Goal: Task Accomplishment & Management: Use online tool/utility

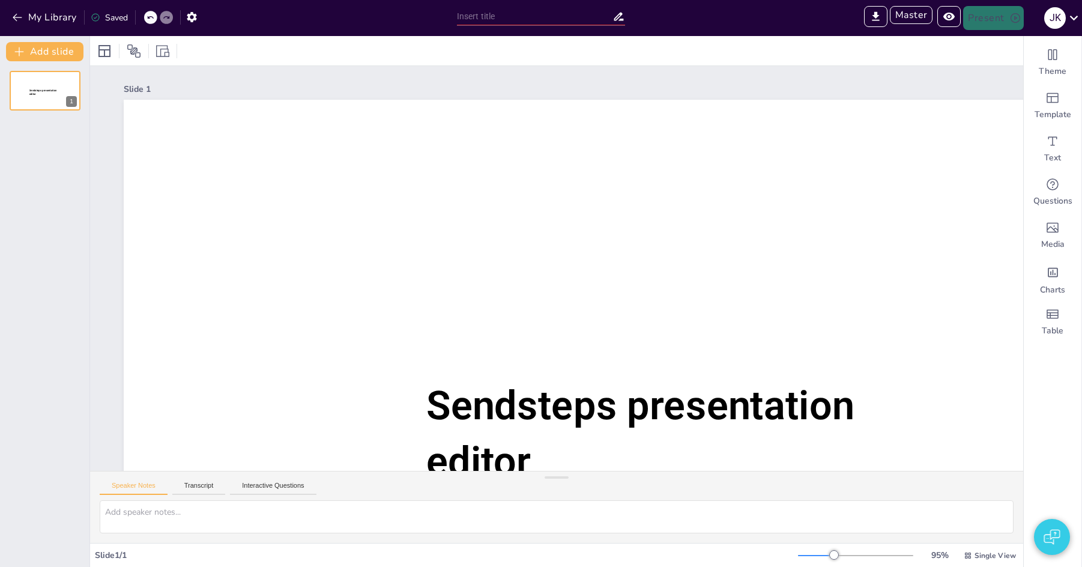
type input "test"
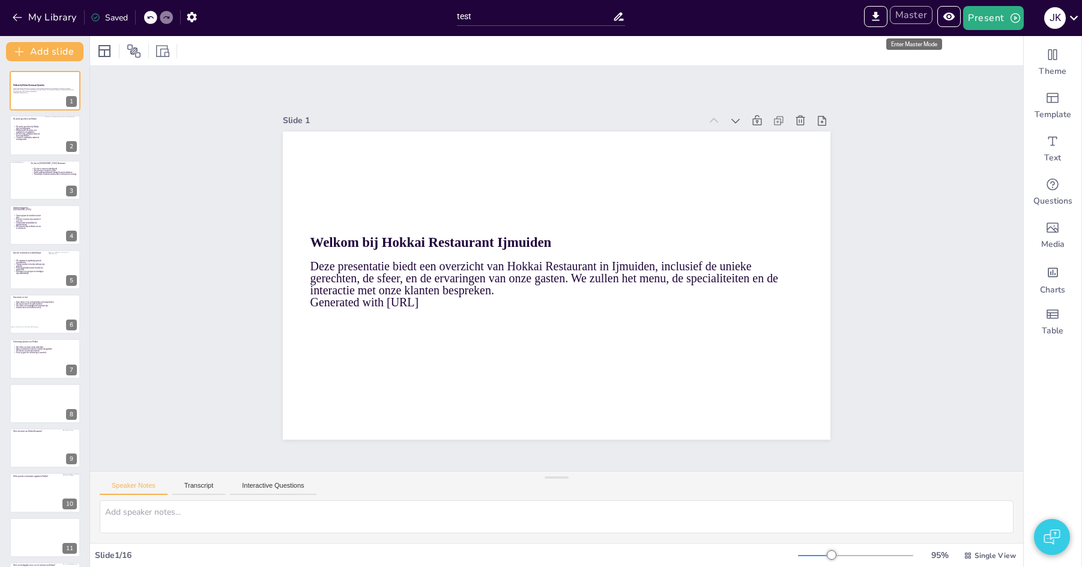
click at [911, 9] on button "Master" at bounding box center [911, 15] width 43 height 18
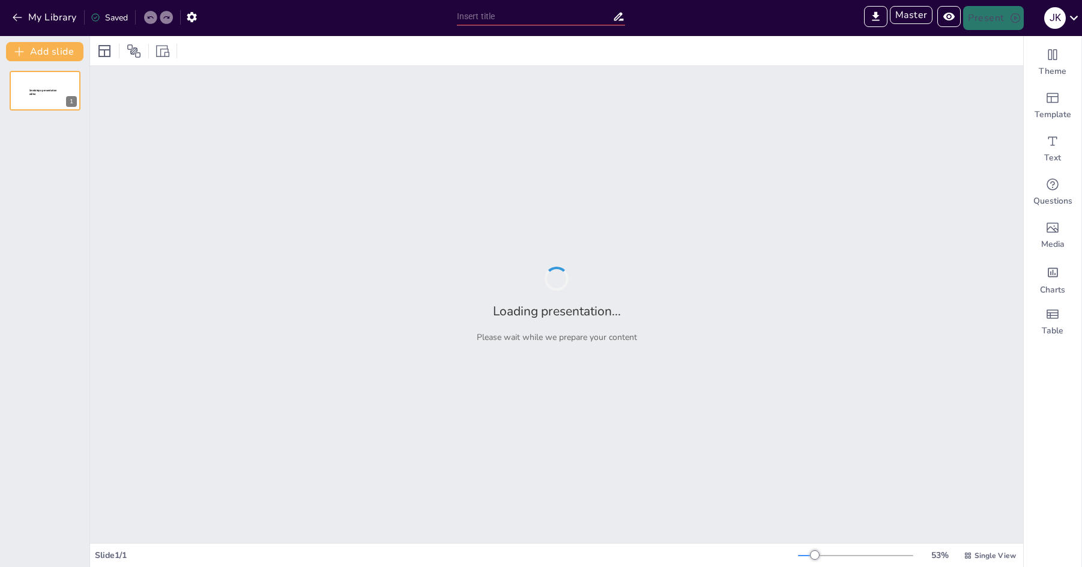
type input "test"
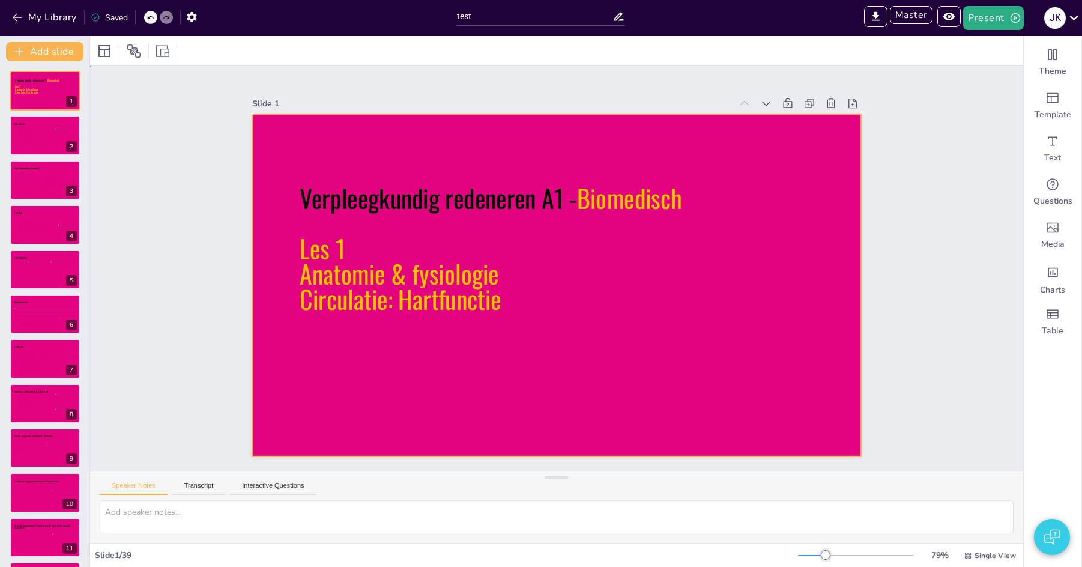
click at [264, 140] on div at bounding box center [556, 285] width 608 height 342
click at [31, 137] on icon at bounding box center [47, 140] width 62 height 22
type textarea "Voorstellen docent, navragen studenten voorkennis/ervaring etc. 2"
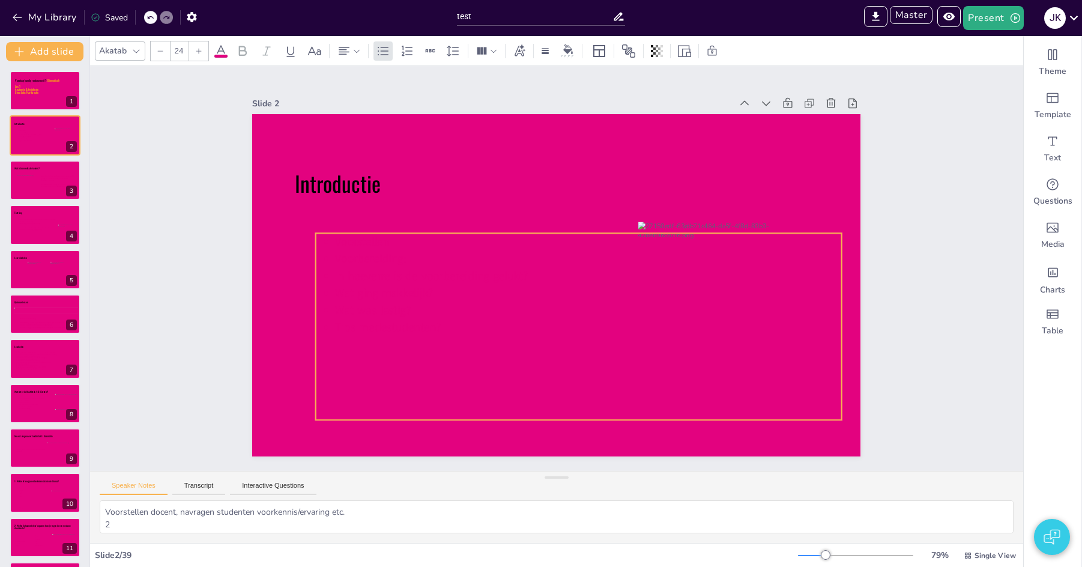
click at [316, 246] on icon at bounding box center [579, 326] width 526 height 187
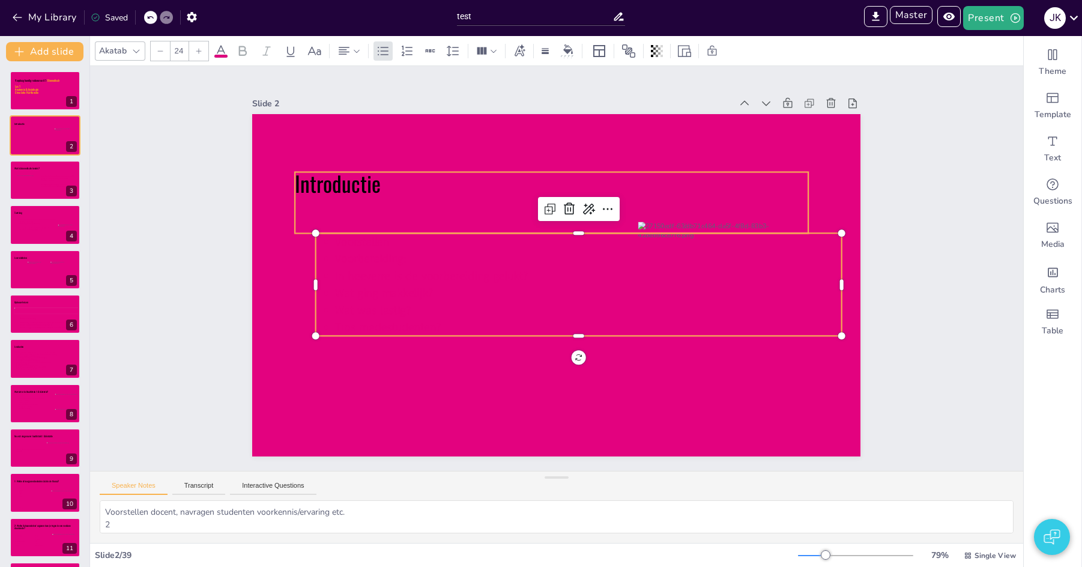
click at [327, 189] on icon at bounding box center [551, 202] width 513 height 61
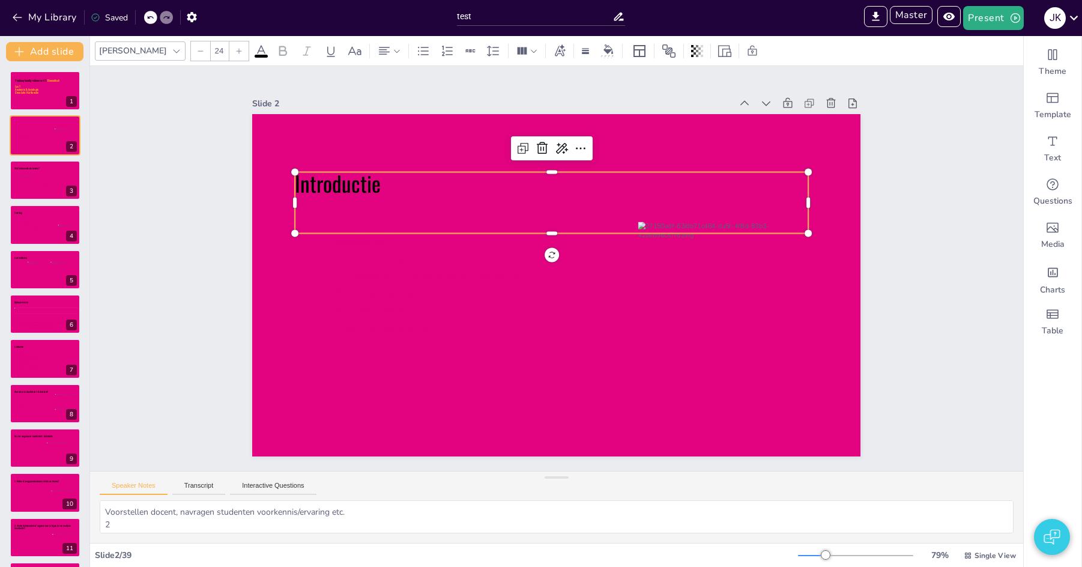
type input "45"
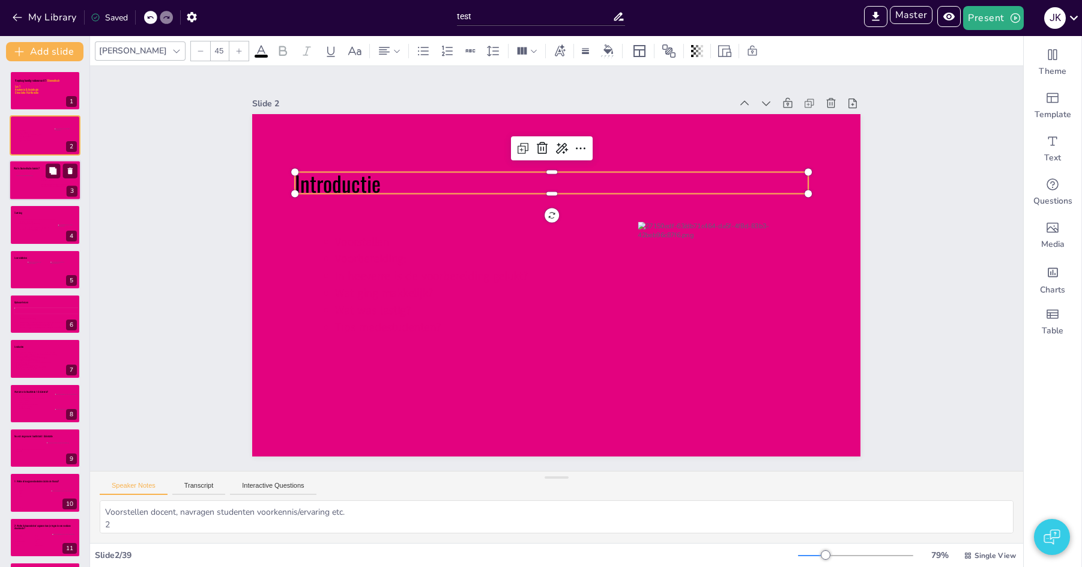
click at [25, 180] on div at bounding box center [23, 183] width 25 height 17
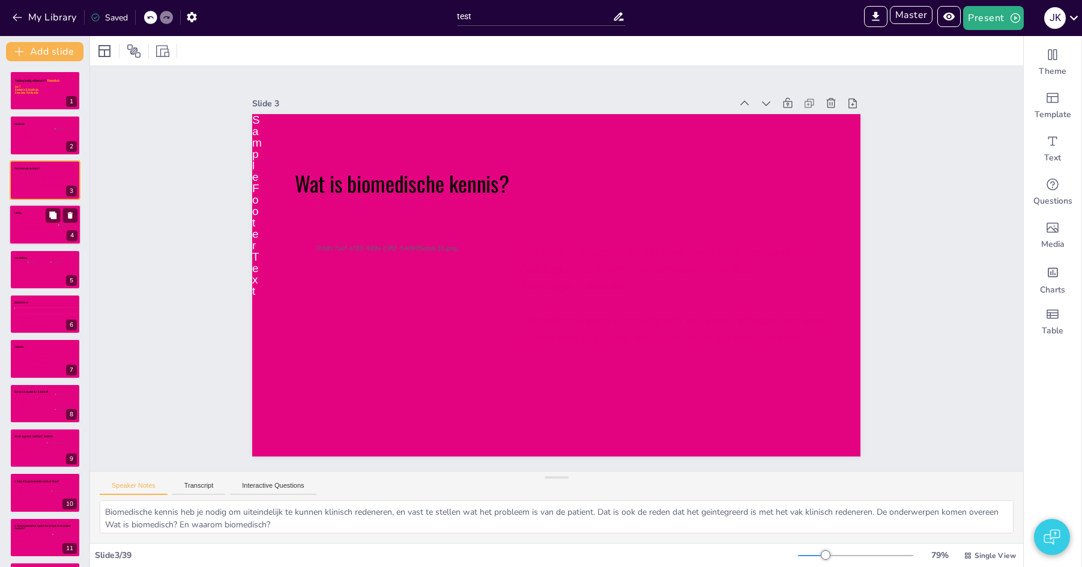
click at [35, 226] on icon at bounding box center [47, 230] width 62 height 22
type textarea "Toetsing: 2 formatieve toetsen à tussenstand welke kennis je al beheerst circul…"
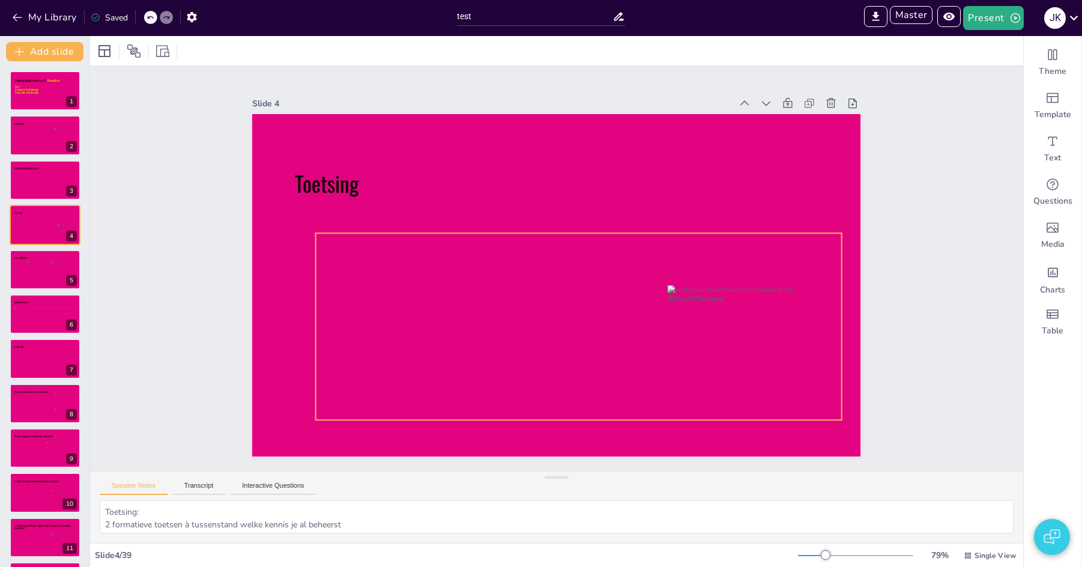
click at [376, 265] on icon at bounding box center [579, 326] width 526 height 187
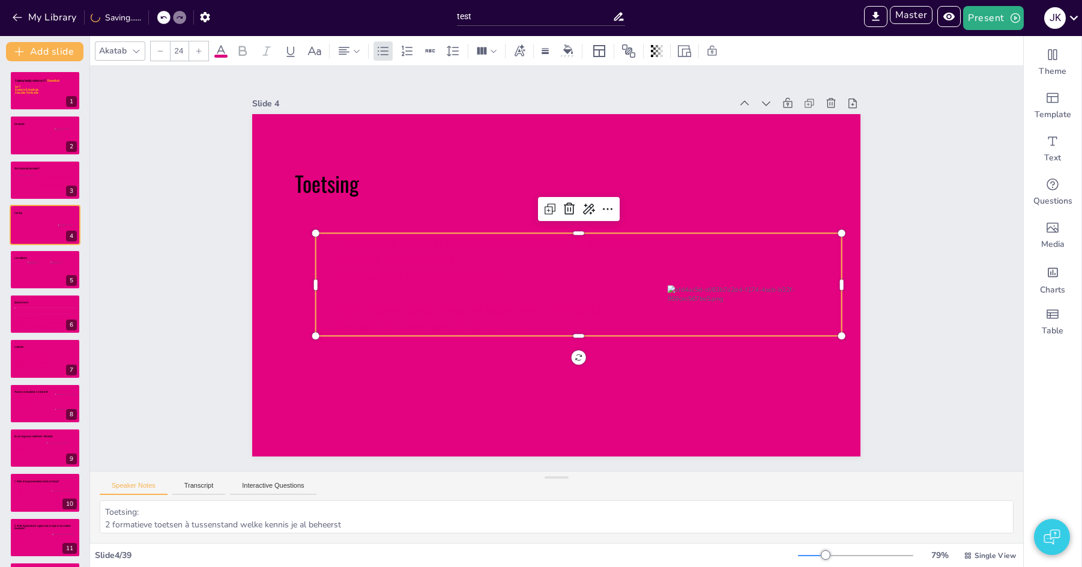
click at [220, 47] on icon at bounding box center [221, 50] width 11 height 11
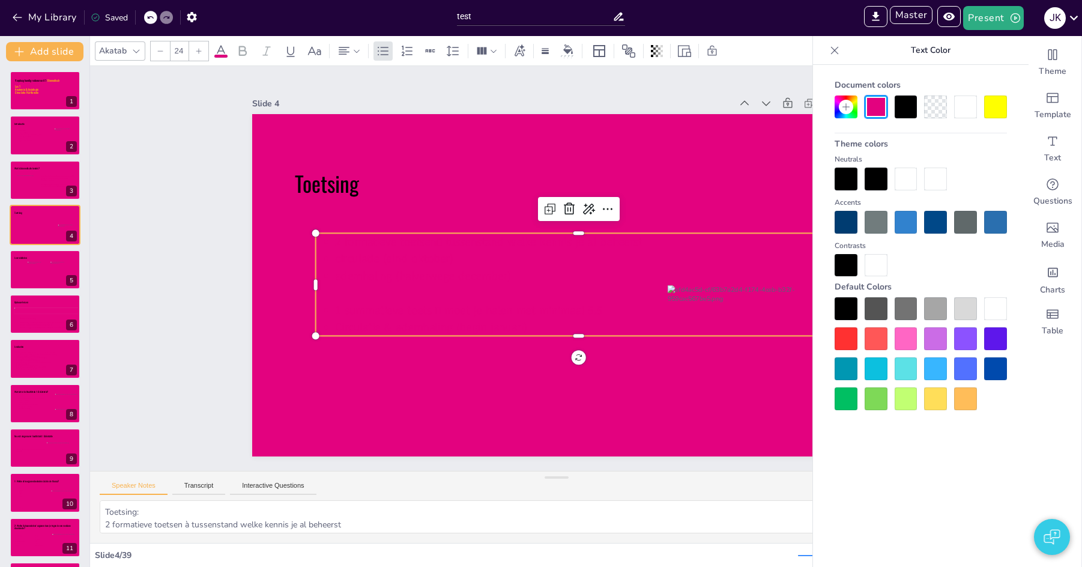
click at [367, 90] on div "Slide 1 Verpleegkundig redeneren A1 - Biomedisch Les 1 Anatomie & fysiologie Ci…" at bounding box center [556, 268] width 608 height 376
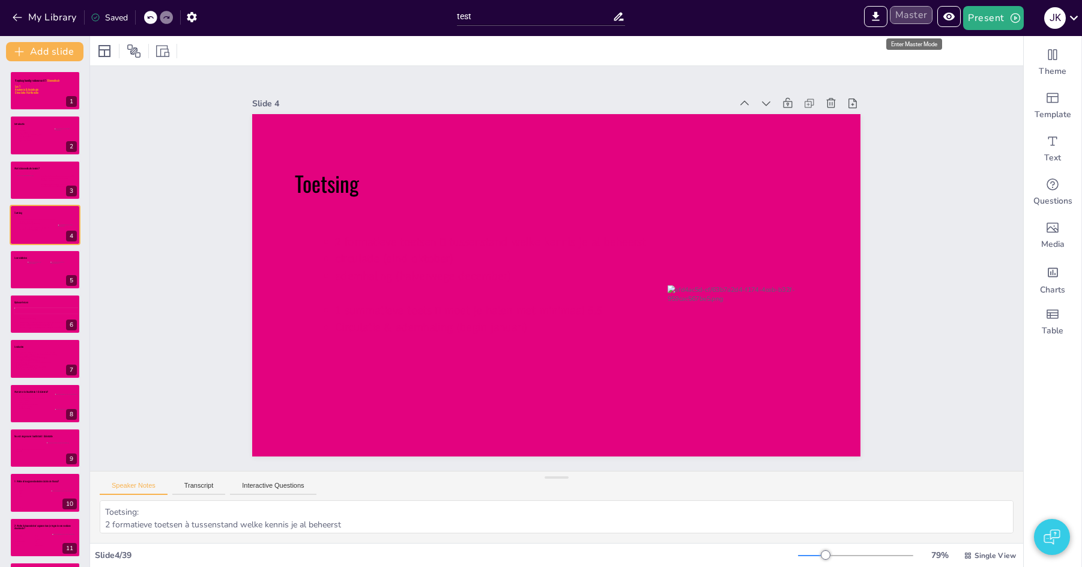
click at [912, 14] on button "Master" at bounding box center [911, 15] width 43 height 18
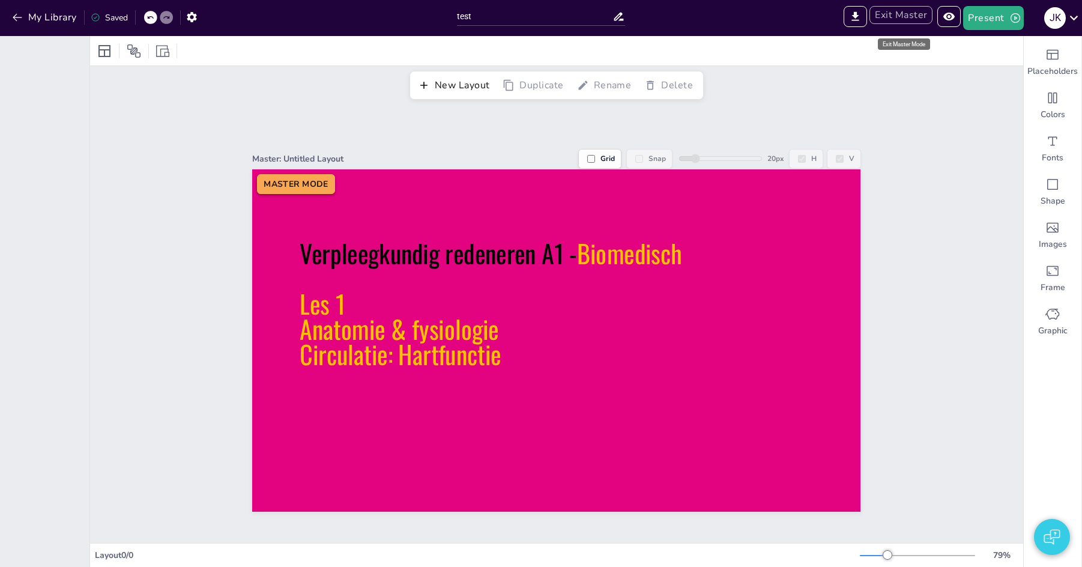
click at [913, 17] on button "Exit Master" at bounding box center [900, 15] width 63 height 18
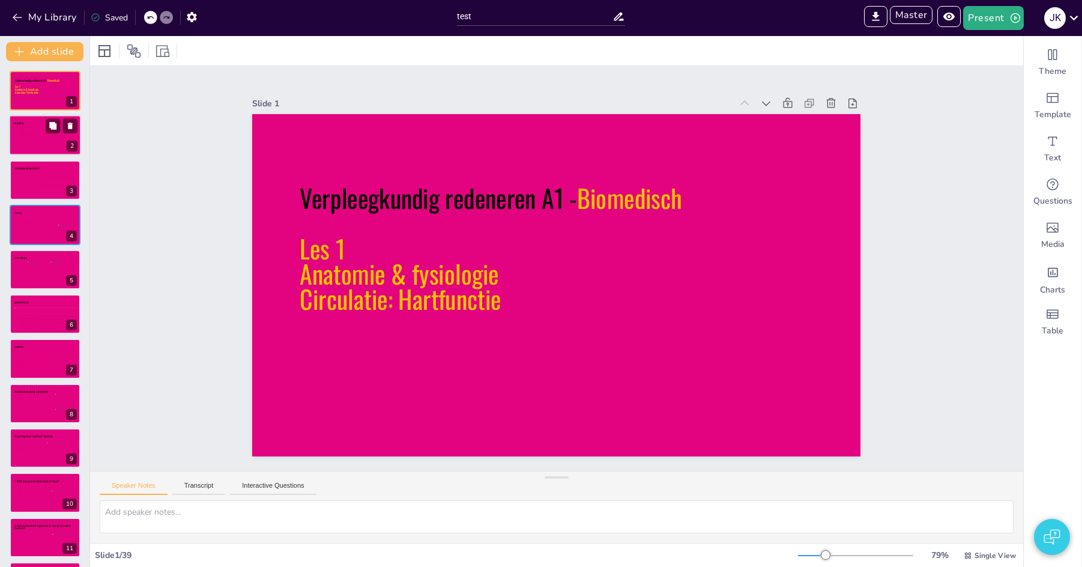
click at [34, 134] on span "In hoeverre is de voorbereiding gelukt?" at bounding box center [30, 134] width 23 height 2
type textarea "Voorstellen docent, navragen studenten voorkennis/ervaring etc. 2"
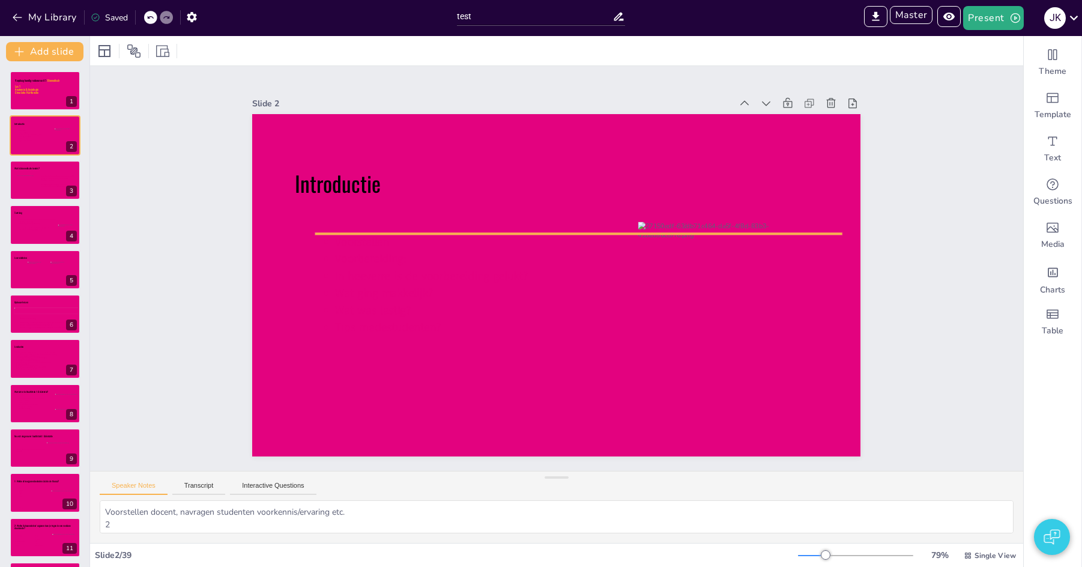
click at [463, 279] on span "In hoeverre is de voorbereiding gelukt?" at bounding box center [431, 276] width 193 height 16
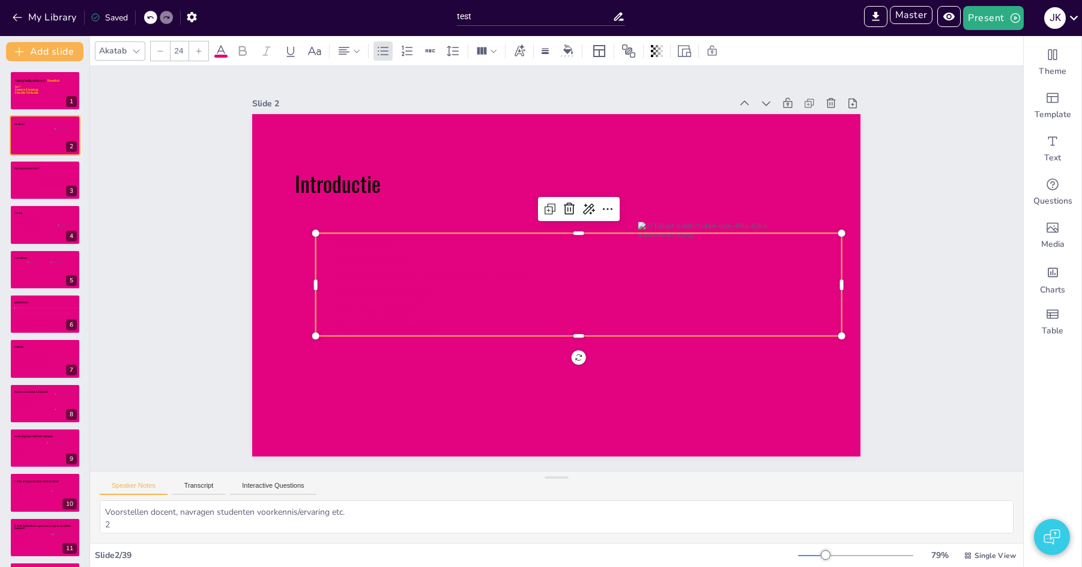
click at [219, 49] on icon at bounding box center [221, 51] width 14 height 14
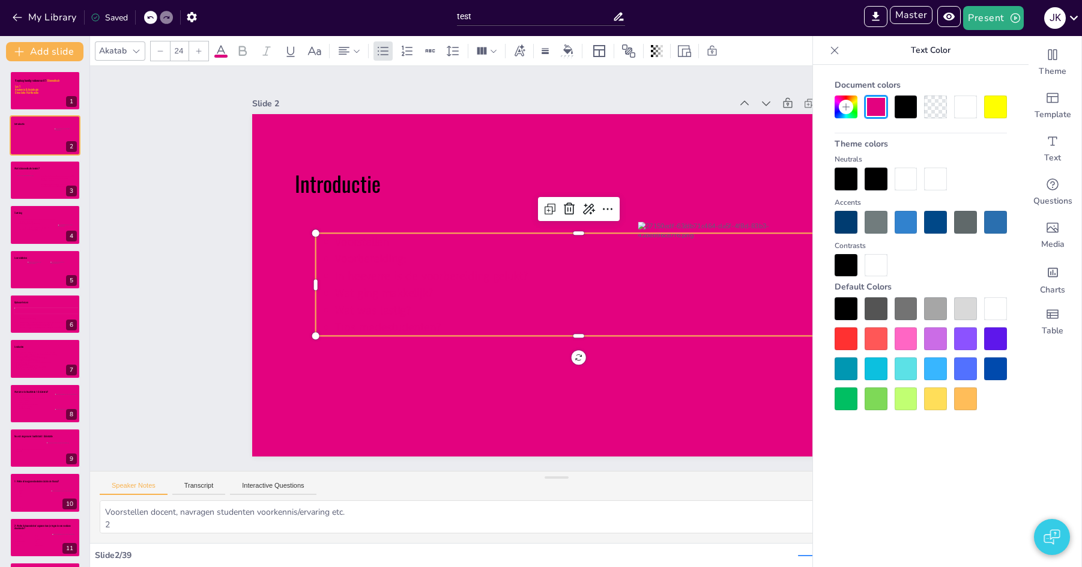
click at [971, 109] on div at bounding box center [965, 106] width 23 height 23
click at [970, 110] on div at bounding box center [965, 106] width 23 height 23
click at [968, 110] on div at bounding box center [965, 106] width 23 height 23
click at [459, 306] on p "Wat was lastig?" at bounding box center [588, 309] width 507 height 17
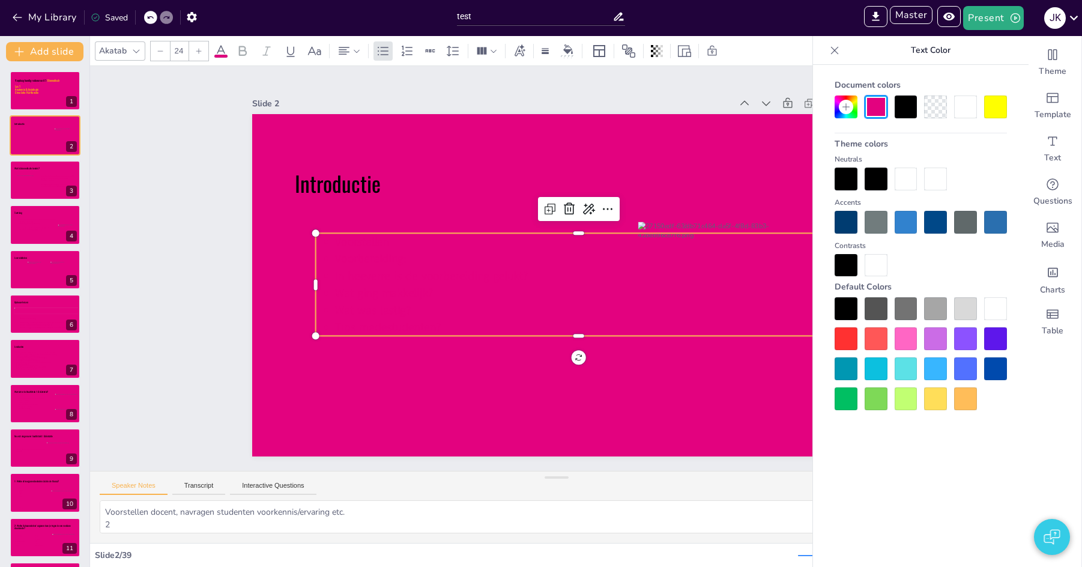
click at [459, 306] on p "Wat was lastig?" at bounding box center [588, 309] width 507 height 17
drag, startPoint x: 511, startPoint y: 280, endPoint x: 532, endPoint y: 305, distance: 32.4
click at [510, 280] on span "In hoeverre is de voorbereiding gelukt?" at bounding box center [431, 276] width 193 height 16
click at [532, 306] on p "Wat was lastig?" at bounding box center [588, 309] width 507 height 17
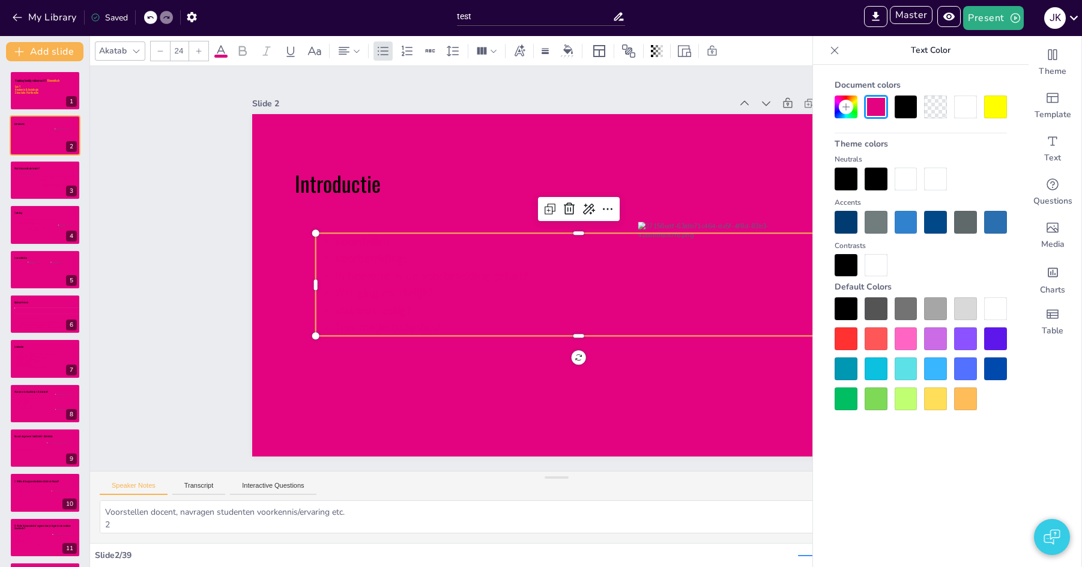
drag, startPoint x: 528, startPoint y: 315, endPoint x: 412, endPoint y: 245, distance: 136.0
click at [421, 276] on span "In hoeverre is de voorbereiding gelukt? Wat ging makkelijk? Wat was lastig? Tip…" at bounding box center [588, 301] width 507 height 68
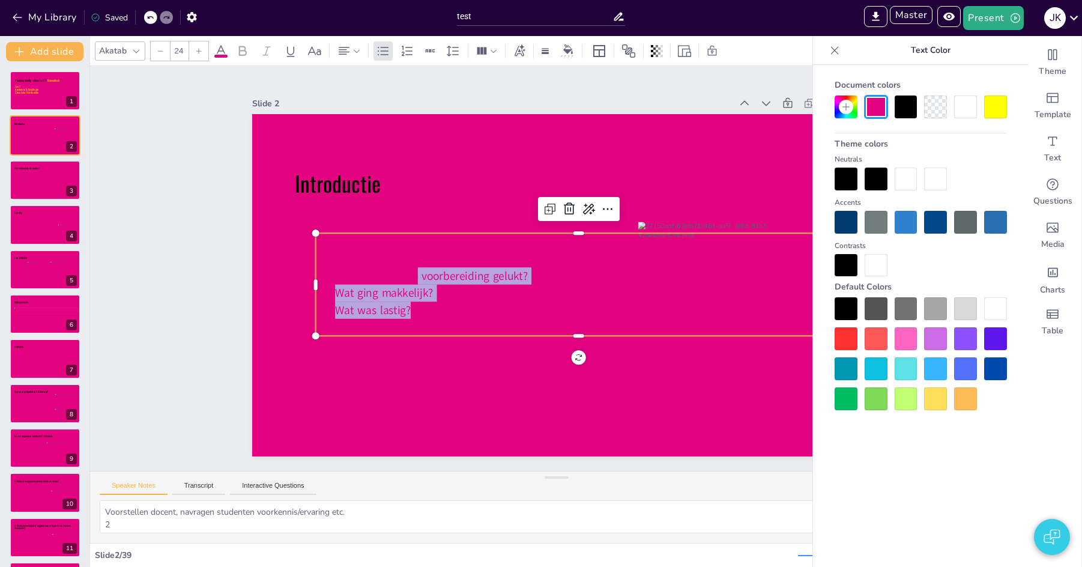
click at [420, 238] on p "Voorstellen" at bounding box center [588, 241] width 507 height 17
click at [420, 233] on icon at bounding box center [366, 207] width 143 height 71
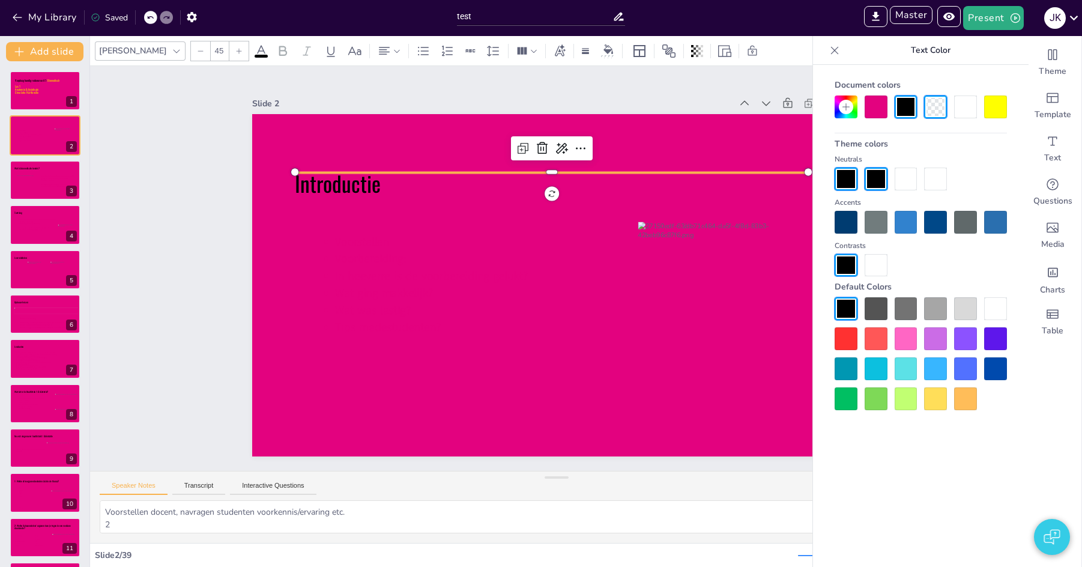
click at [411, 255] on icon at bounding box center [387, 268] width 143 height 71
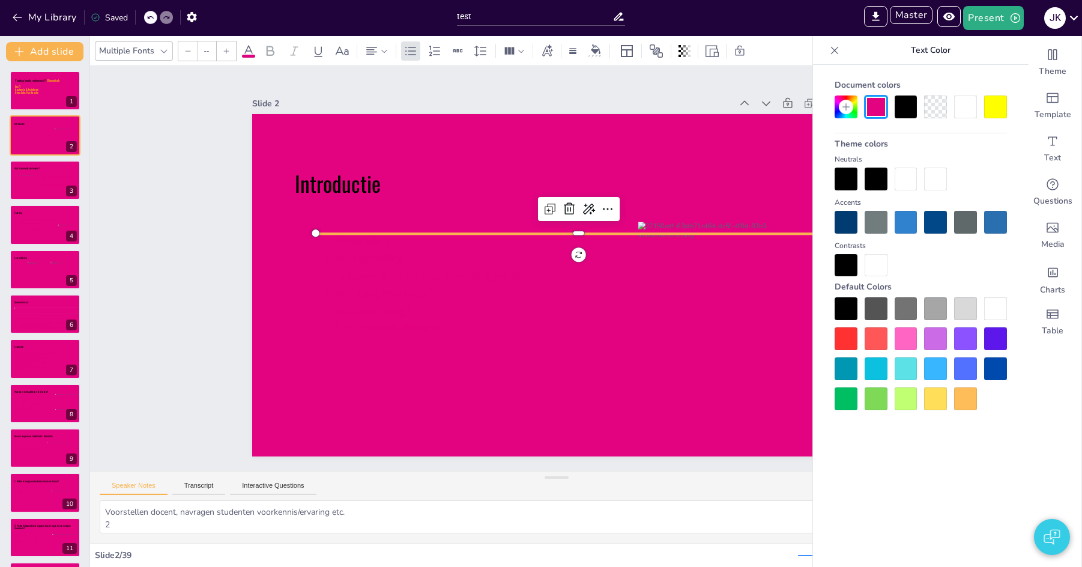
type input "24"
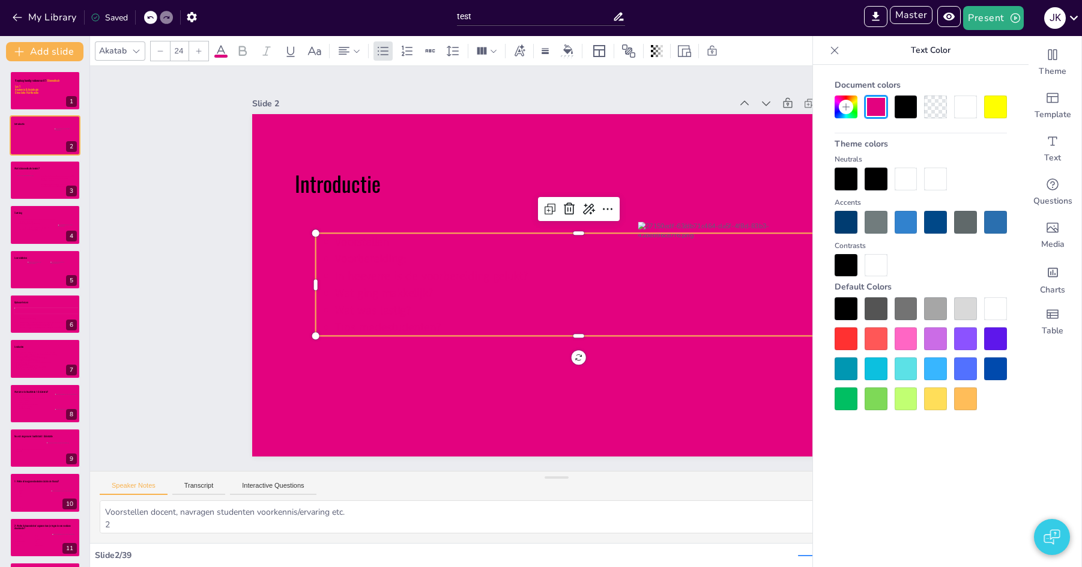
click at [968, 103] on div at bounding box center [965, 106] width 23 height 23
click at [476, 299] on p "Wat ging makkelijk?" at bounding box center [588, 293] width 507 height 17
drag, startPoint x: 501, startPoint y: 322, endPoint x: 357, endPoint y: 237, distance: 167.1
click at [357, 237] on div "Introductie Voorstellen Voorbereiding: In hoeverre is de voorbereiding gelukt? …" at bounding box center [556, 285] width 608 height 342
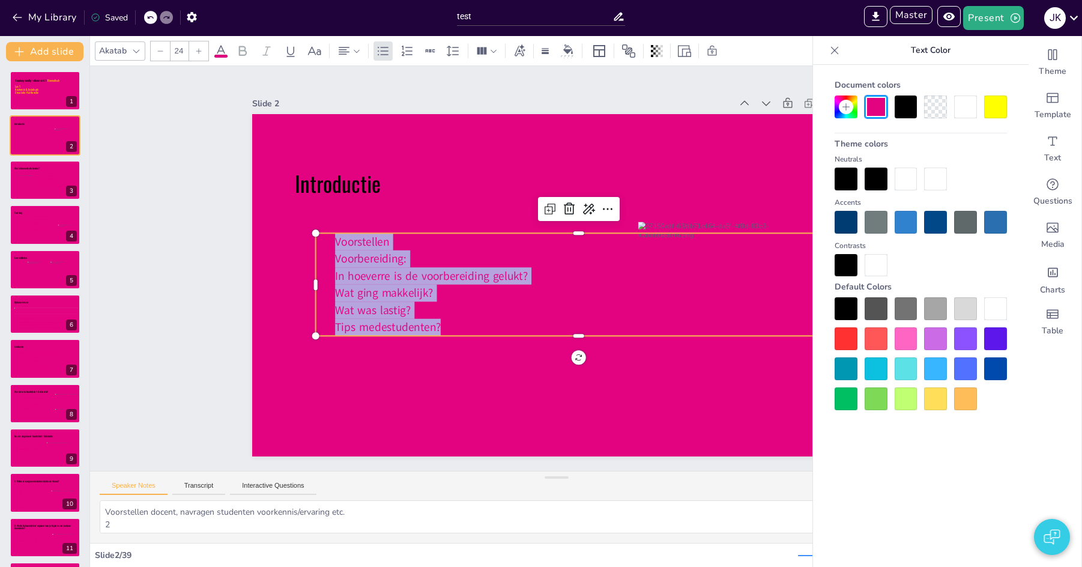
click at [964, 107] on div at bounding box center [965, 106] width 23 height 23
click at [963, 109] on div at bounding box center [965, 106] width 23 height 23
click at [936, 179] on div at bounding box center [935, 178] width 23 height 23
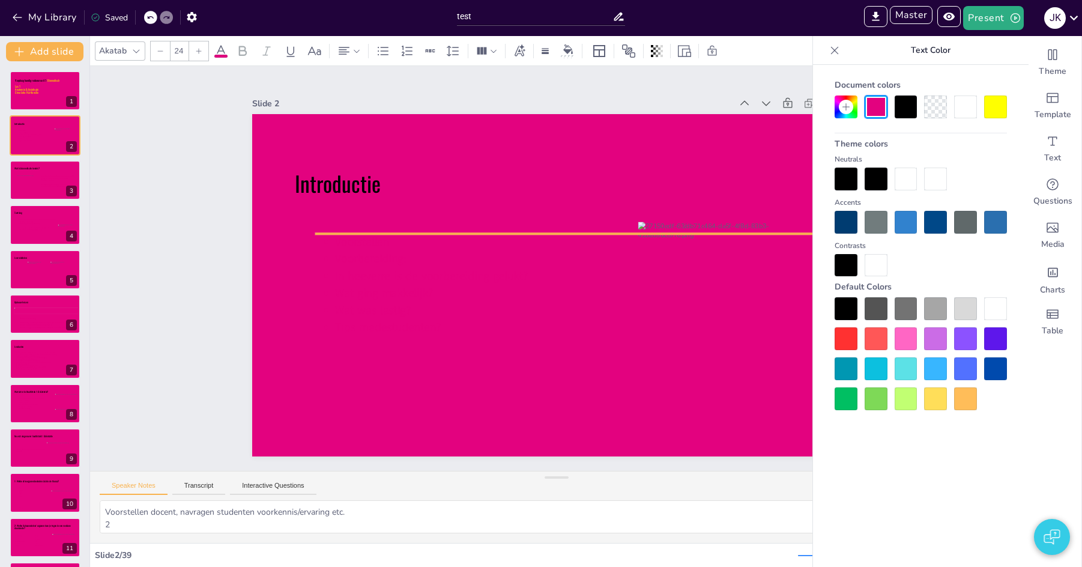
click at [377, 265] on icon at bounding box center [387, 268] width 143 height 71
click at [339, 264] on span "Voorbereiding:" at bounding box center [370, 259] width 71 height 16
type input "24"
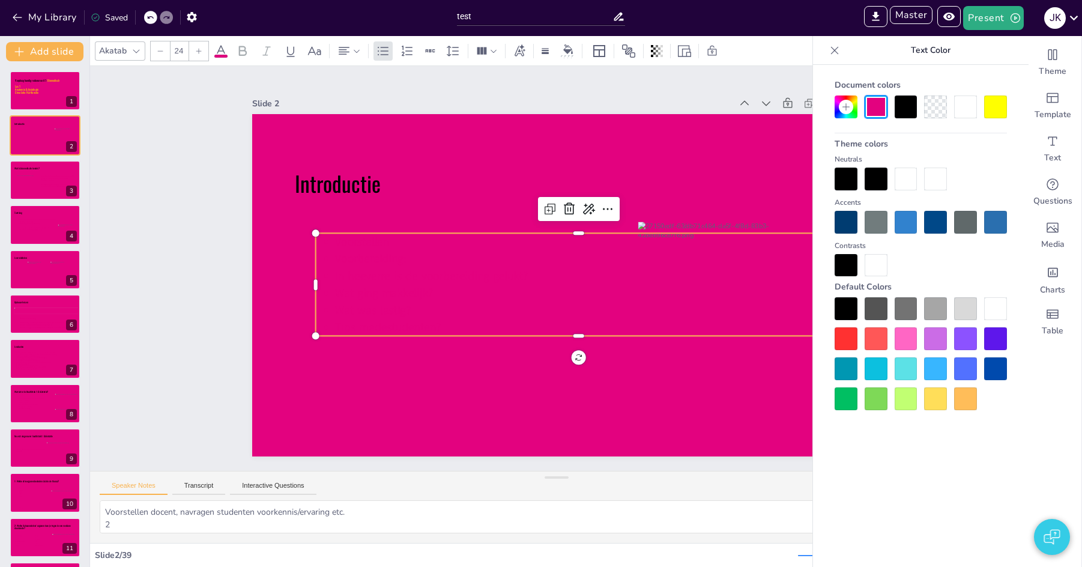
click at [351, 291] on span "Wat ging makkelijk?" at bounding box center [384, 293] width 98 height 16
click at [964, 309] on div at bounding box center [965, 308] width 23 height 23
click at [1002, 309] on div at bounding box center [995, 308] width 23 height 23
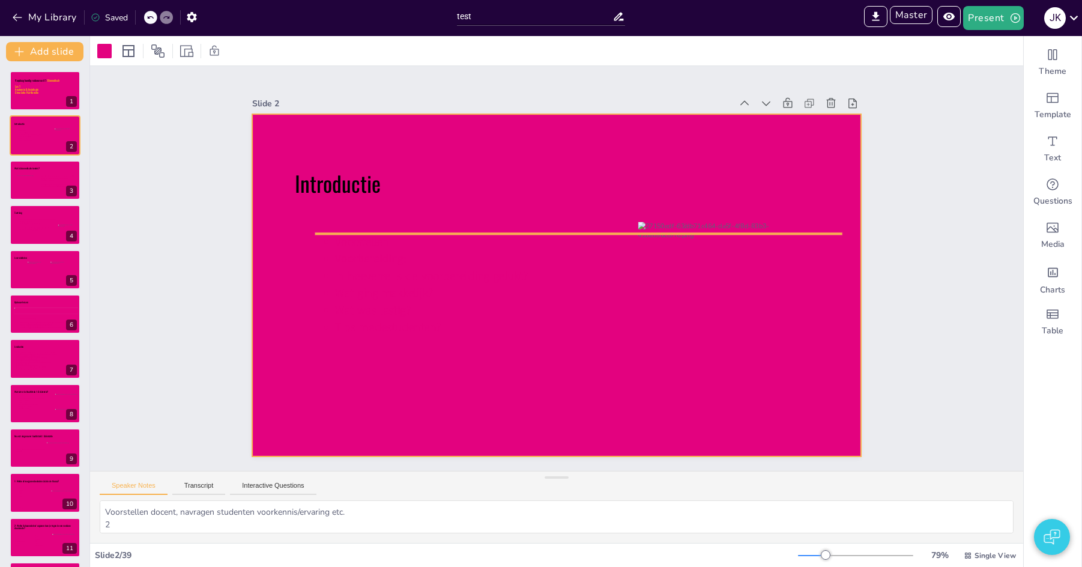
click at [459, 306] on p "Wat was lastig?" at bounding box center [588, 309] width 507 height 17
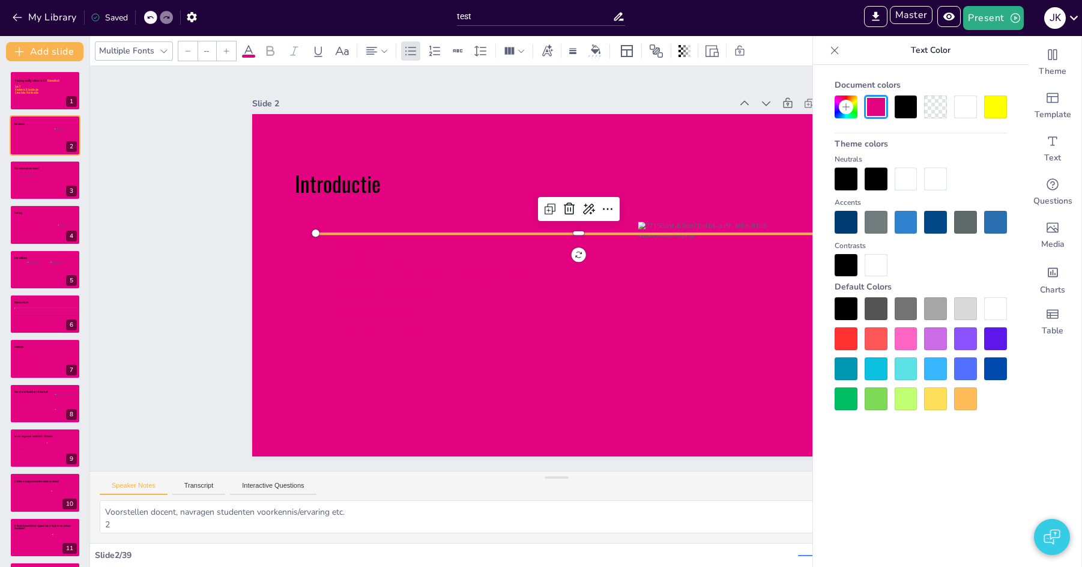
type input "24"
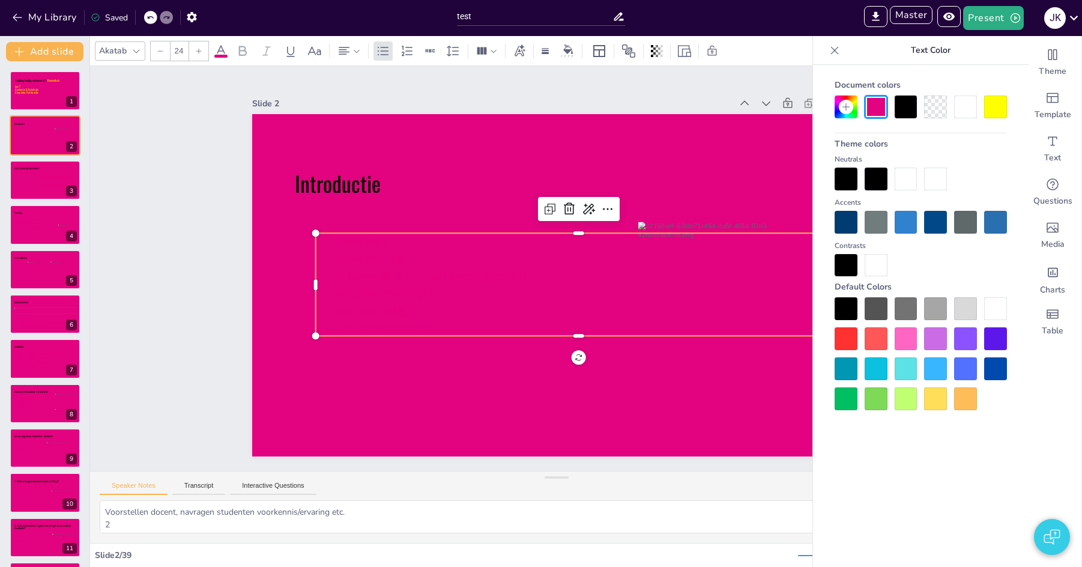
click at [488, 131] on div at bounding box center [556, 285] width 608 height 342
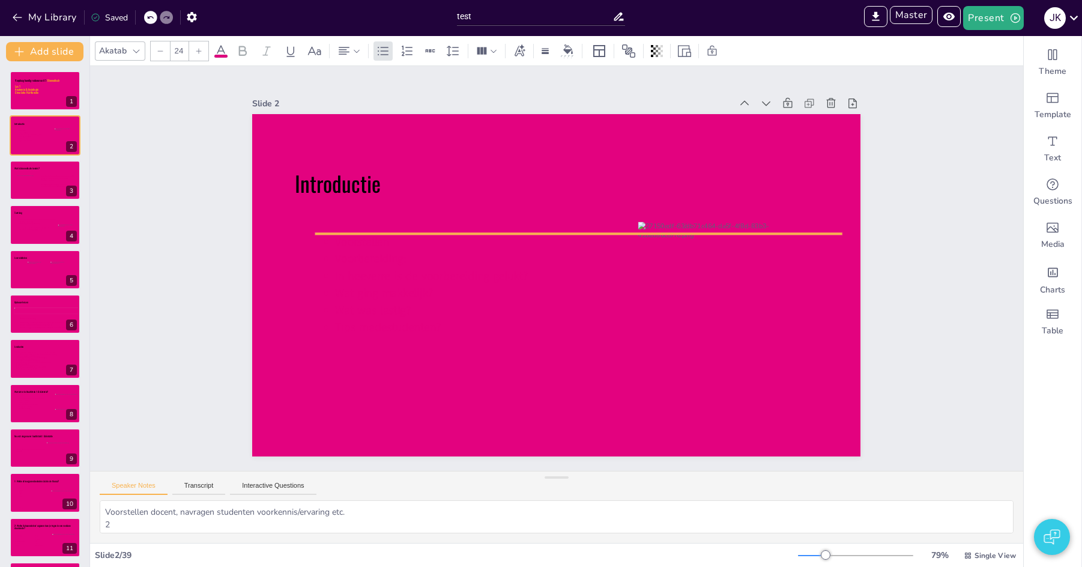
click at [429, 273] on icon at bounding box center [387, 268] width 143 height 71
type input "24"
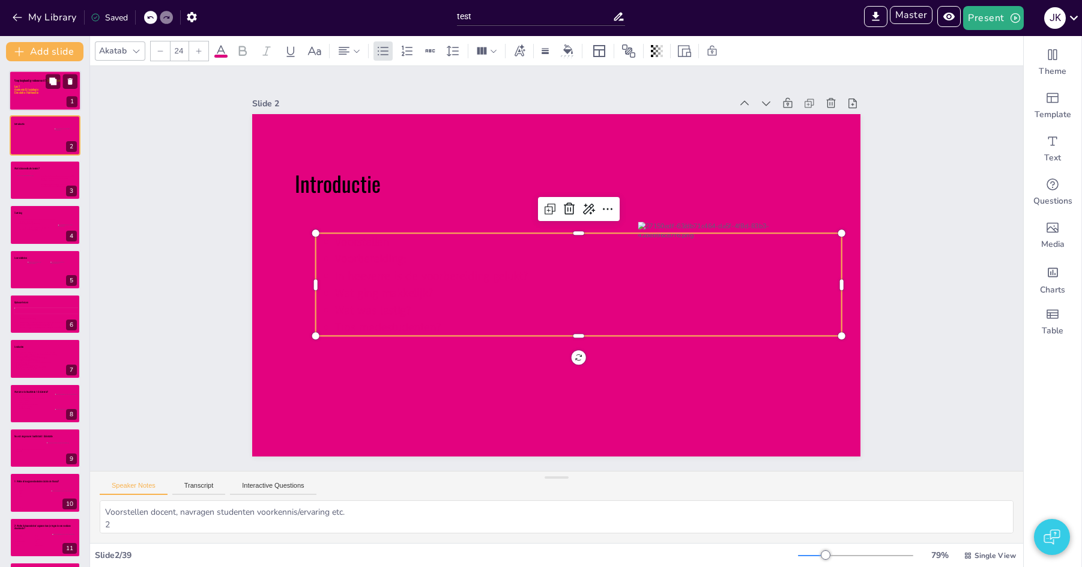
click at [45, 89] on p "Anatomie & fysiologie" at bounding box center [44, 89] width 61 height 3
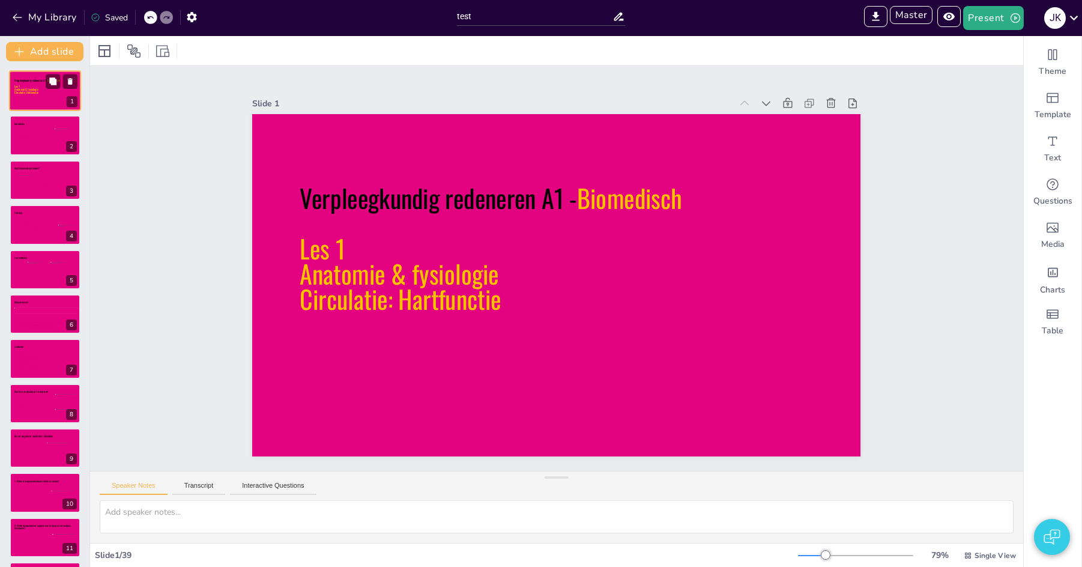
scroll to position [5, 0]
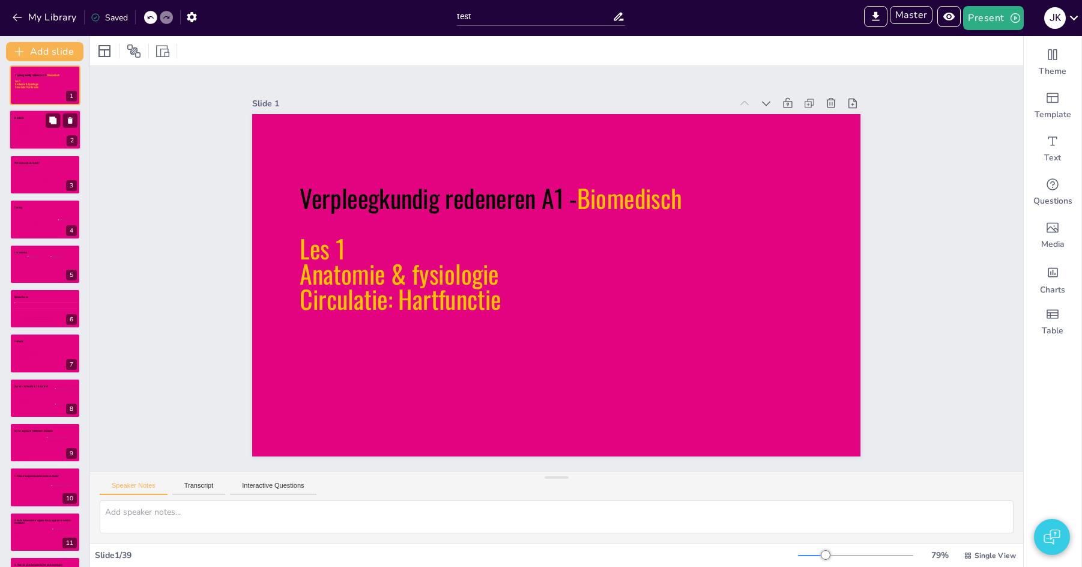
click at [37, 130] on p "Wat ging makkelijk?" at bounding box center [49, 131] width 60 height 2
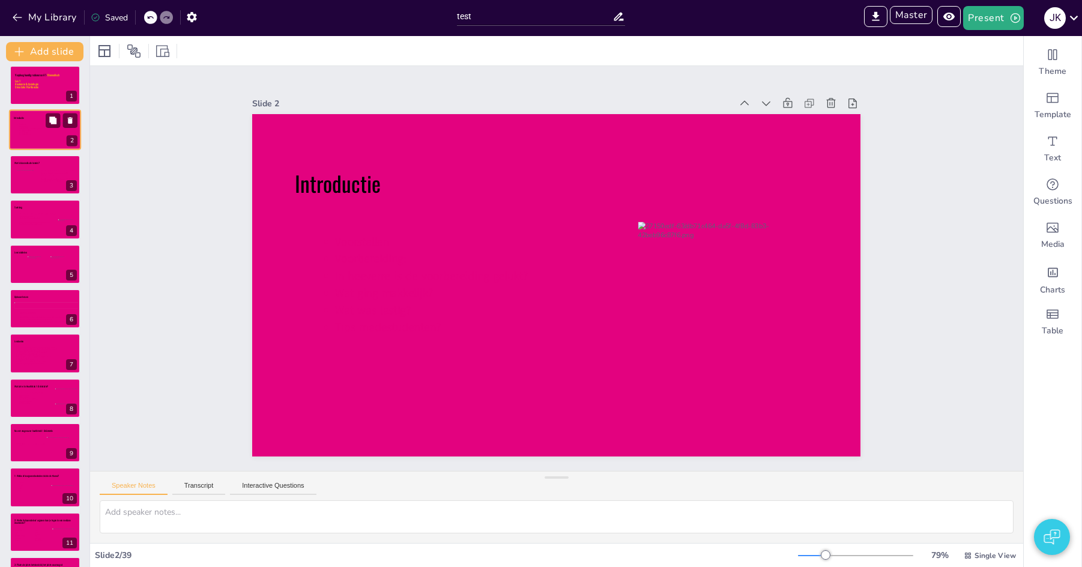
type textarea "Voorstellen docent, navragen studenten voorkennis/ervaring etc. 2"
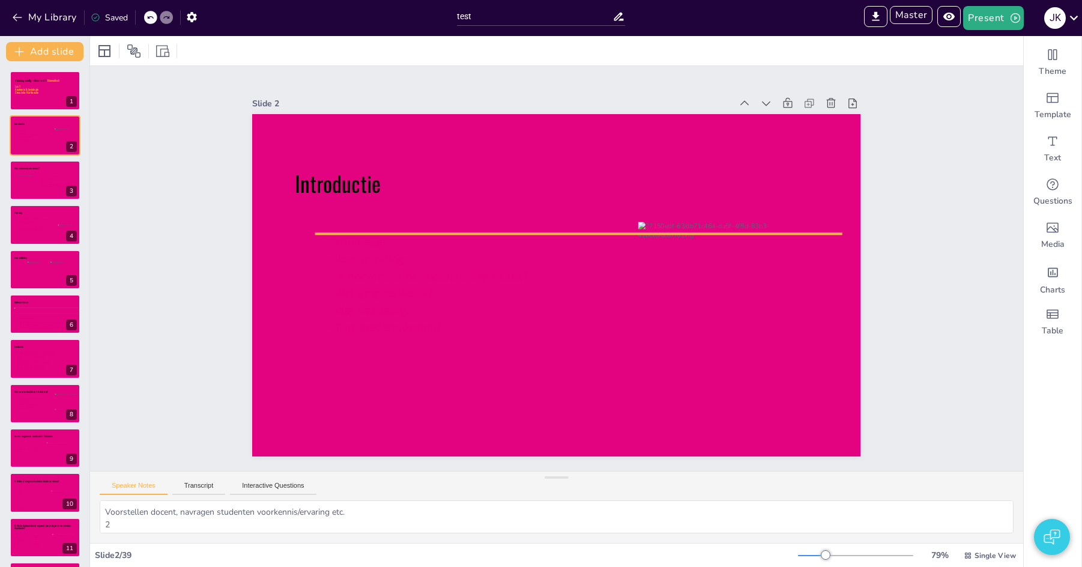
click at [425, 328] on span "Tips medestudenten?" at bounding box center [388, 327] width 106 height 16
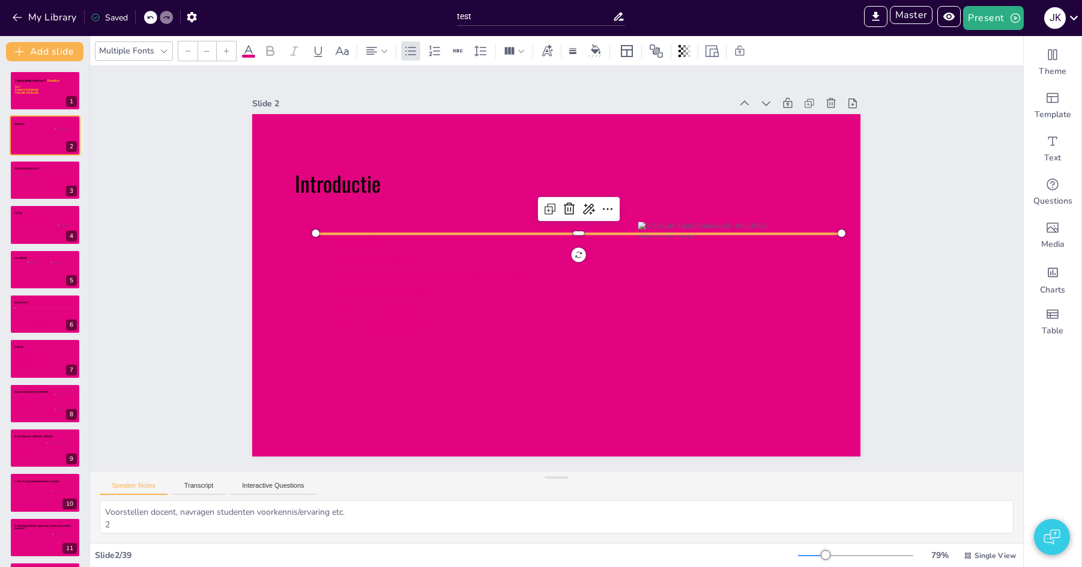
type input "24"
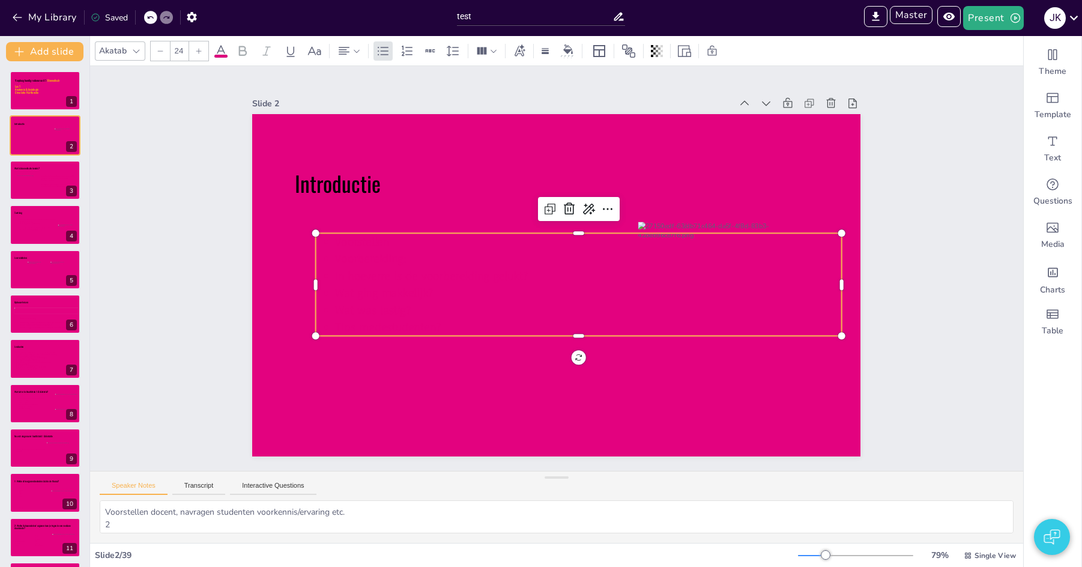
click at [226, 55] on span at bounding box center [220, 56] width 13 height 3
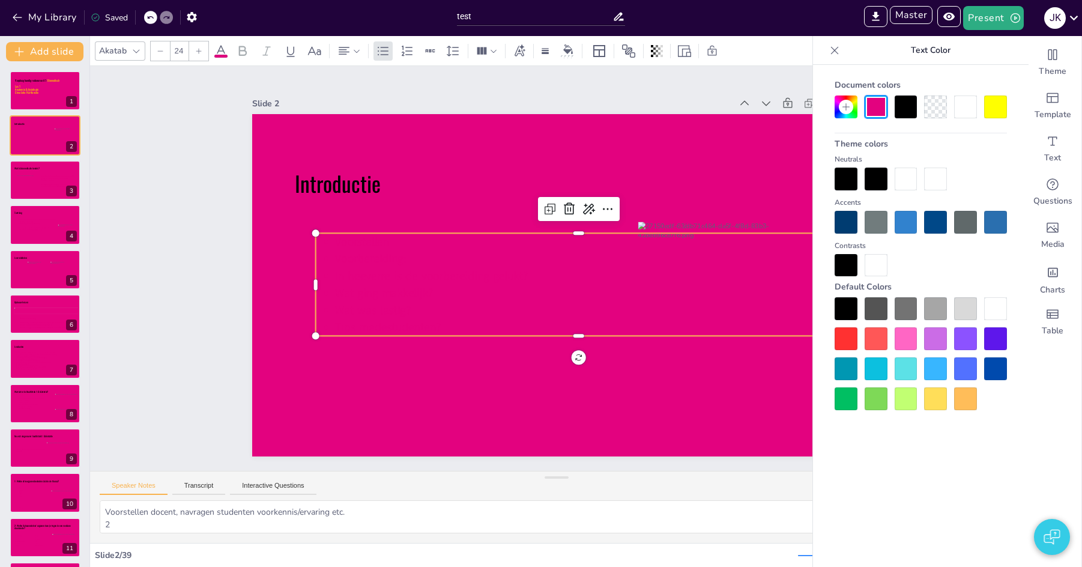
click at [846, 177] on div at bounding box center [845, 178] width 23 height 23
click at [847, 222] on div at bounding box center [845, 222] width 23 height 23
click at [980, 313] on div at bounding box center [920, 353] width 172 height 112
click at [970, 315] on div at bounding box center [965, 308] width 23 height 23
click at [1000, 308] on div at bounding box center [995, 308] width 23 height 23
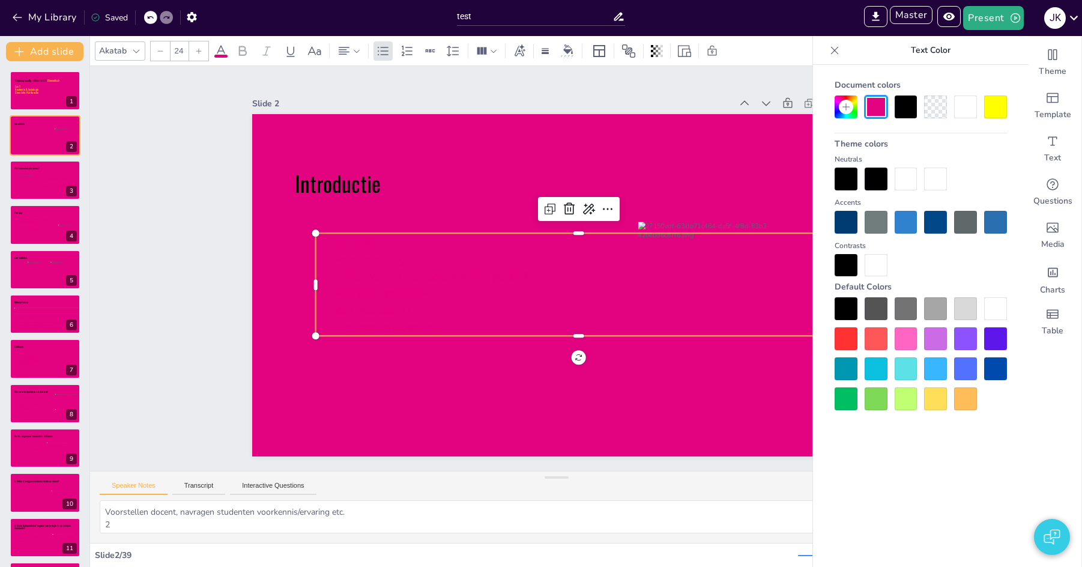
click at [1000, 308] on div at bounding box center [995, 308] width 23 height 23
click at [967, 114] on div at bounding box center [965, 106] width 23 height 23
click at [967, 110] on div at bounding box center [965, 106] width 23 height 23
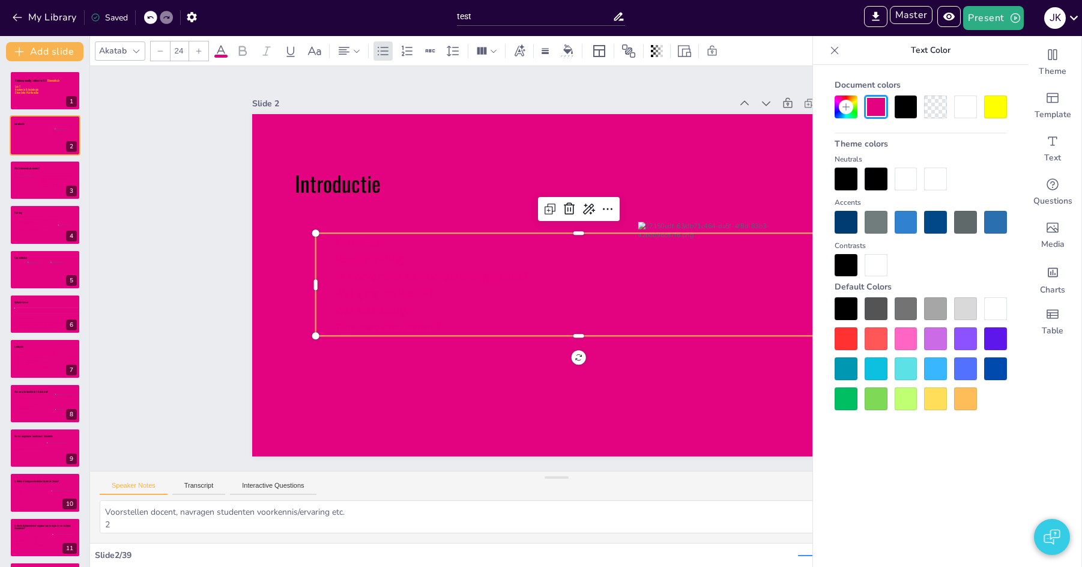
click at [967, 110] on div at bounding box center [965, 106] width 23 height 23
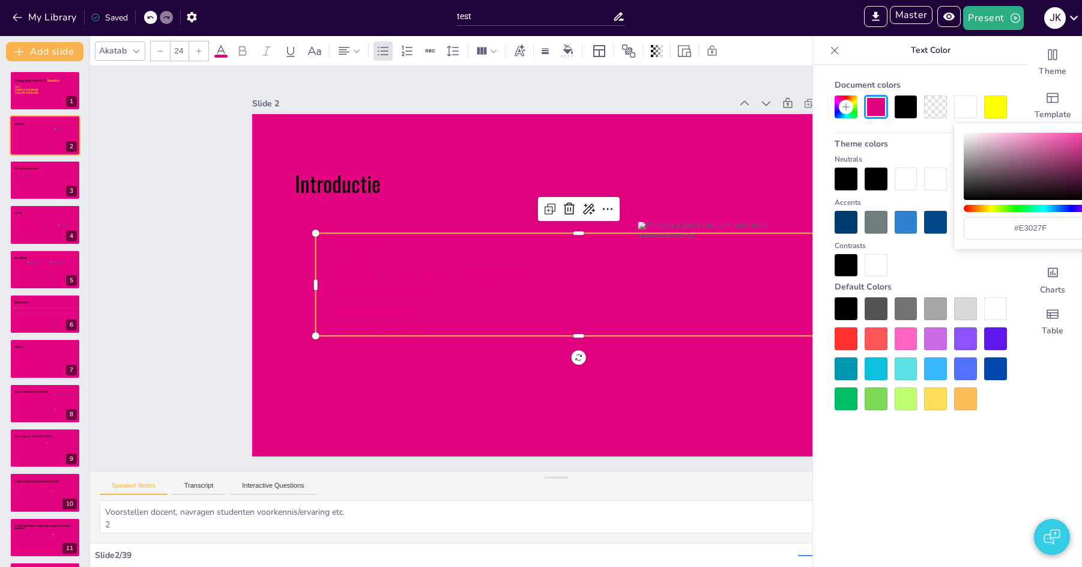
click at [967, 110] on div at bounding box center [965, 106] width 23 height 23
drag, startPoint x: 971, startPoint y: 95, endPoint x: 972, endPoint y: 53, distance: 42.0
click at [972, 81] on div "Document colors" at bounding box center [920, 96] width 172 height 44
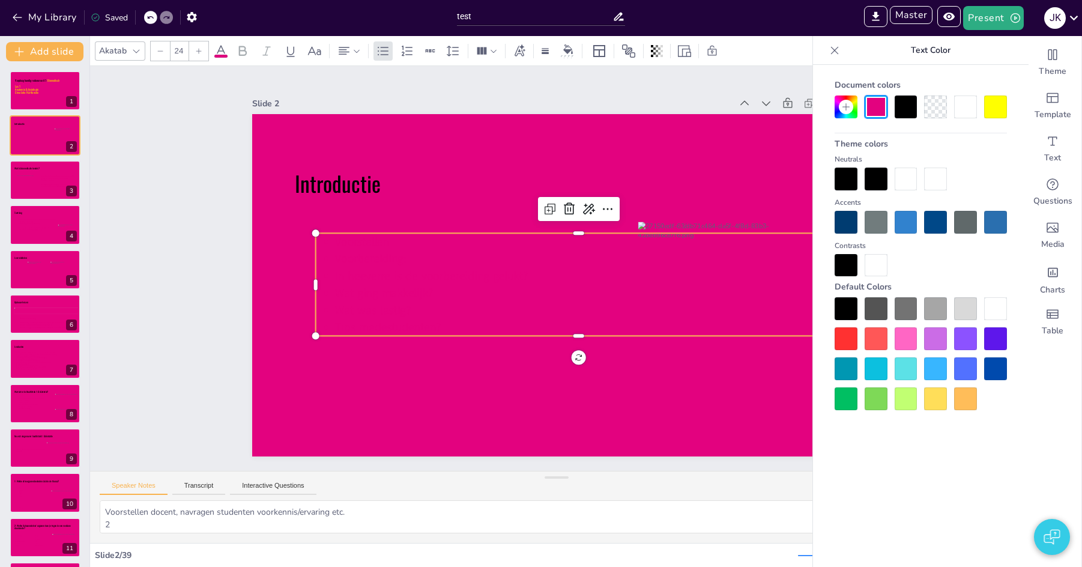
click at [972, 53] on p "Text Color" at bounding box center [930, 50] width 172 height 29
click at [876, 106] on div at bounding box center [875, 106] width 23 height 23
click at [903, 105] on div at bounding box center [905, 106] width 23 height 23
click at [882, 106] on div at bounding box center [875, 106] width 23 height 23
click at [906, 107] on div at bounding box center [905, 106] width 23 height 23
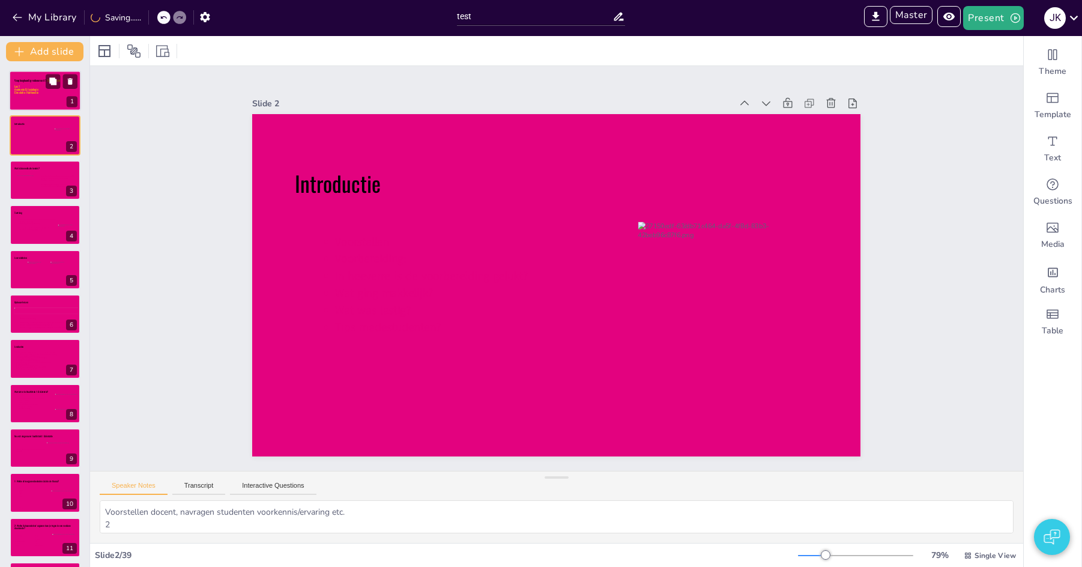
click at [32, 102] on div at bounding box center [45, 90] width 72 height 41
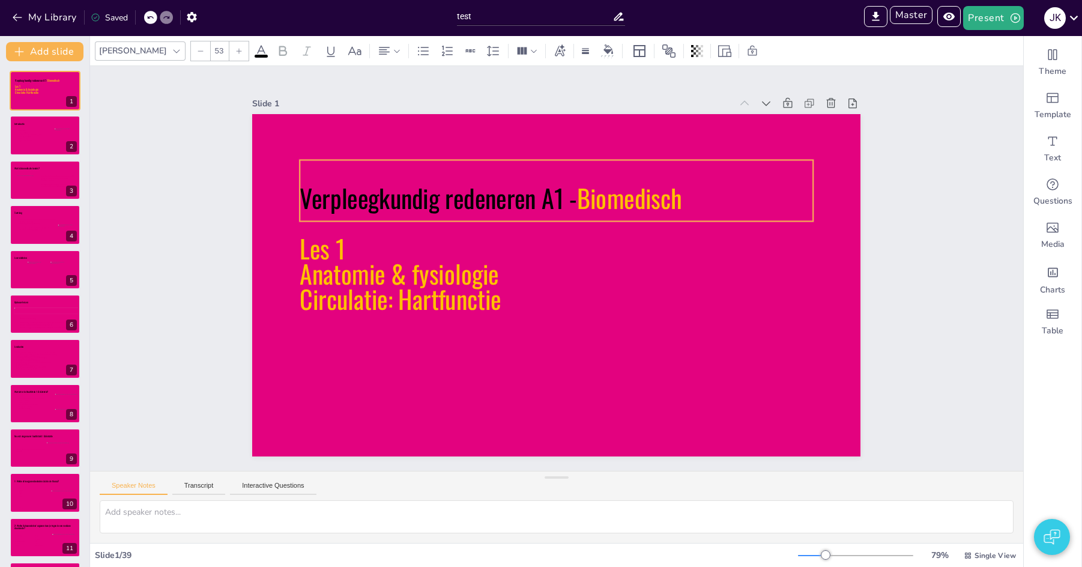
click at [428, 196] on icon at bounding box center [556, 190] width 513 height 61
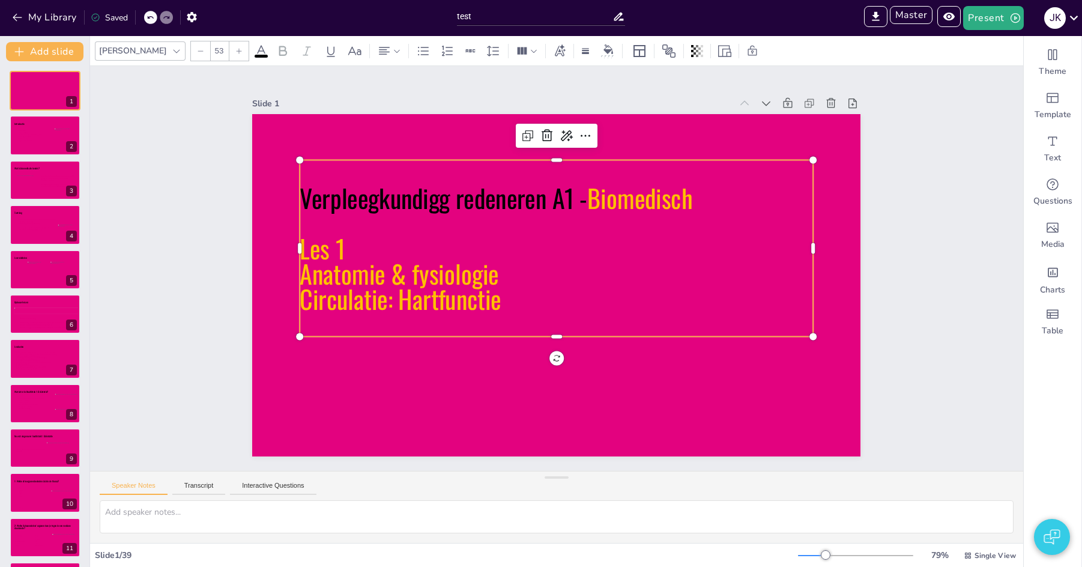
click at [432, 194] on span "Verpleegkundigg redeneren A1 -" at bounding box center [444, 197] width 288 height 37
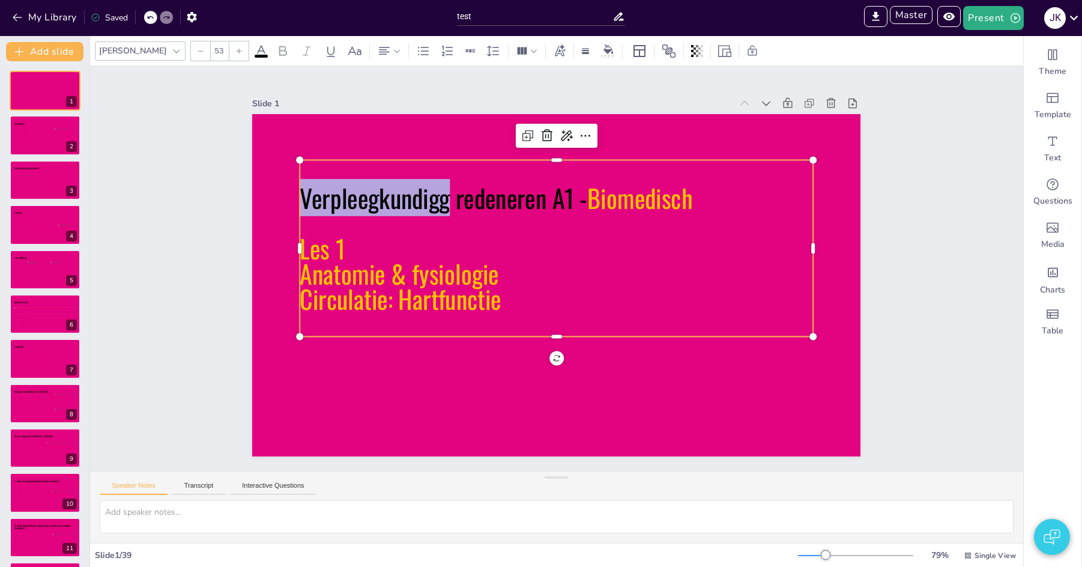
click at [256, 52] on icon at bounding box center [261, 50] width 11 height 11
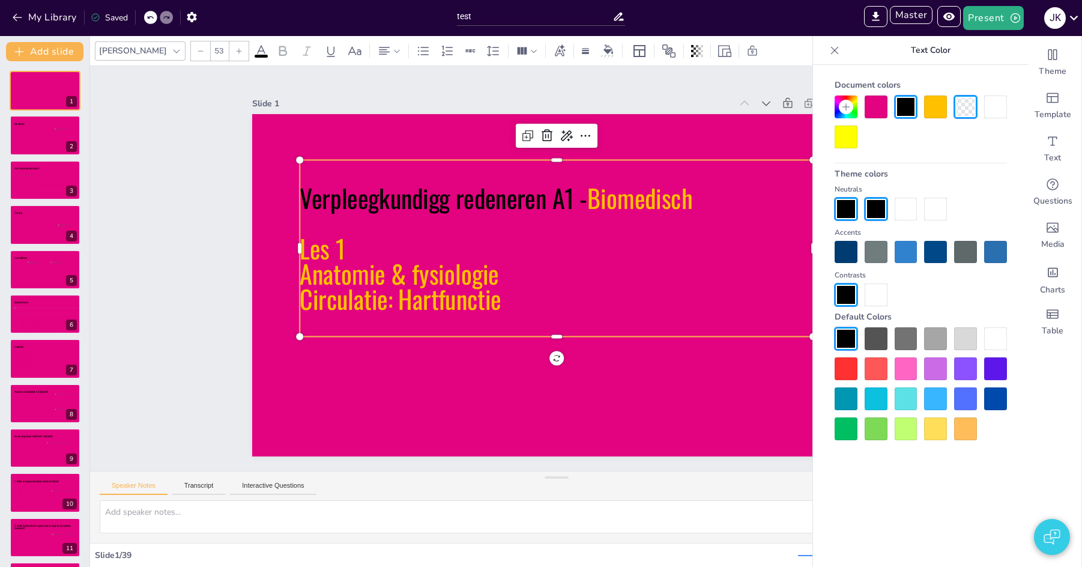
click at [879, 110] on div at bounding box center [875, 106] width 23 height 23
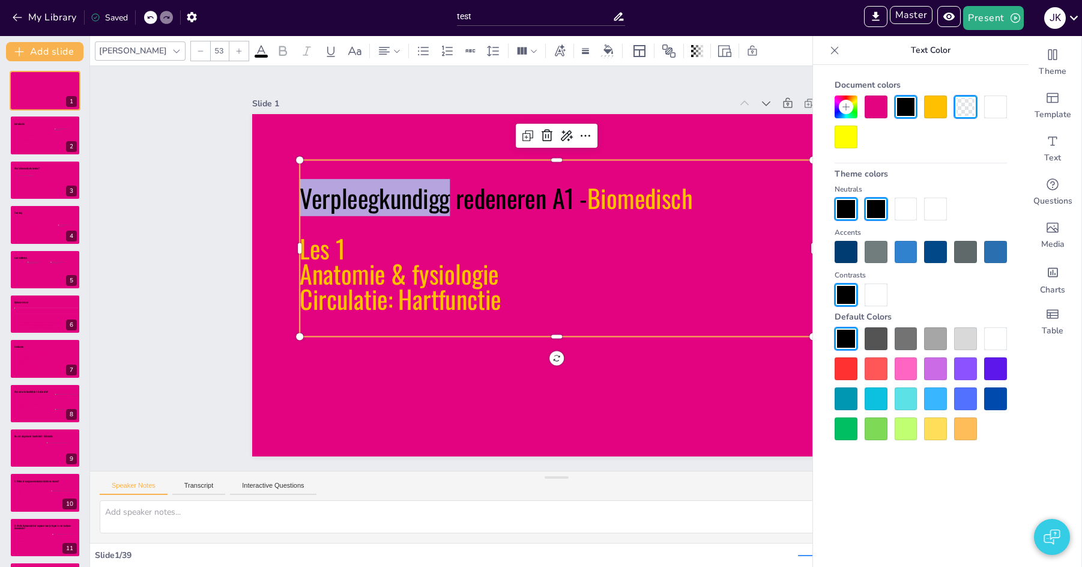
click at [884, 111] on div at bounding box center [875, 106] width 23 height 23
click at [764, 87] on div "Slide 1 Verpleegkundigg redeneren A1 - Biomedisch Les 1 Anatomie & fysiologie C…" at bounding box center [556, 268] width 608 height 376
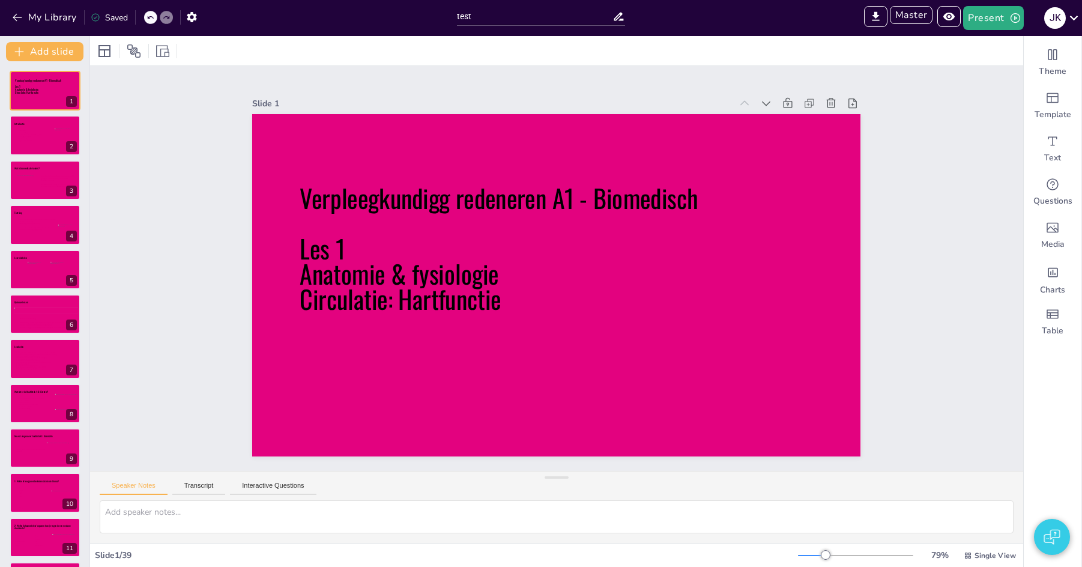
click at [112, 131] on div "Slide 1 Verpleegkundigg redeneren A1 - Biomedisch Les 1 Anatomie & fysiologie C…" at bounding box center [556, 268] width 933 height 405
click at [39, 14] on button "My Library" at bounding box center [45, 17] width 73 height 19
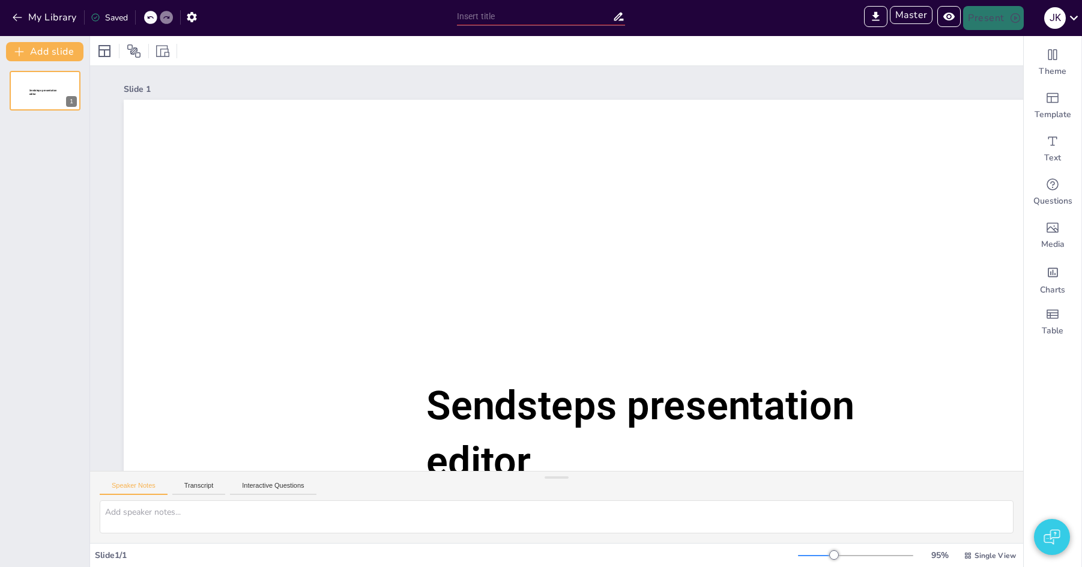
type input "Sendsteps presentation"
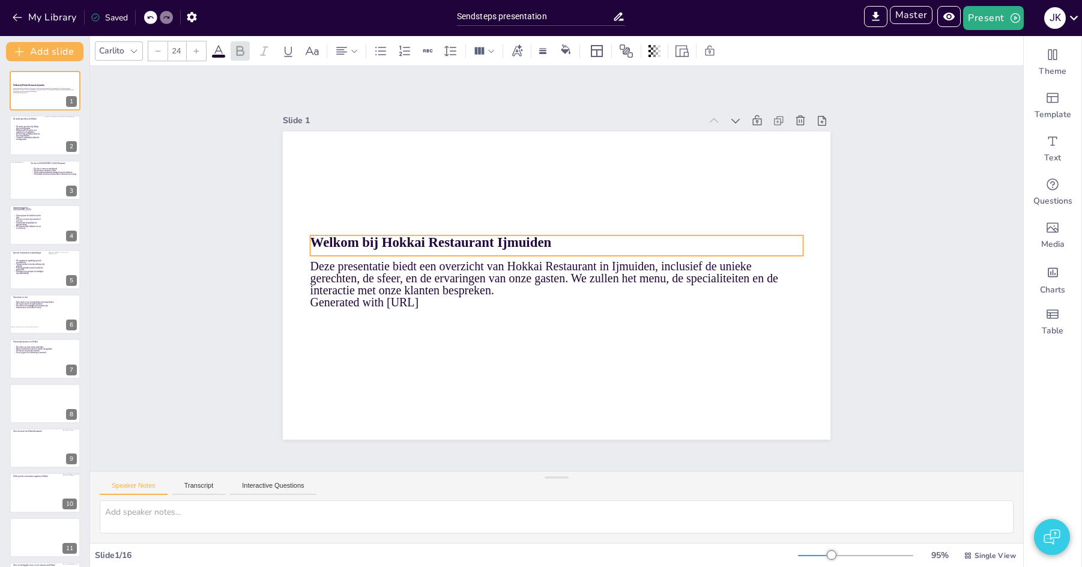
click at [450, 250] on icon at bounding box center [556, 245] width 493 height 20
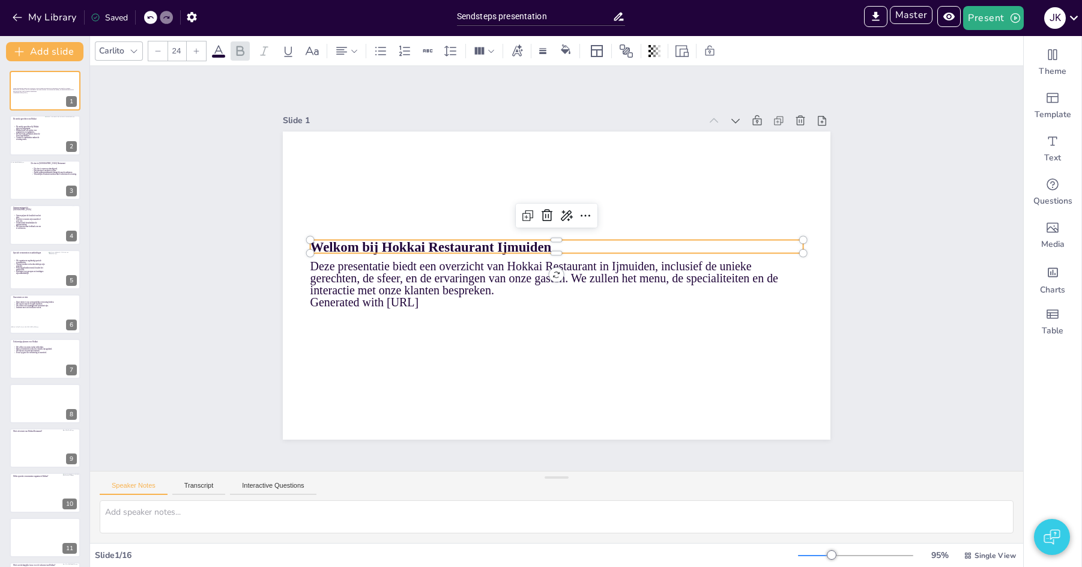
click at [215, 46] on icon at bounding box center [218, 51] width 14 height 14
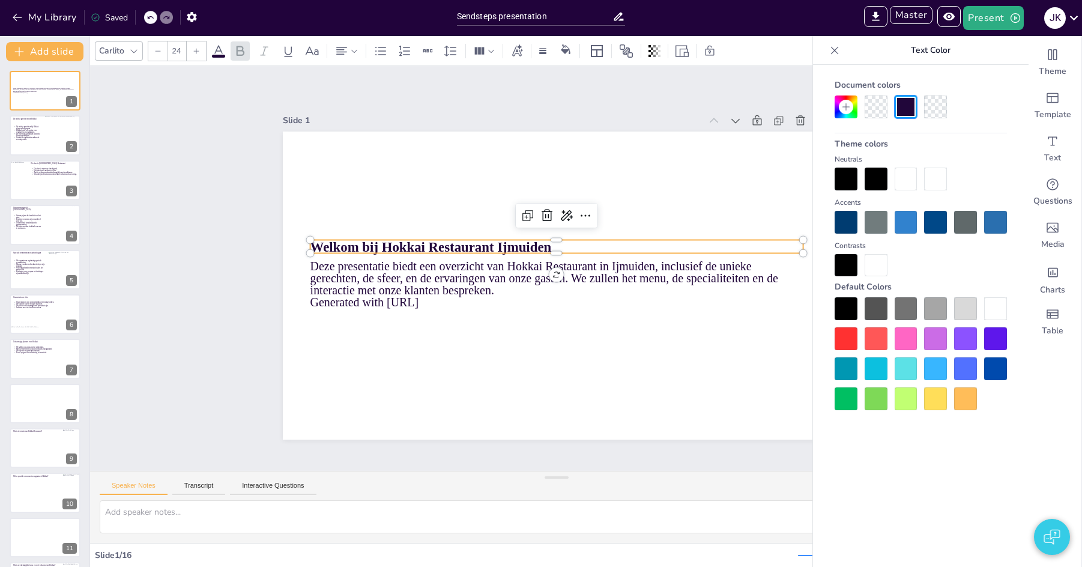
click at [873, 229] on div at bounding box center [875, 222] width 23 height 23
click at [842, 343] on div at bounding box center [845, 338] width 23 height 23
click at [845, 343] on div at bounding box center [845, 338] width 23 height 23
drag, startPoint x: 845, startPoint y: 343, endPoint x: 753, endPoint y: 315, distance: 96.1
click at [845, 343] on div at bounding box center [845, 338] width 23 height 23
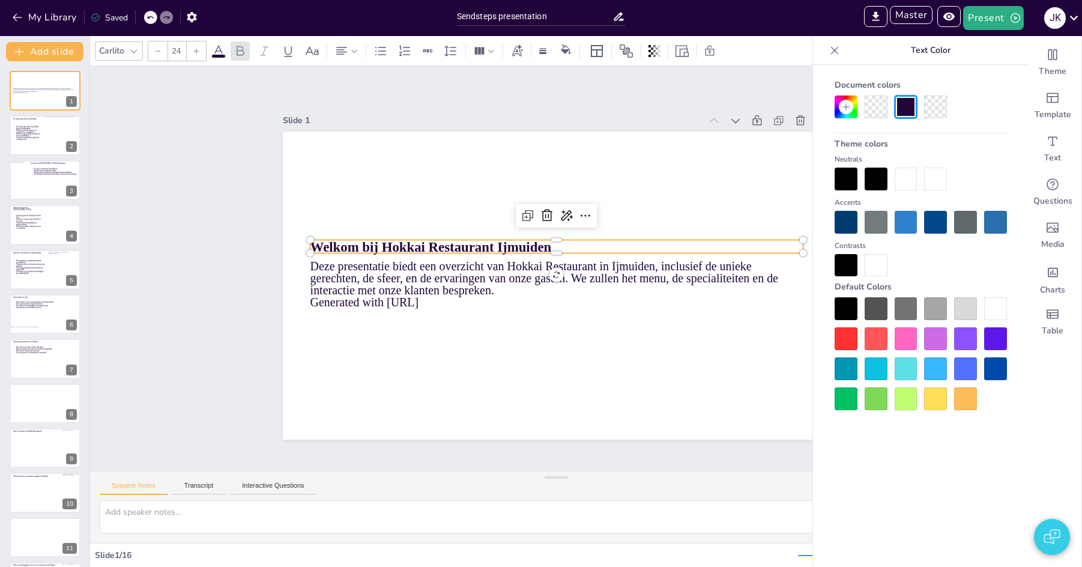
click at [590, 244] on p "Welkom bij Hokkai Restaurant Ijmuiden" at bounding box center [556, 247] width 493 height 14
click at [849, 341] on div at bounding box center [845, 338] width 23 height 23
click at [845, 336] on div at bounding box center [845, 338] width 23 height 23
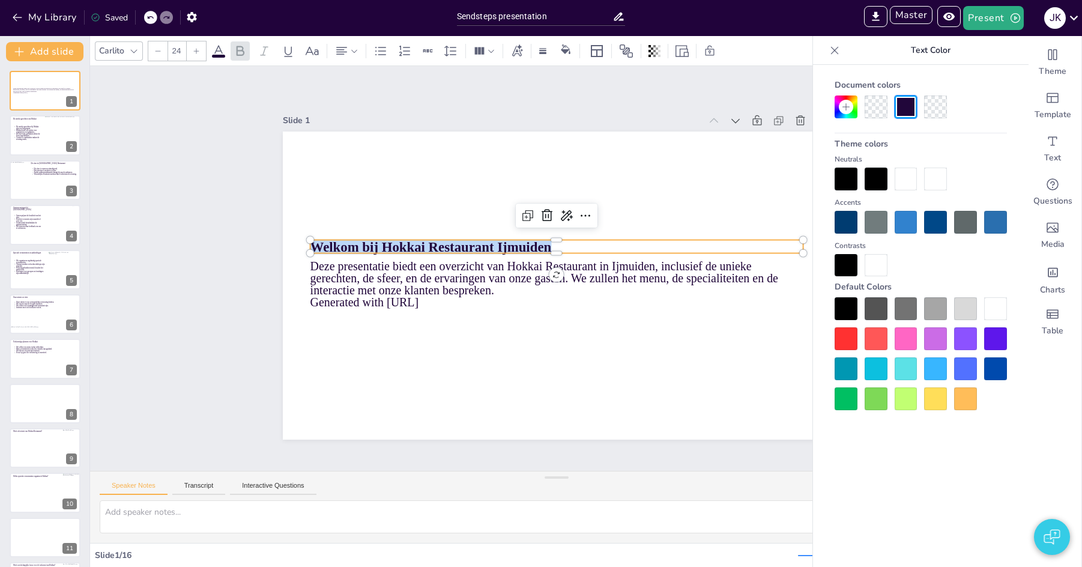
click at [839, 338] on div at bounding box center [845, 338] width 23 height 23
drag, startPoint x: 839, startPoint y: 338, endPoint x: 650, endPoint y: 309, distance: 191.9
click at [838, 339] on div at bounding box center [845, 338] width 23 height 23
click at [201, 124] on div "Slide 1 Deze presentatie biedt een overzicht van Hokkai Restaurant in Ijmuiden,…" at bounding box center [556, 268] width 933 height 405
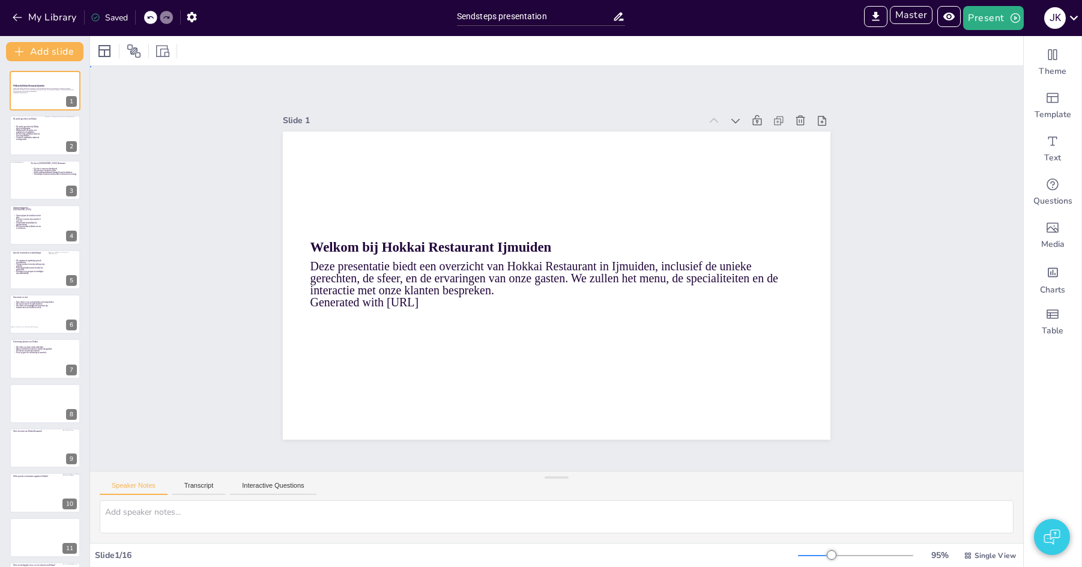
click at [205, 126] on div "Slide 1 Welkom bij Hokkai Restaurant Ijmuiden Deze presentatie biedt een overzi…" at bounding box center [556, 268] width 933 height 405
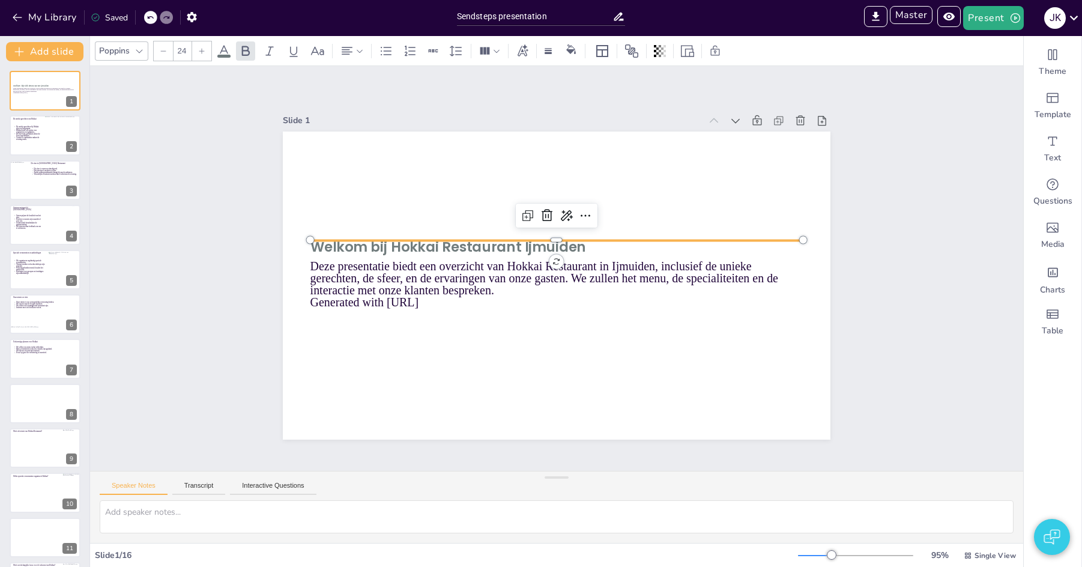
click at [498, 243] on div "Welkom bij Hokkai Restaurant Ijmuiden Deze presentatie biedt een overzicht van …" at bounding box center [556, 285] width 547 height 308
click at [472, 249] on icon at bounding box center [395, 283] width 171 height 86
click at [220, 55] on span at bounding box center [223, 56] width 13 height 3
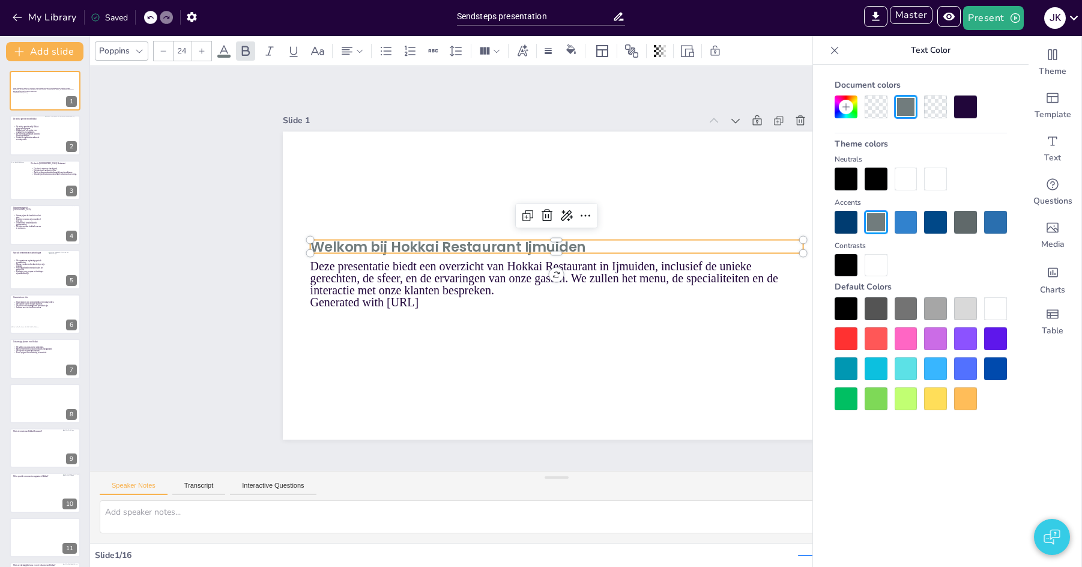
click at [850, 180] on div at bounding box center [845, 178] width 23 height 23
click at [849, 182] on div at bounding box center [845, 178] width 23 height 23
drag, startPoint x: 849, startPoint y: 182, endPoint x: 796, endPoint y: 218, distance: 63.9
click at [849, 182] on div at bounding box center [845, 178] width 23 height 23
click at [711, 243] on div at bounding box center [556, 242] width 493 height 5
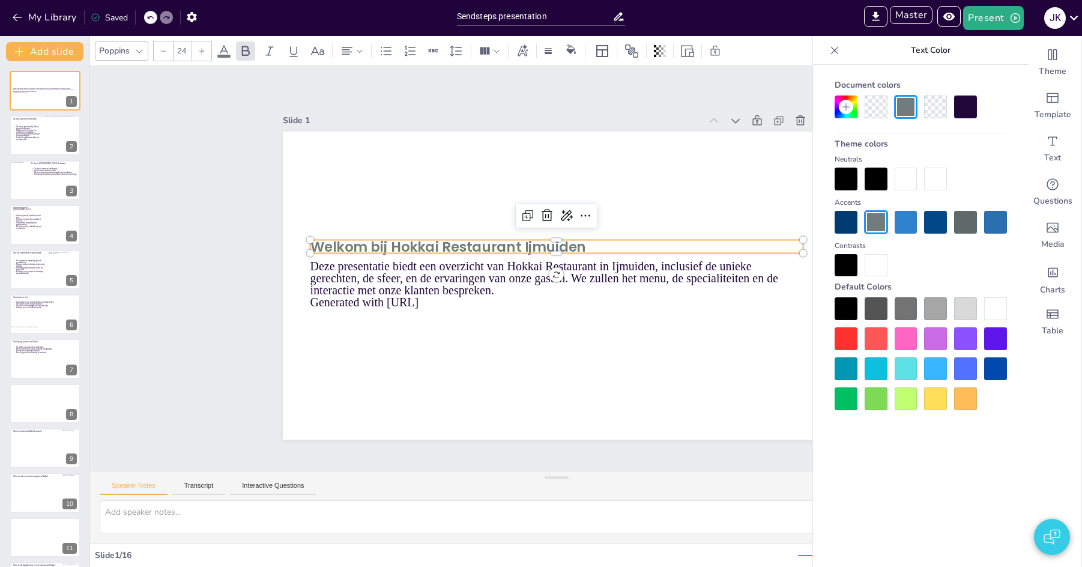
click at [711, 243] on div at bounding box center [556, 242] width 493 height 5
click at [843, 173] on div at bounding box center [845, 178] width 23 height 23
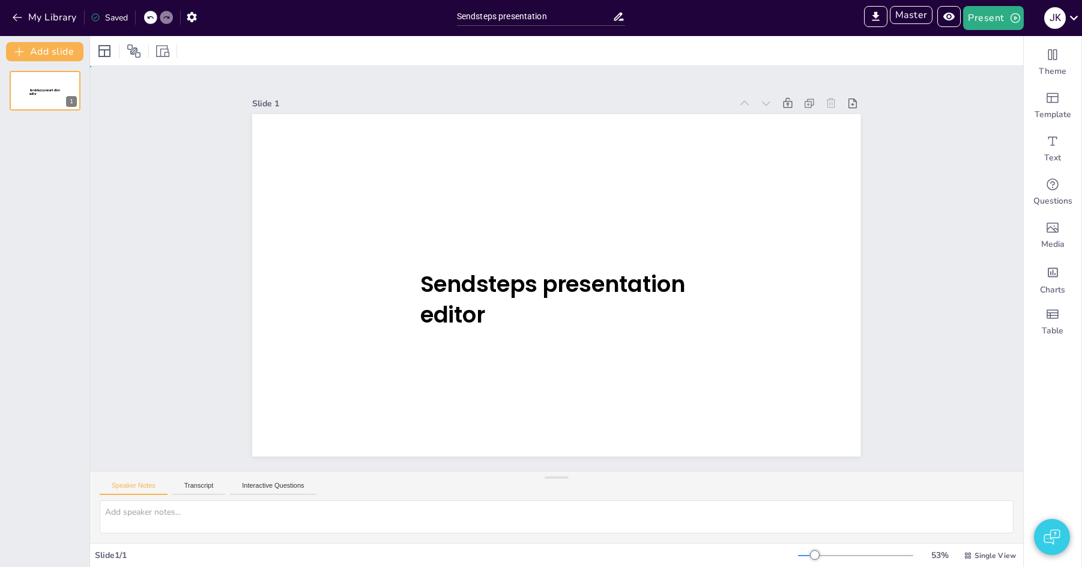
click at [172, 167] on div "Slide 1 Sendsteps presentation editor" at bounding box center [556, 268] width 933 height 405
click at [19, 17] on icon "button" at bounding box center [17, 17] width 12 height 12
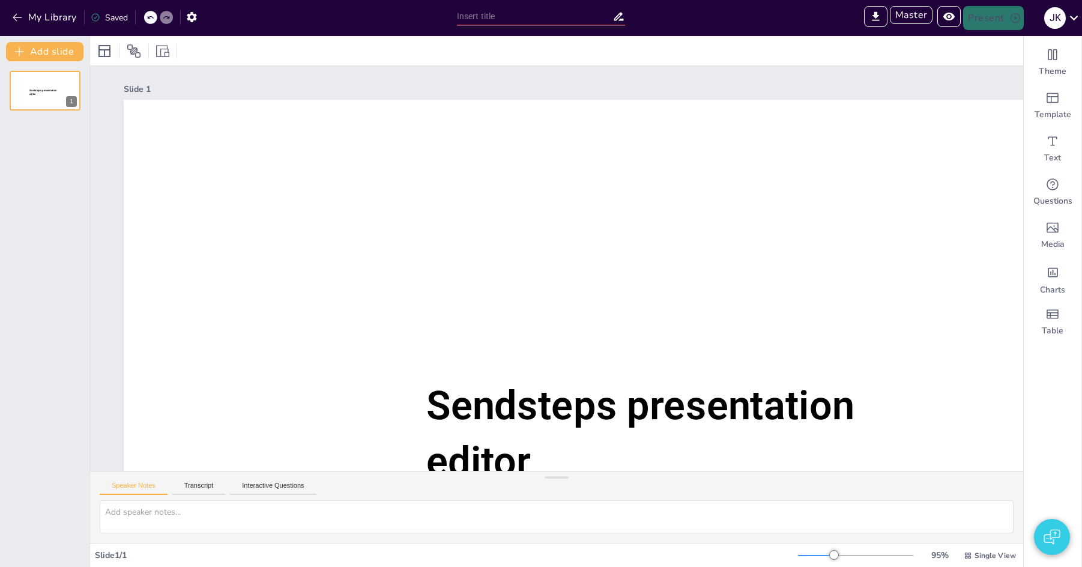
type input "Sendsteps presentation"
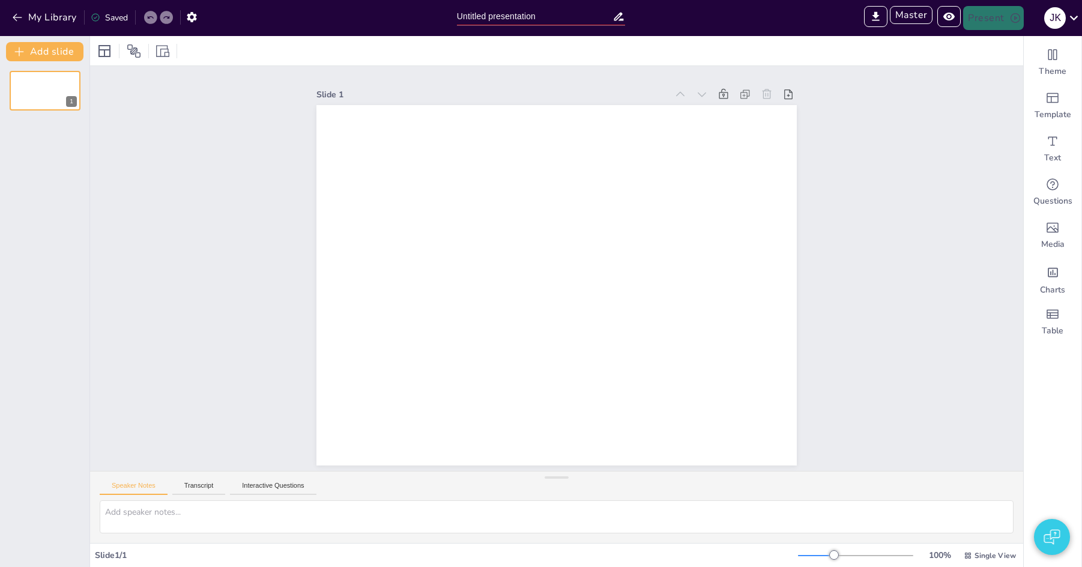
type input "Sendsteps presentation"
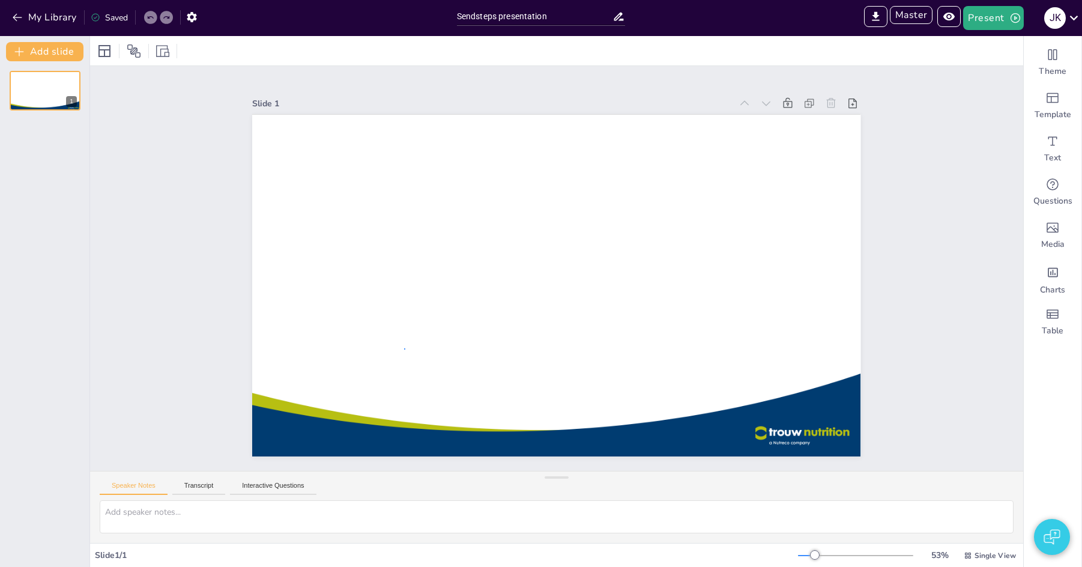
drag, startPoint x: 404, startPoint y: 348, endPoint x: 357, endPoint y: 267, distance: 93.9
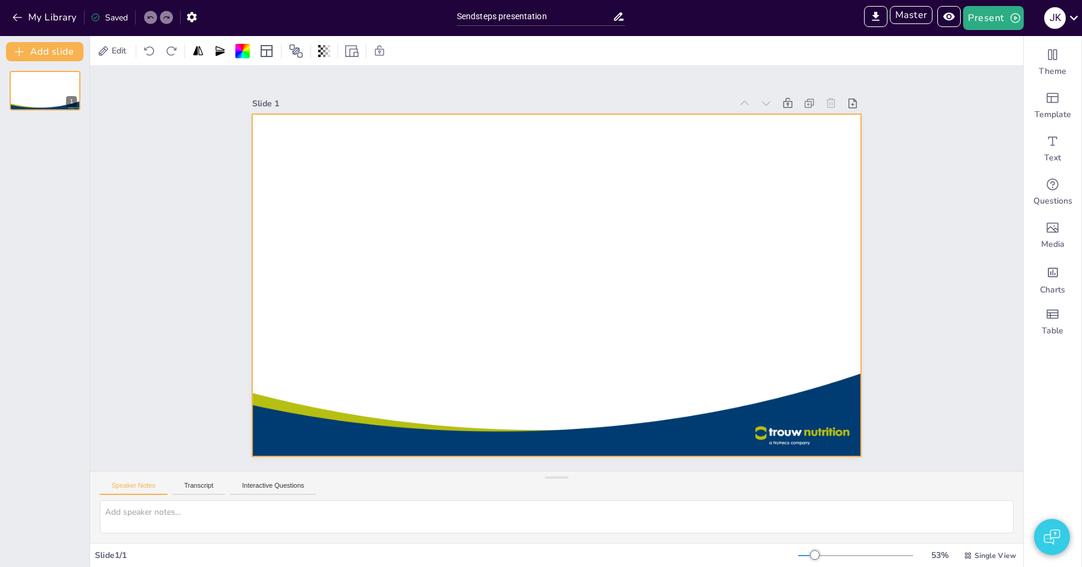
drag, startPoint x: 127, startPoint y: 204, endPoint x: 334, endPoint y: 202, distance: 206.5
click at [136, 203] on div "Slide 1" at bounding box center [556, 268] width 933 height 405
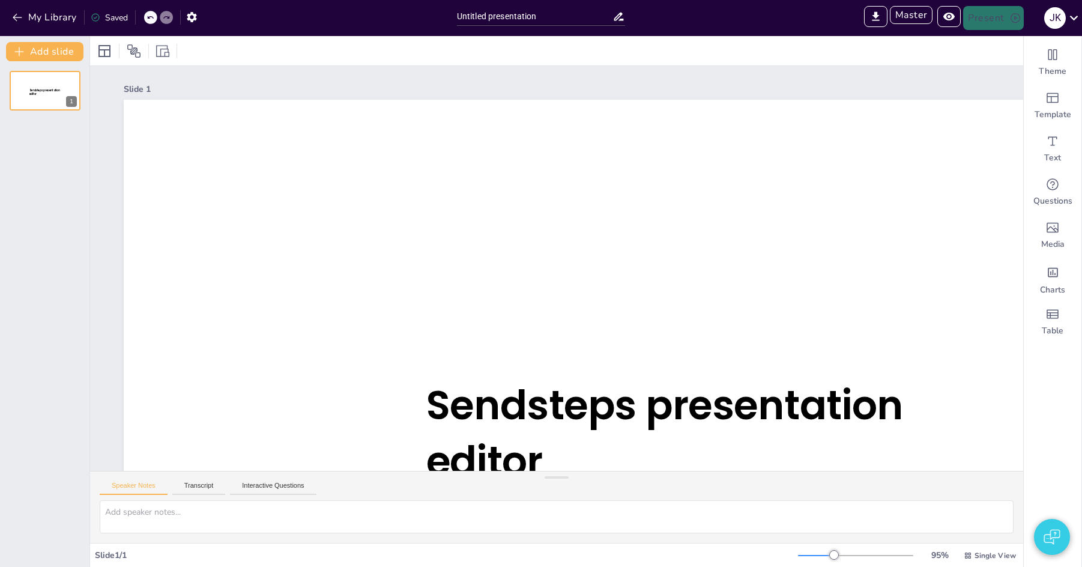
type input "Sendsteps presentation"
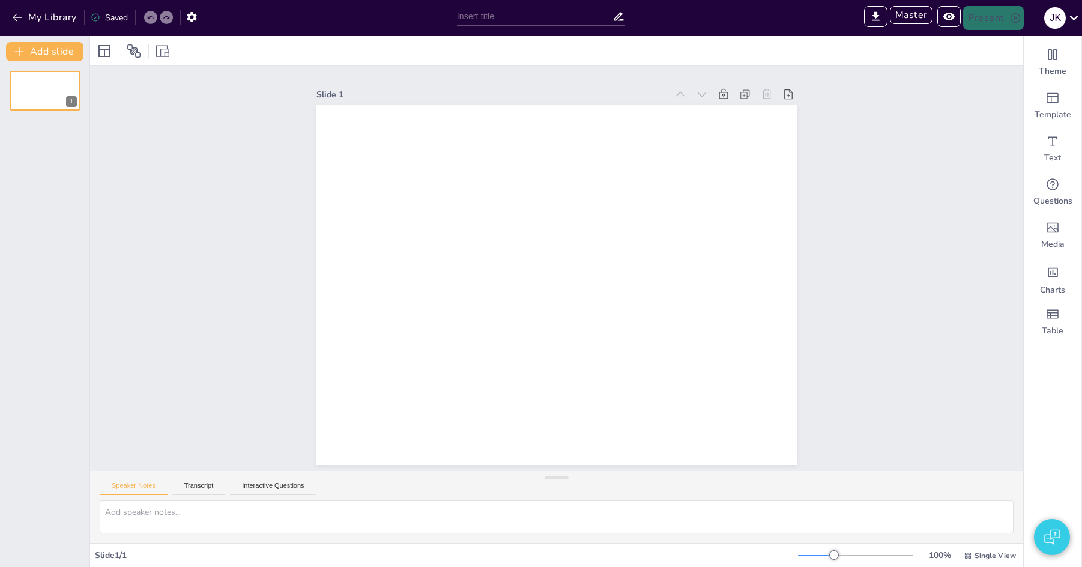
type input "Sendsteps presentation"
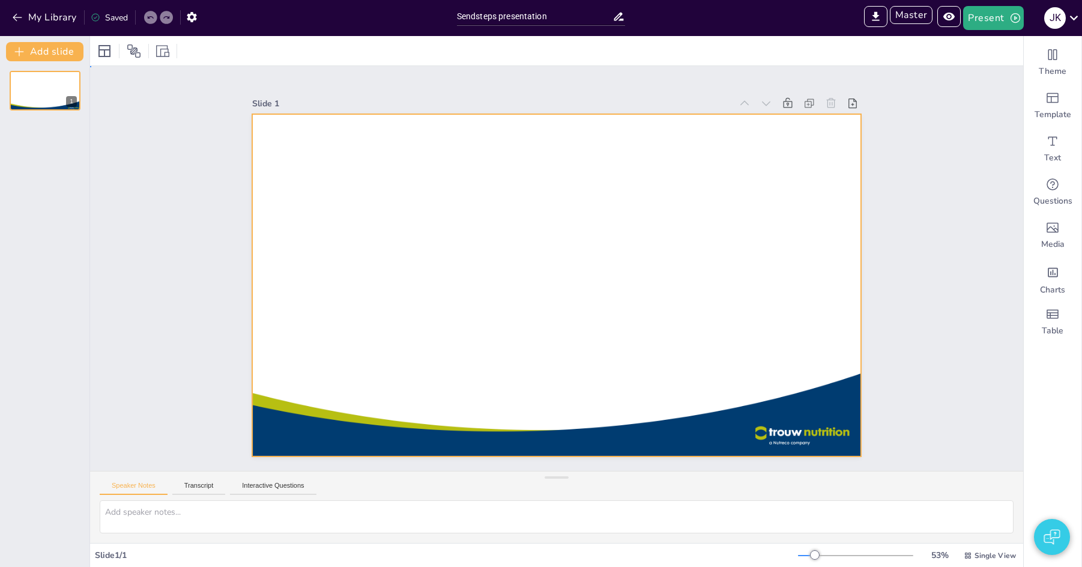
click at [541, 304] on div at bounding box center [557, 285] width 610 height 342
drag, startPoint x: 585, startPoint y: 274, endPoint x: 450, endPoint y: 241, distance: 139.0
drag, startPoint x: 587, startPoint y: 340, endPoint x: 517, endPoint y: 196, distance: 159.5
click at [520, 181] on div at bounding box center [557, 285] width 610 height 342
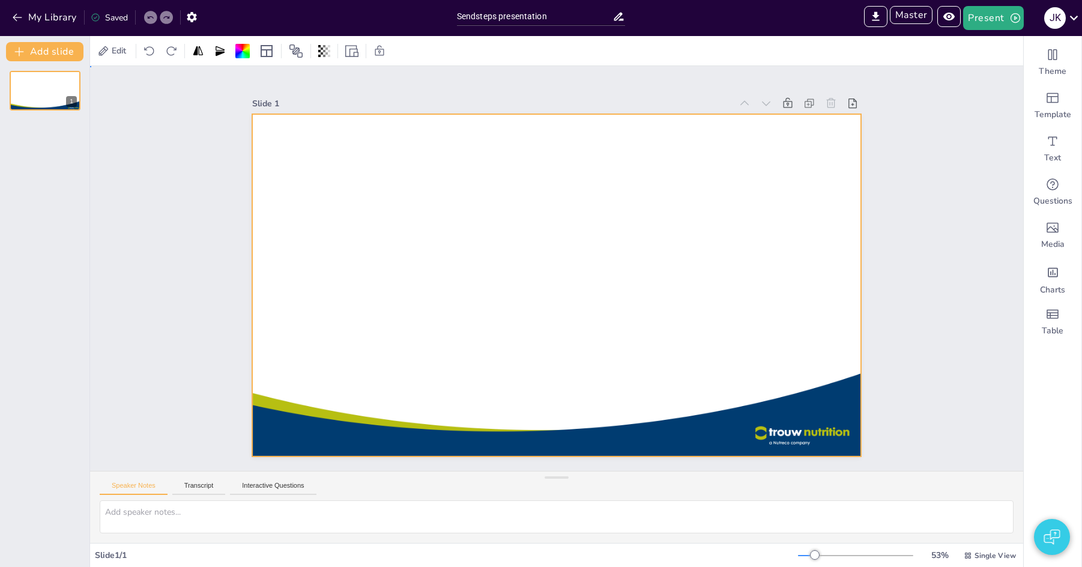
click at [866, 304] on div "Slide 1" at bounding box center [556, 268] width 675 height 376
click at [695, 403] on div at bounding box center [557, 285] width 610 height 342
click at [24, 18] on button "My Library" at bounding box center [45, 17] width 73 height 19
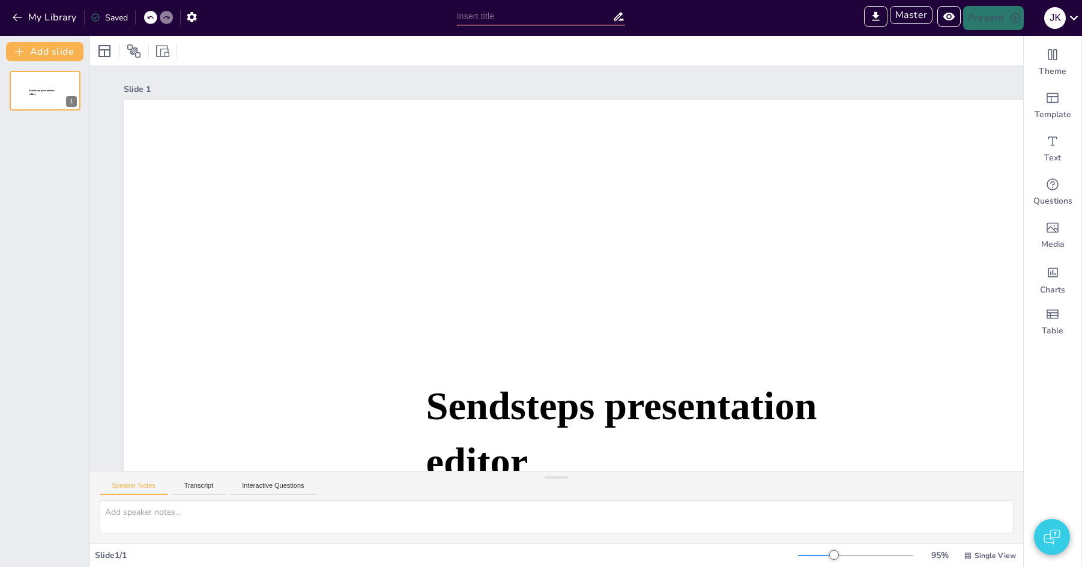
type input "Sendsteps presentation"
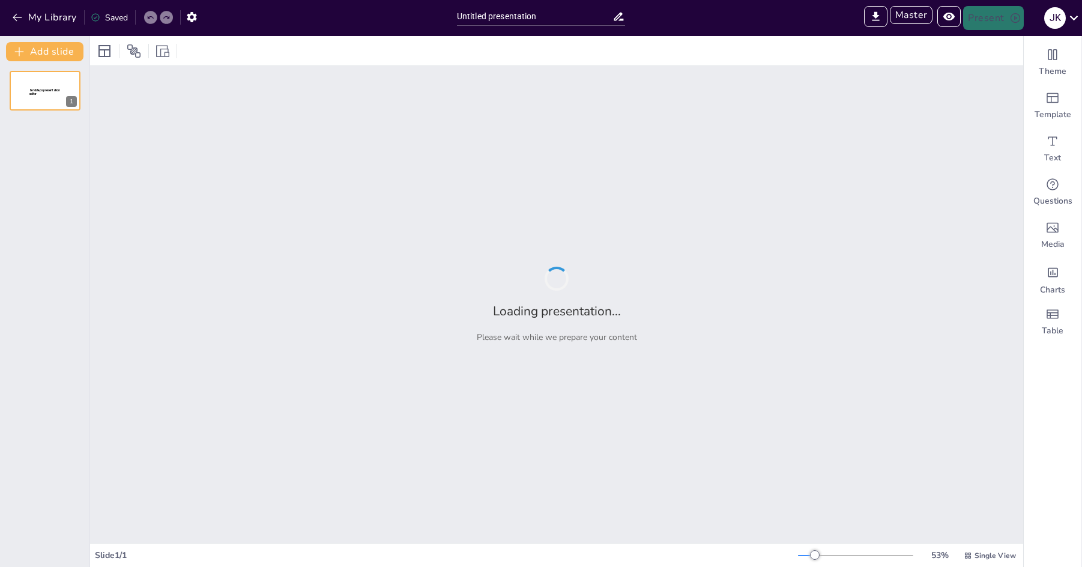
type input "Sendsteps presentation"
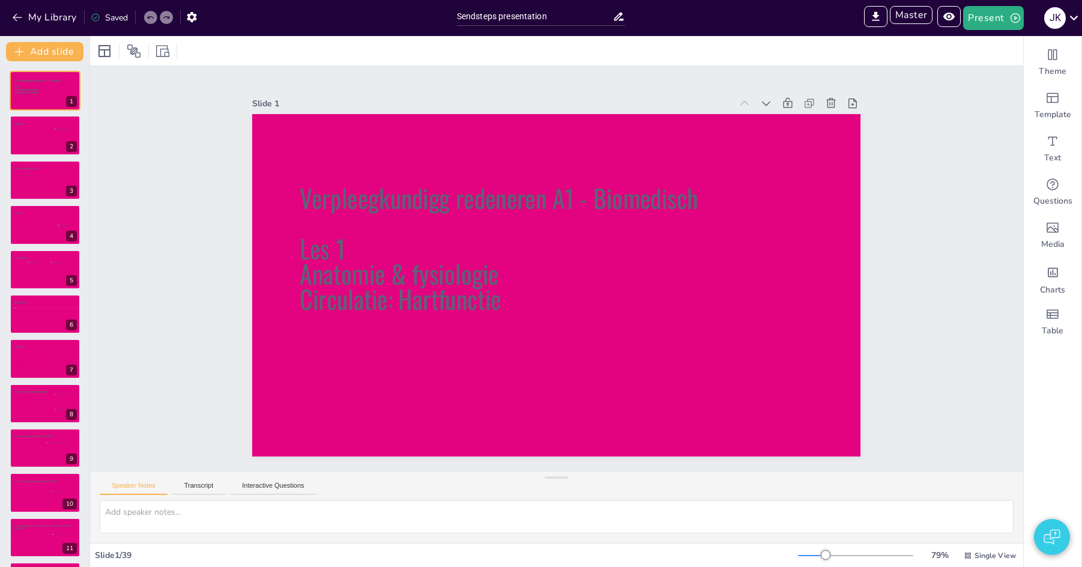
click at [493, 271] on span "Anatomie & fysiologie" at bounding box center [399, 273] width 199 height 37
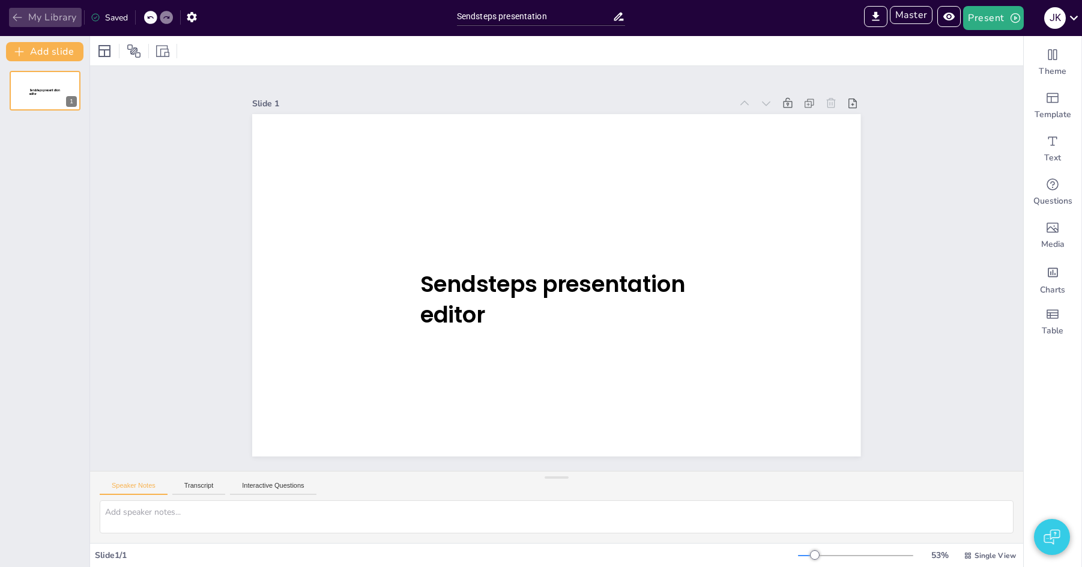
click at [28, 13] on button "My Library" at bounding box center [45, 17] width 73 height 19
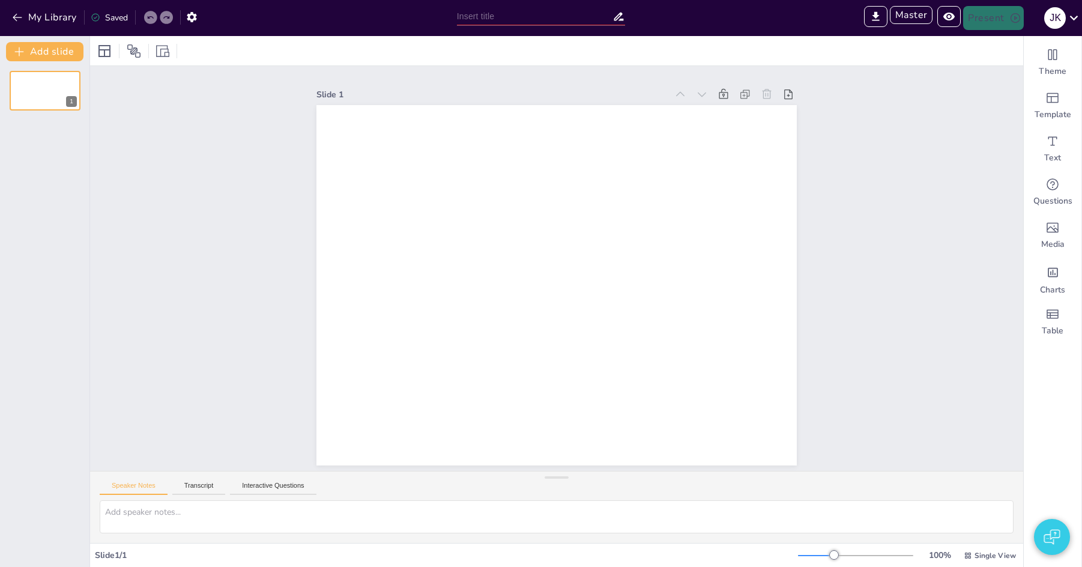
type input "Sendsteps presentation"
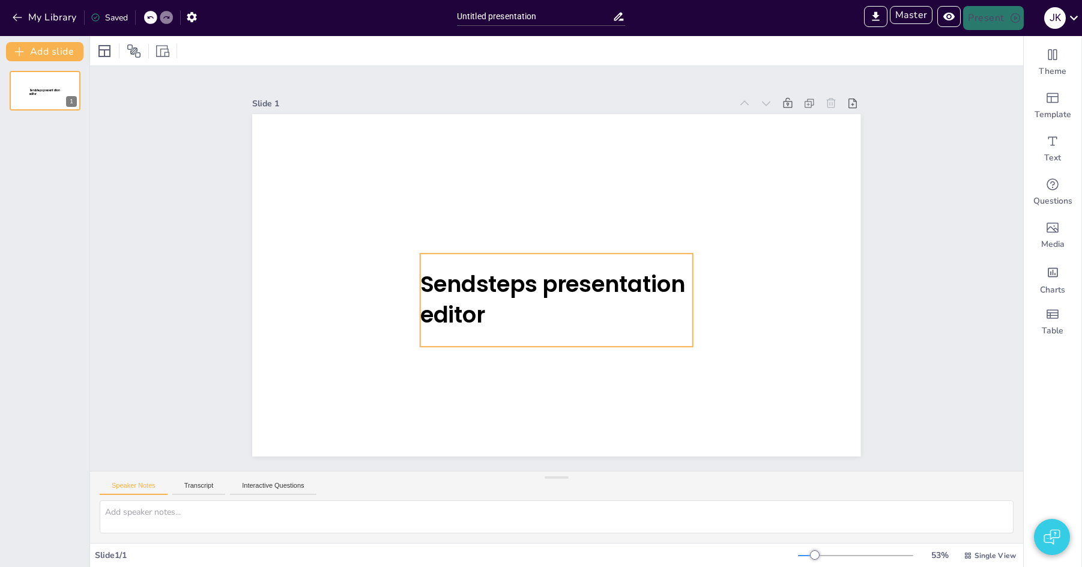
type input "Sendsteps presentation"
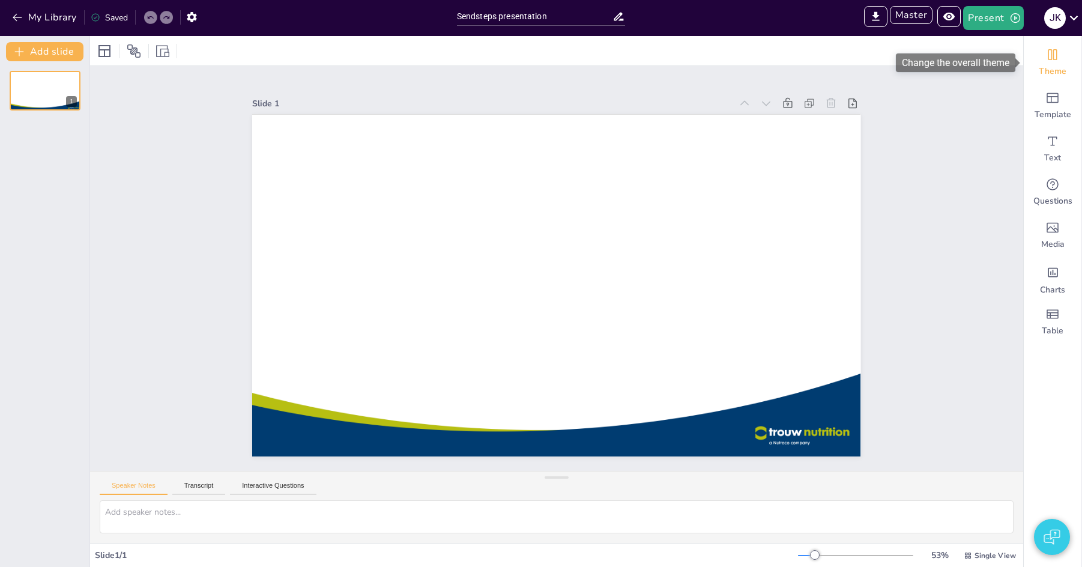
click at [1046, 58] on icon "Change the overall theme" at bounding box center [1052, 54] width 14 height 14
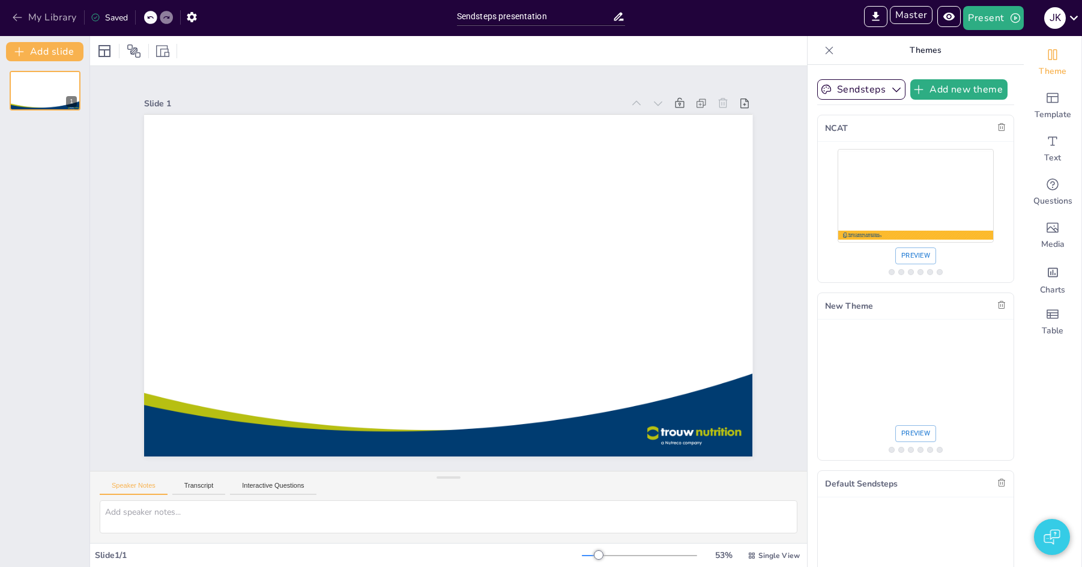
click at [25, 11] on button "My Library" at bounding box center [45, 17] width 73 height 19
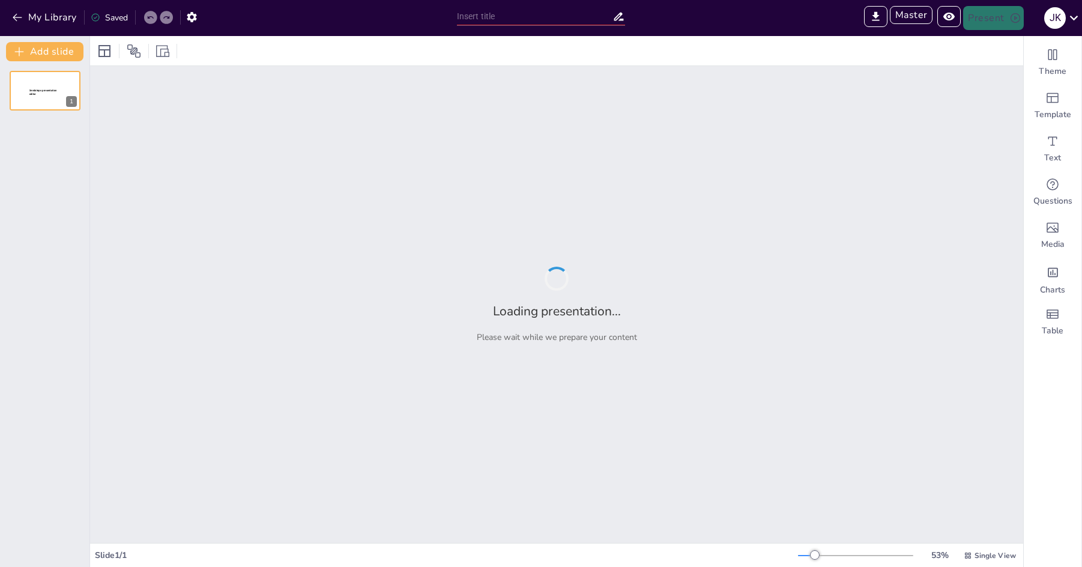
type input "Business icebreakers"
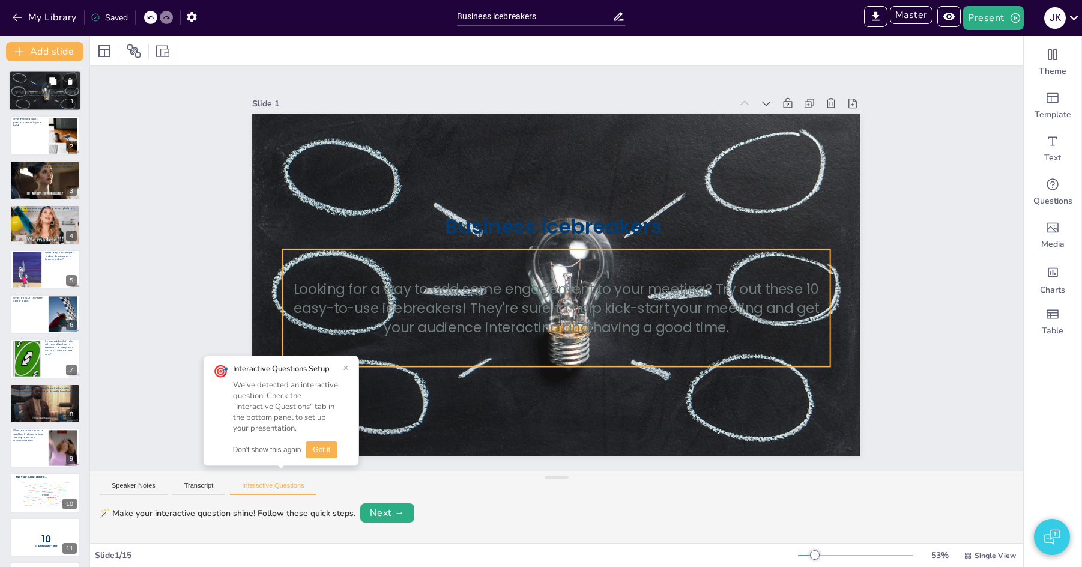
click at [47, 95] on p "Looking for a way to add some engagement to your meeting? Try out these 10 easy…" at bounding box center [45, 93] width 65 height 7
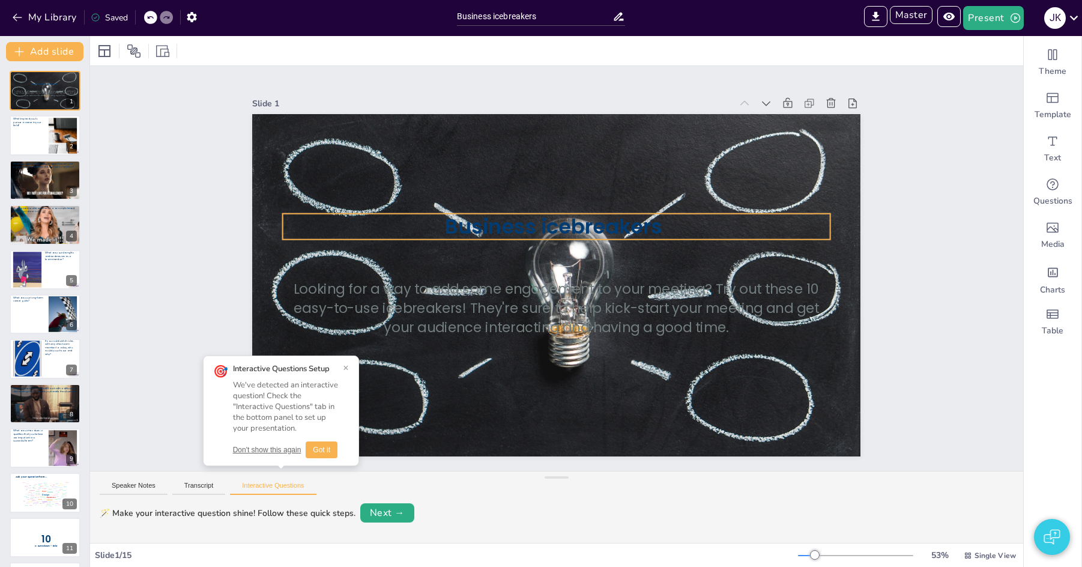
scroll to position [4, 0]
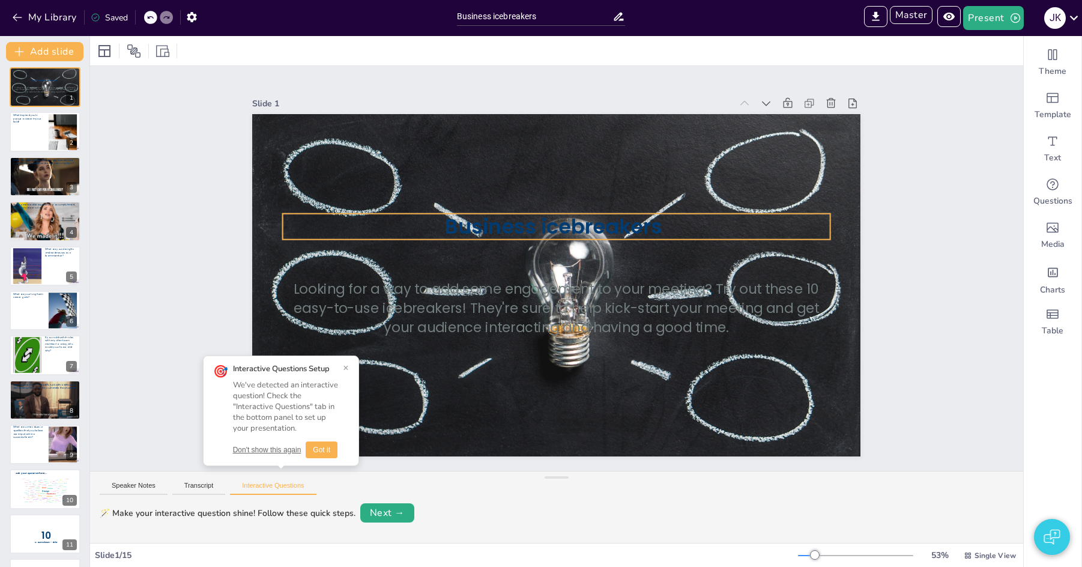
click at [498, 228] on strong "Business icebreakers" at bounding box center [554, 226] width 218 height 28
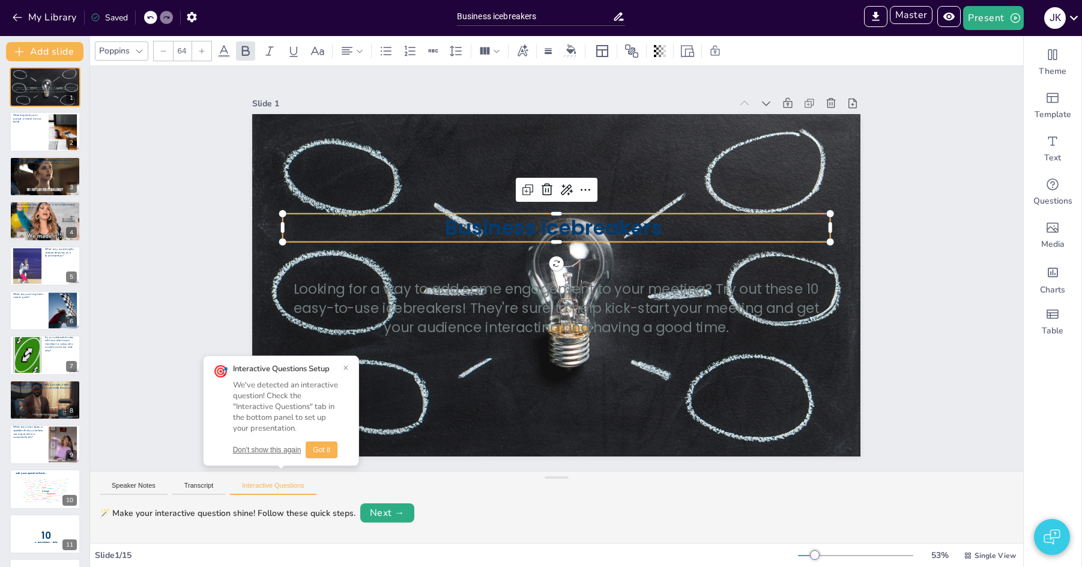
click at [216, 48] on div "Poppins 64" at bounding box center [415, 51] width 641 height 20
click at [222, 49] on icon at bounding box center [224, 51] width 14 height 14
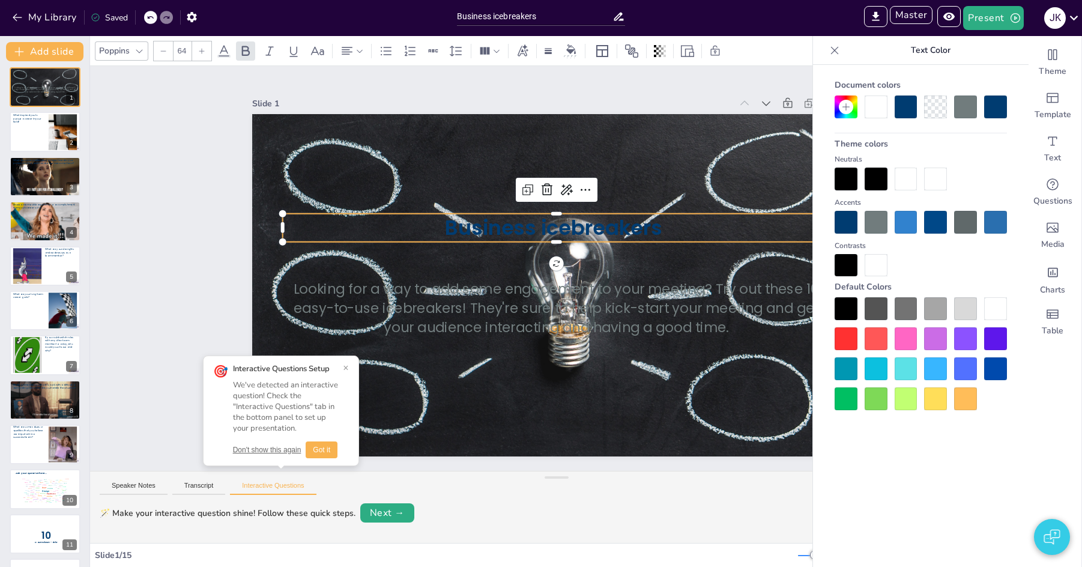
click at [907, 393] on div at bounding box center [905, 398] width 23 height 23
click at [331, 456] on button "Got it" at bounding box center [322, 449] width 32 height 17
click at [326, 459] on button "Got it" at bounding box center [322, 449] width 32 height 17
click at [321, 452] on button "Got it" at bounding box center [322, 449] width 32 height 17
click at [31, 19] on button "My Library" at bounding box center [45, 17] width 73 height 19
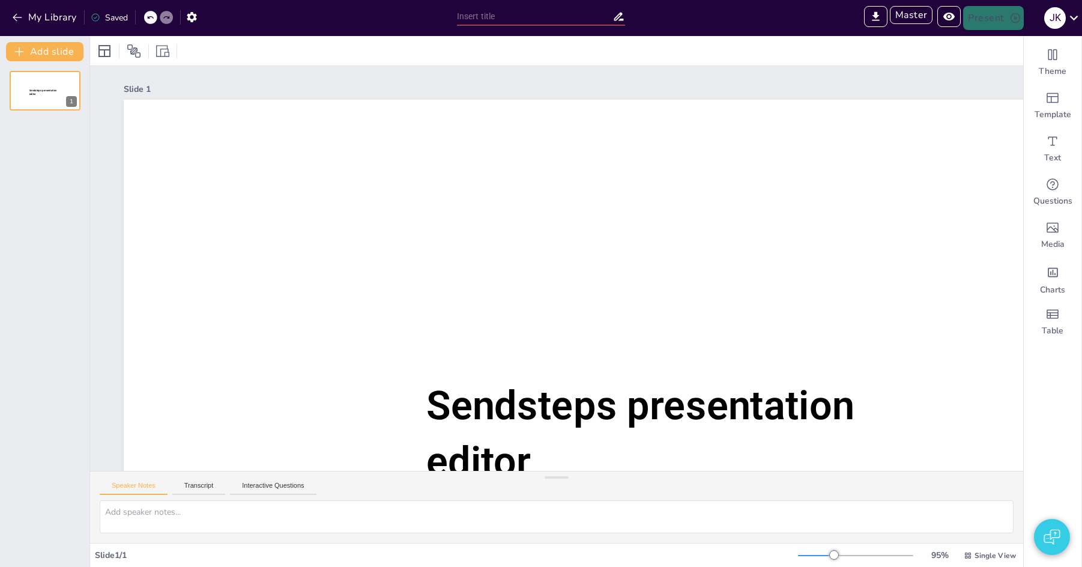
type input "New Sendsteps"
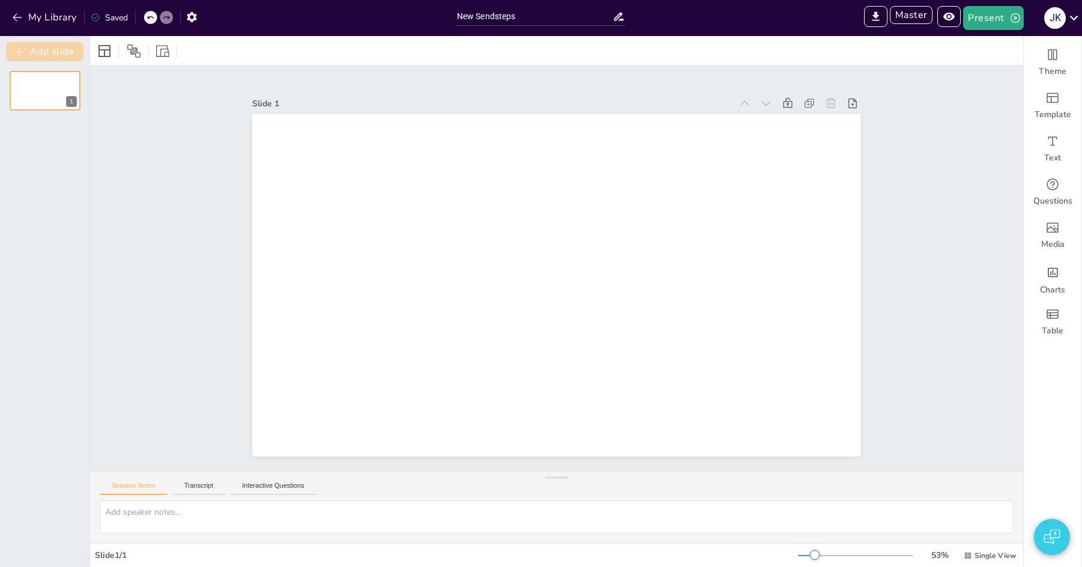
click at [73, 53] on button "Add slide" at bounding box center [44, 51] width 77 height 19
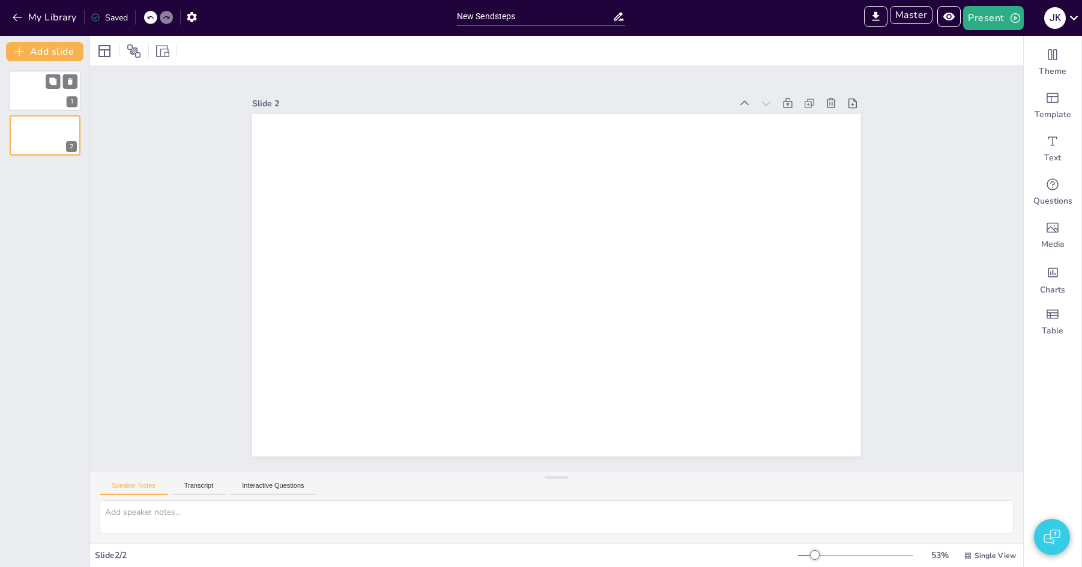
click at [34, 76] on div at bounding box center [45, 90] width 72 height 41
click at [1070, 143] on div "Text" at bounding box center [1053, 148] width 58 height 43
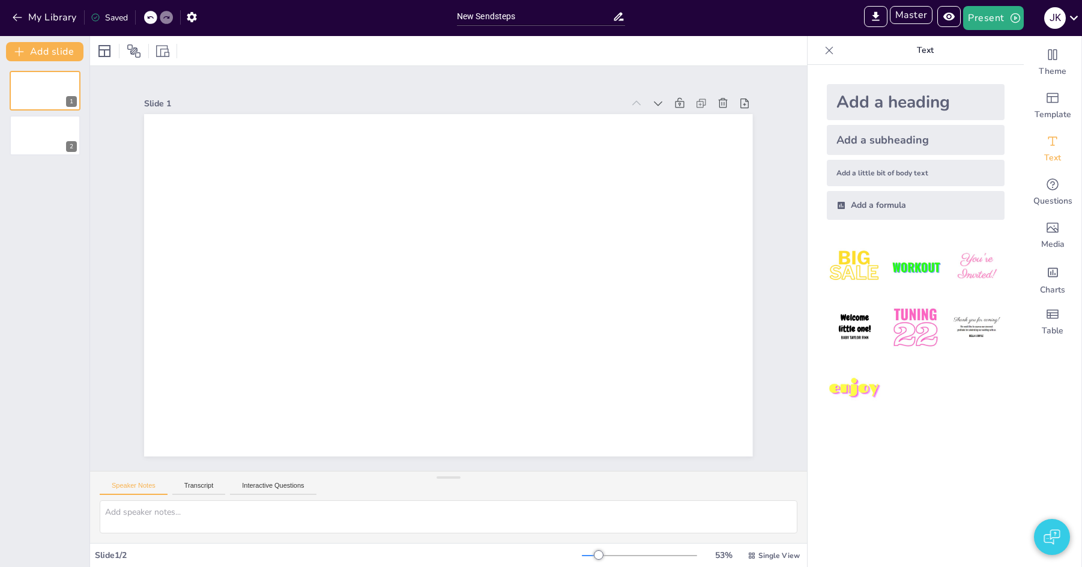
click at [897, 100] on div "Add a heading" at bounding box center [916, 102] width 178 height 36
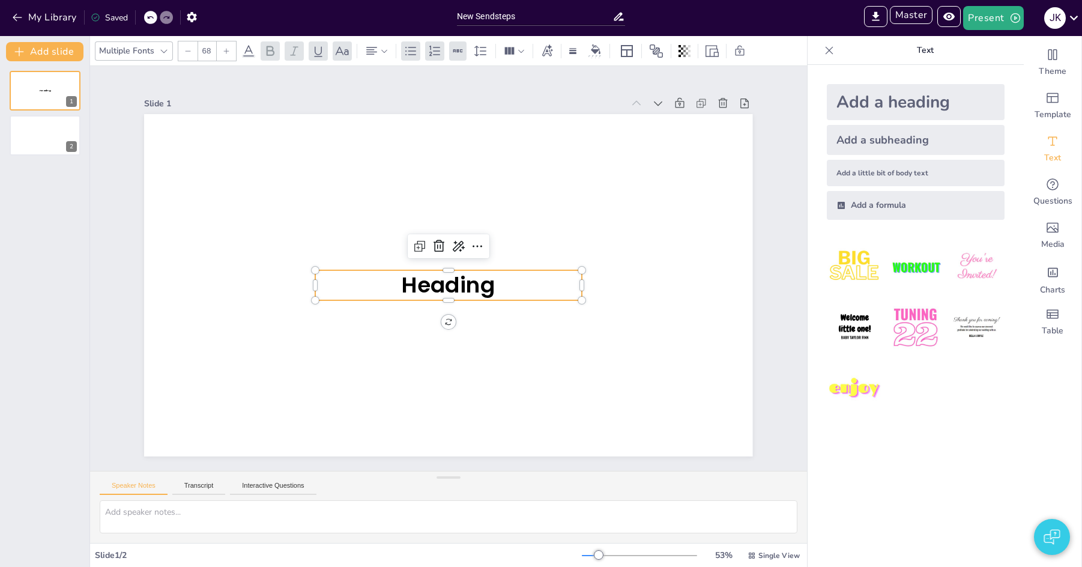
type input "68"
click at [226, 48] on icon at bounding box center [224, 51] width 14 height 14
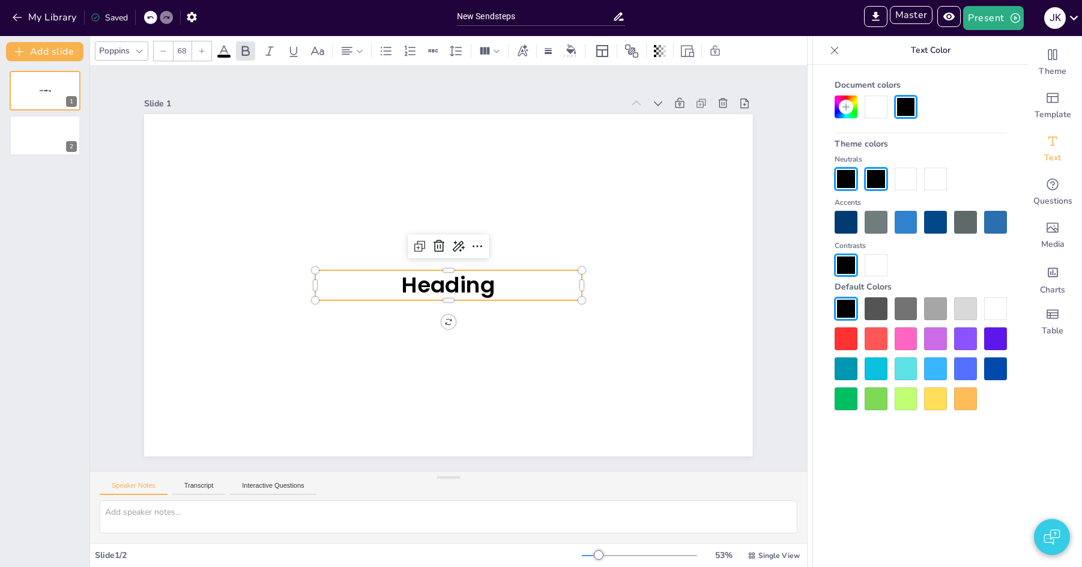
click at [879, 312] on div at bounding box center [875, 308] width 23 height 23
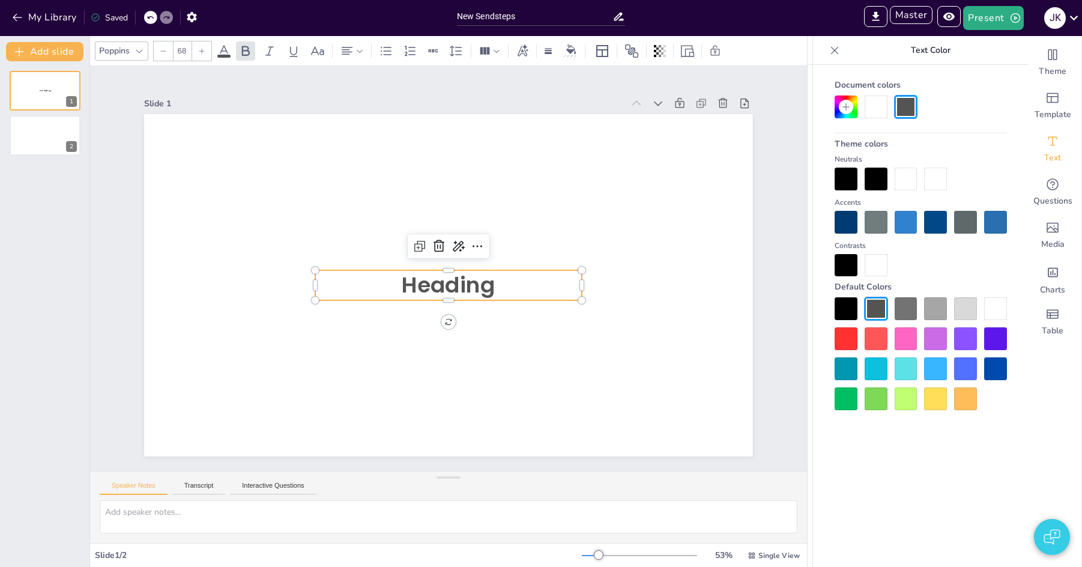
click at [847, 178] on div at bounding box center [845, 178] width 23 height 23
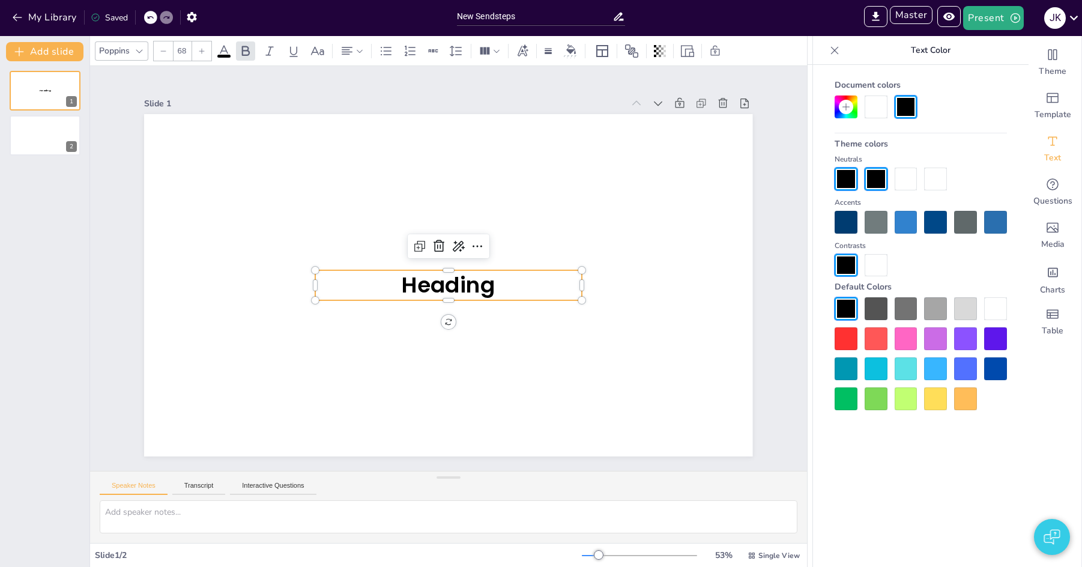
click at [843, 216] on div at bounding box center [845, 222] width 23 height 23
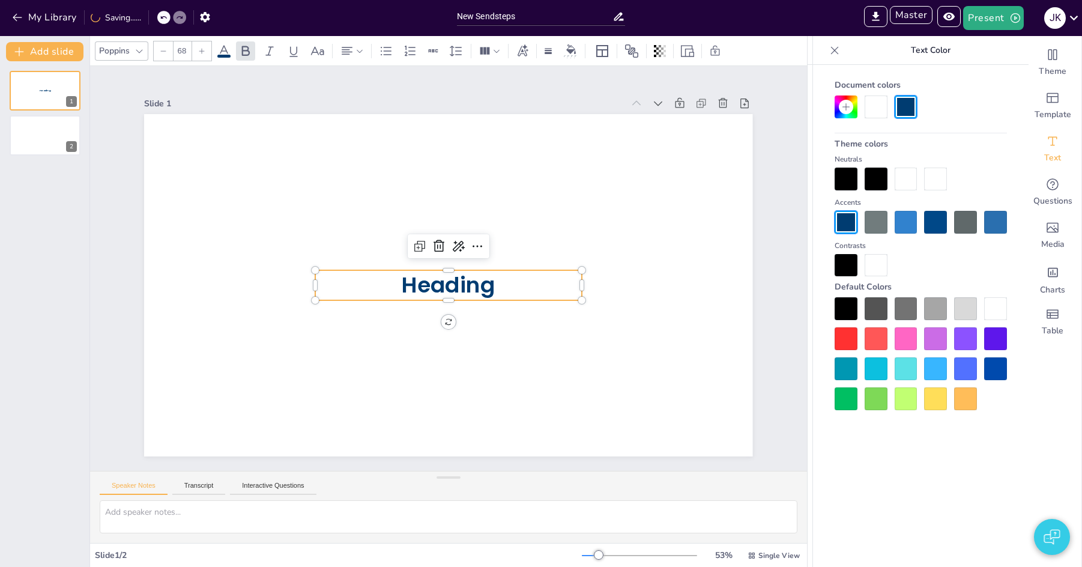
click at [903, 337] on div at bounding box center [905, 338] width 23 height 23
click at [15, 16] on icon "button" at bounding box center [17, 18] width 9 height 8
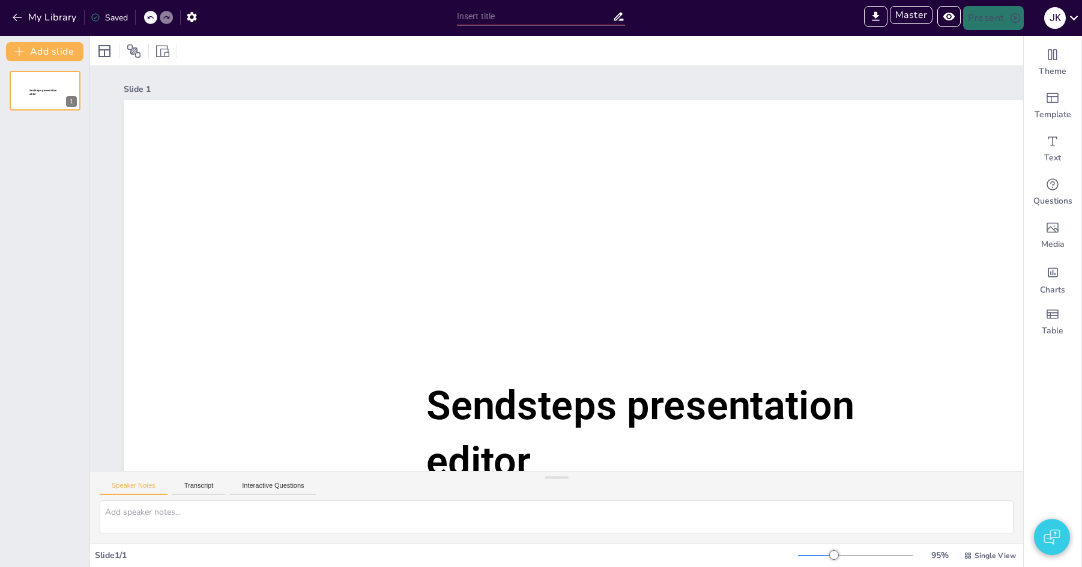
type input "Sendsteps presentation"
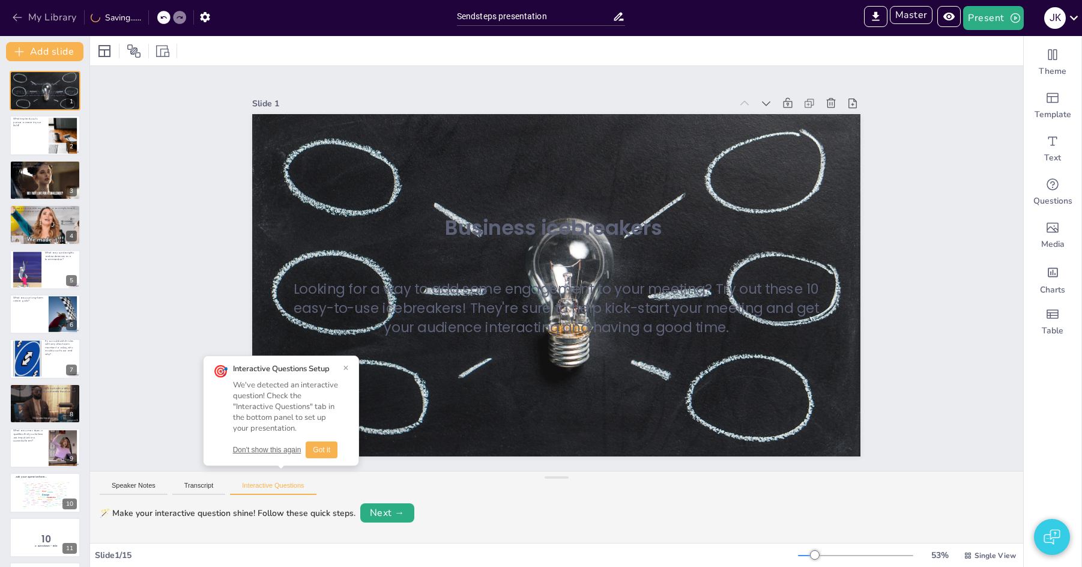
click at [21, 12] on icon "button" at bounding box center [17, 17] width 12 height 12
click at [545, 17] on input "Sendsteps presentation" at bounding box center [534, 16] width 155 height 17
type input "Sendsteps presentation11"
click at [143, 214] on div "Slide 1 Business icebreakers Looking for a way to add some engagement to your m…" at bounding box center [556, 268] width 933 height 405
click at [331, 456] on button "Got it" at bounding box center [322, 449] width 32 height 17
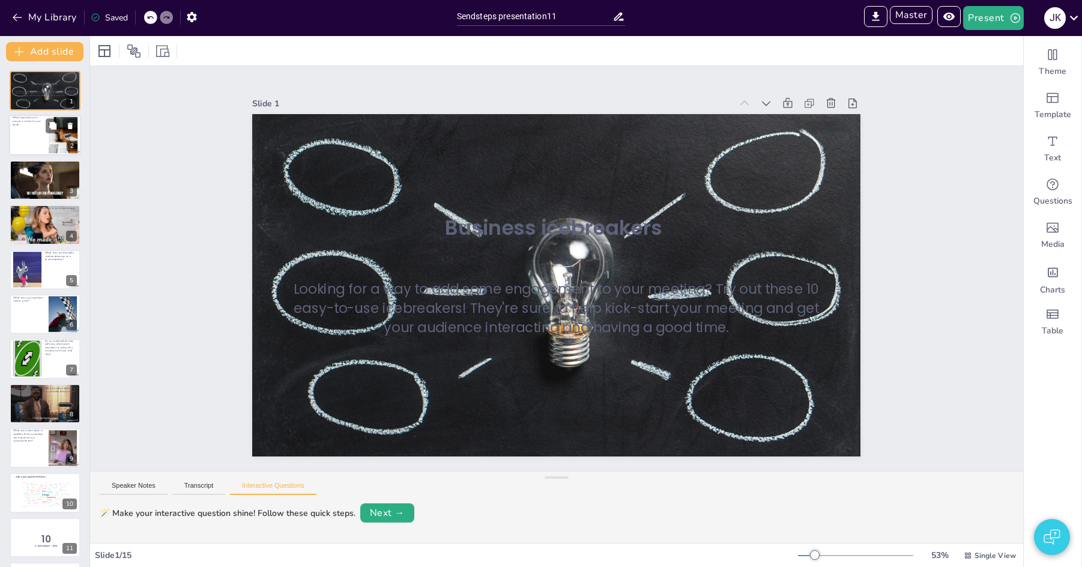
click at [34, 133] on div at bounding box center [29, 141] width 32 height 28
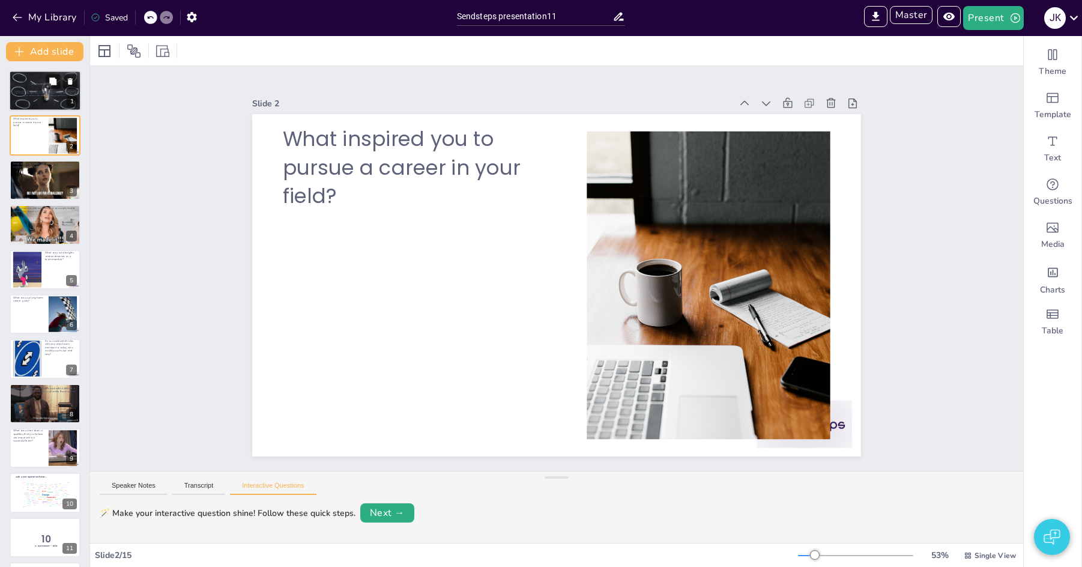
click at [31, 85] on p "Business icebreakers" at bounding box center [45, 84] width 65 height 4
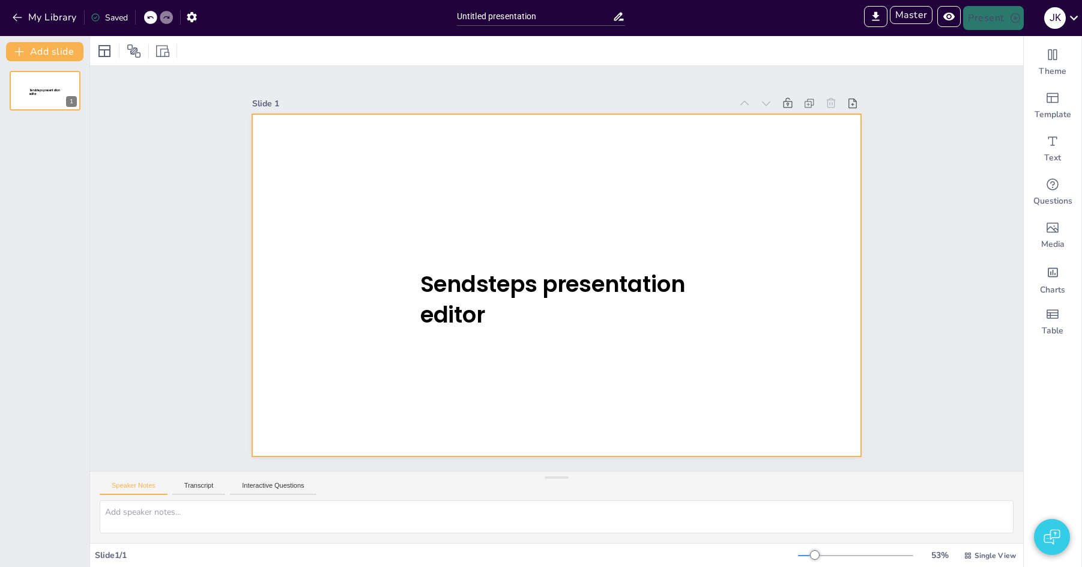
type input "Sendsteps presentation"
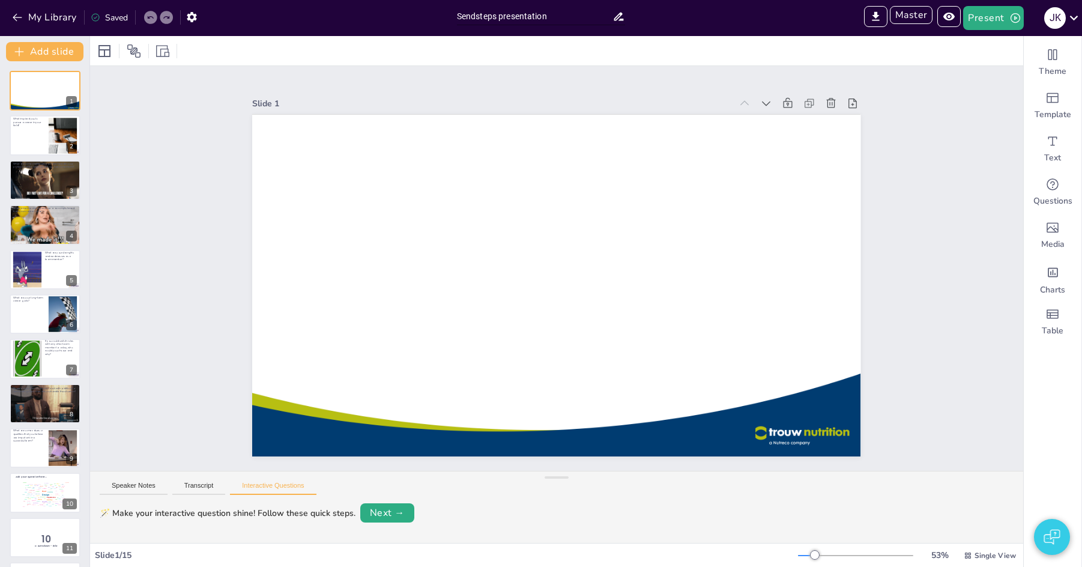
click at [555, 19] on input "Sendsteps presentation" at bounding box center [534, 16] width 155 height 17
click at [273, 90] on div "Slide 1 Slide 2 What inspired you to pursue a career in your field? Slide 3 Wha…" at bounding box center [556, 268] width 608 height 376
click at [48, 10] on button "My Library" at bounding box center [45, 17] width 73 height 19
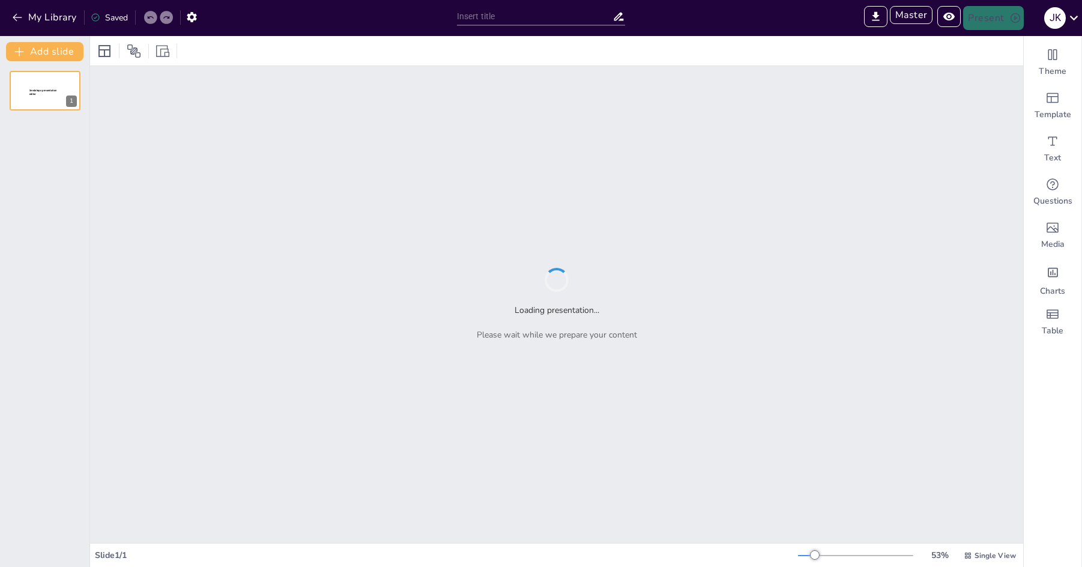
type input "De Oorsprong van het Heelal: Van de Big Bang tot Nu"
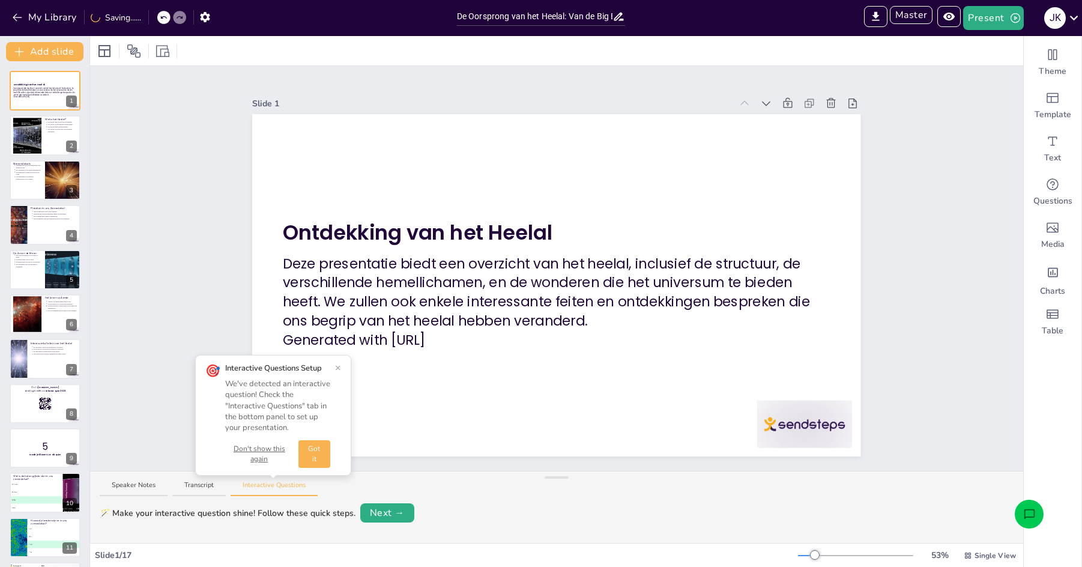
click at [321, 450] on button "Got it" at bounding box center [314, 454] width 32 height 28
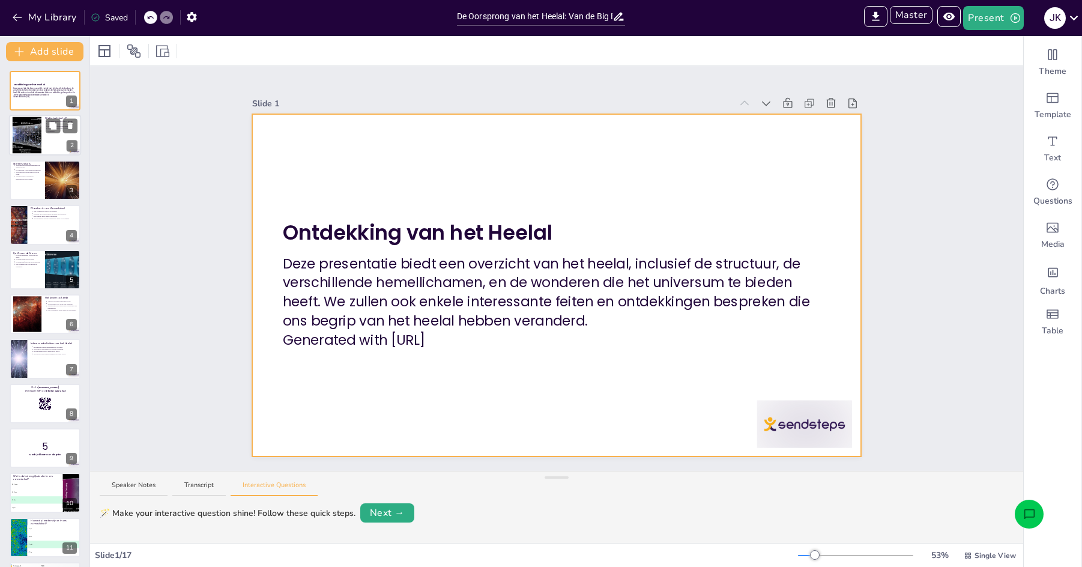
click at [37, 140] on div at bounding box center [27, 135] width 65 height 37
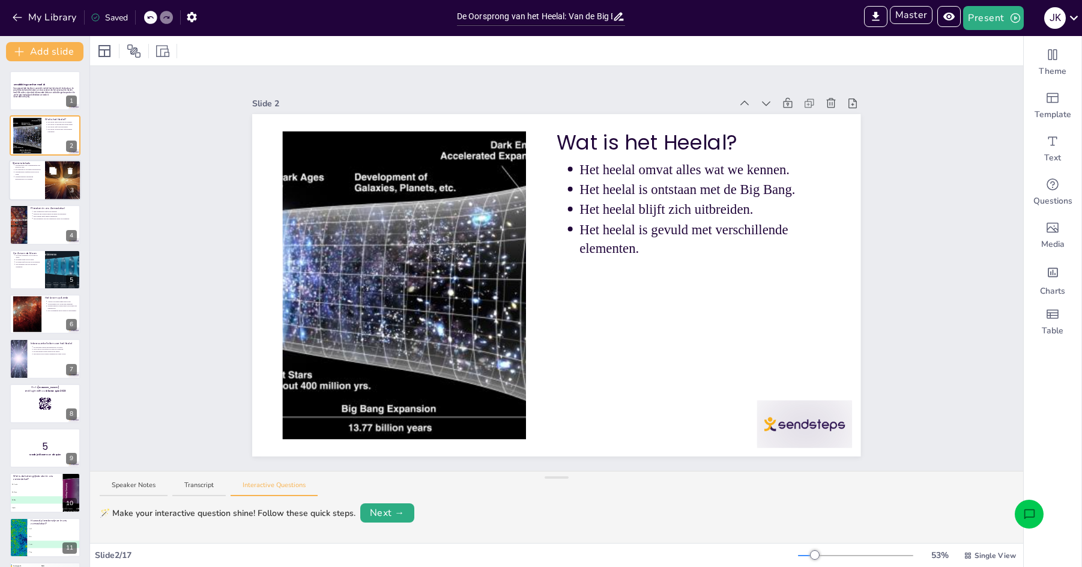
click at [31, 177] on p "Wetenschappers bestuderen sterrenstelsels voor kennis." at bounding box center [28, 177] width 26 height 5
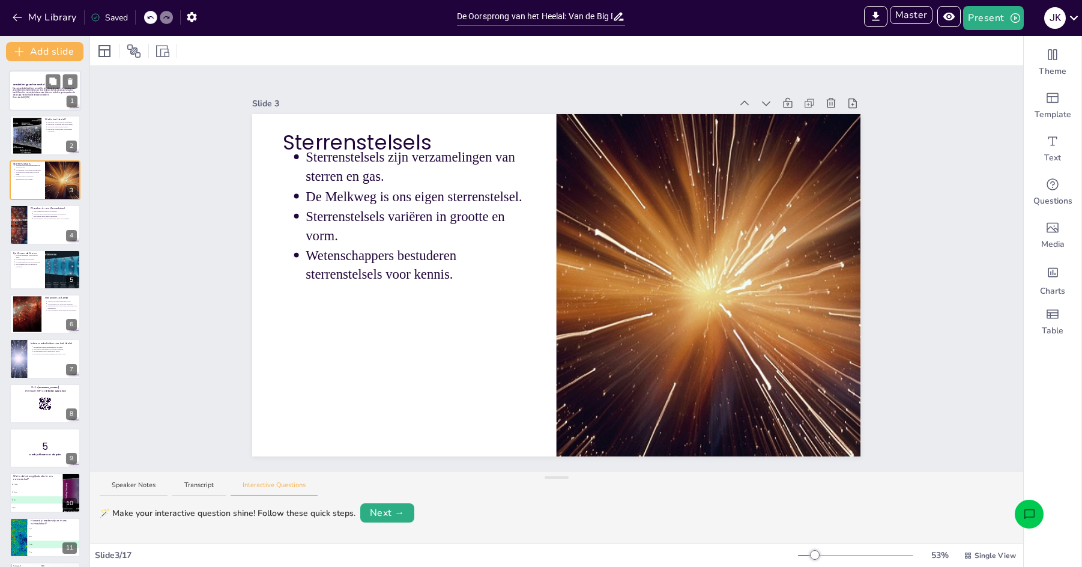
click at [30, 97] on p "Generated with [URL]" at bounding box center [45, 97] width 65 height 2
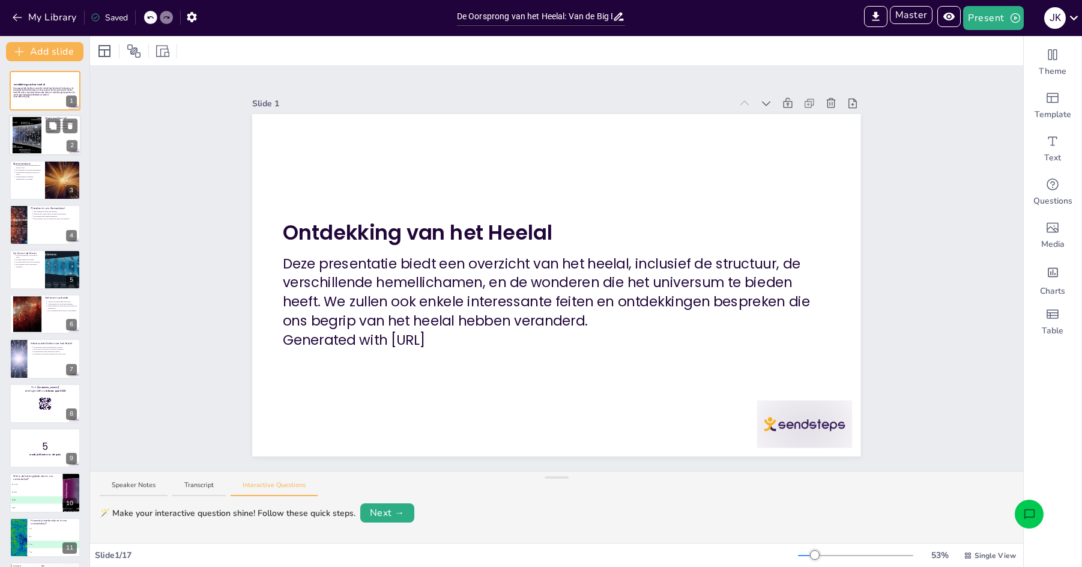
click at [25, 126] on div at bounding box center [27, 135] width 65 height 37
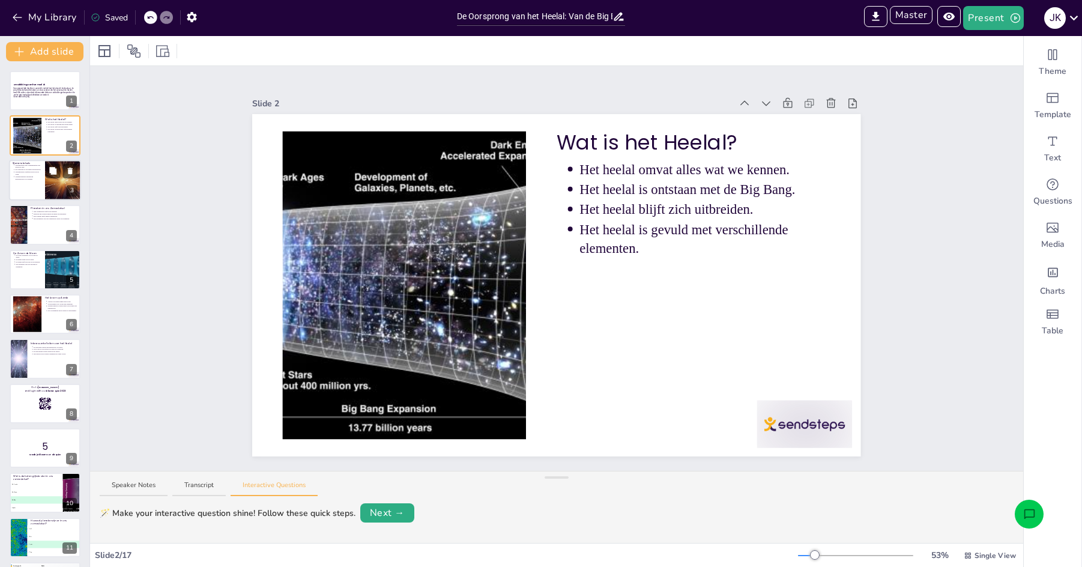
click at [19, 187] on div at bounding box center [45, 180] width 72 height 41
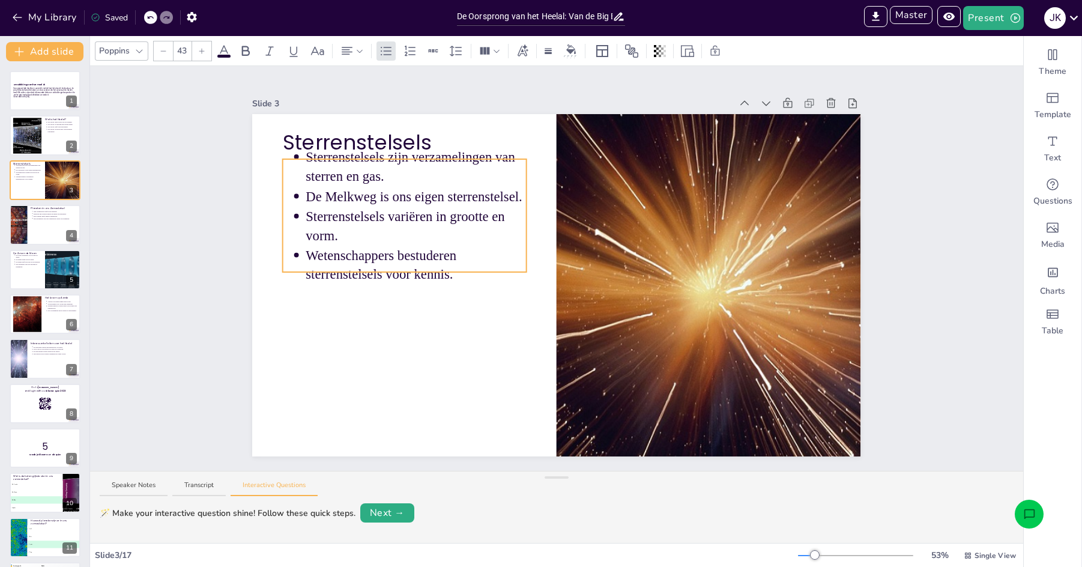
click at [391, 215] on p "Sterrenstelsels variëren in grootte en vorm." at bounding box center [416, 226] width 220 height 38
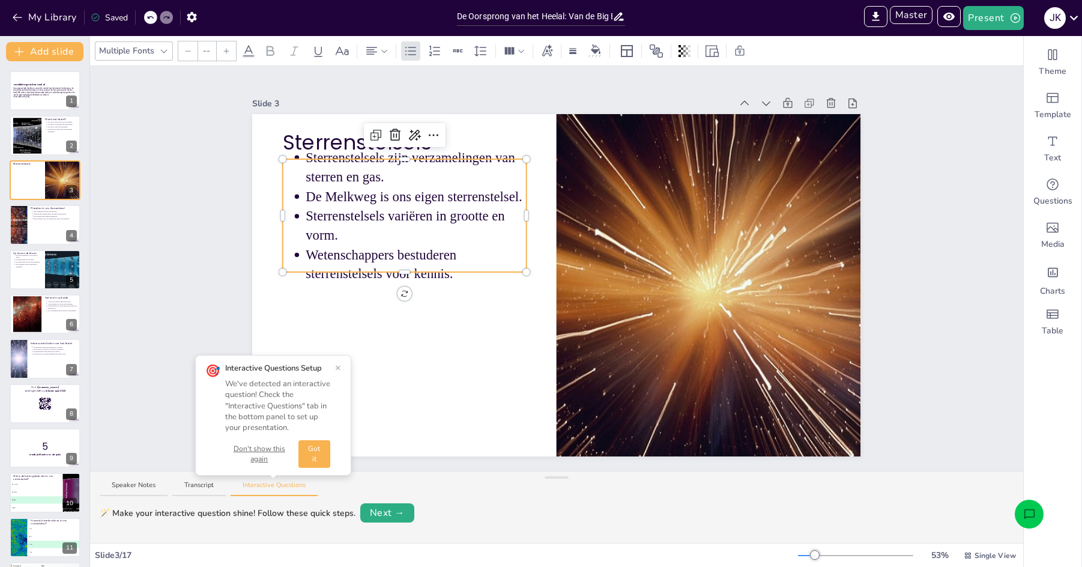
type input "43"
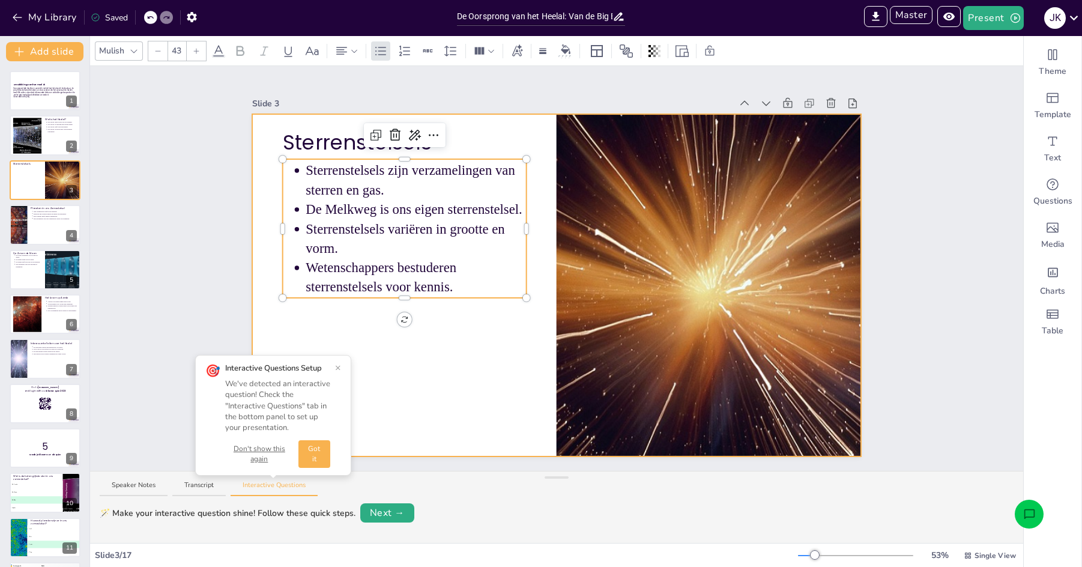
click at [468, 375] on div at bounding box center [556, 285] width 608 height 342
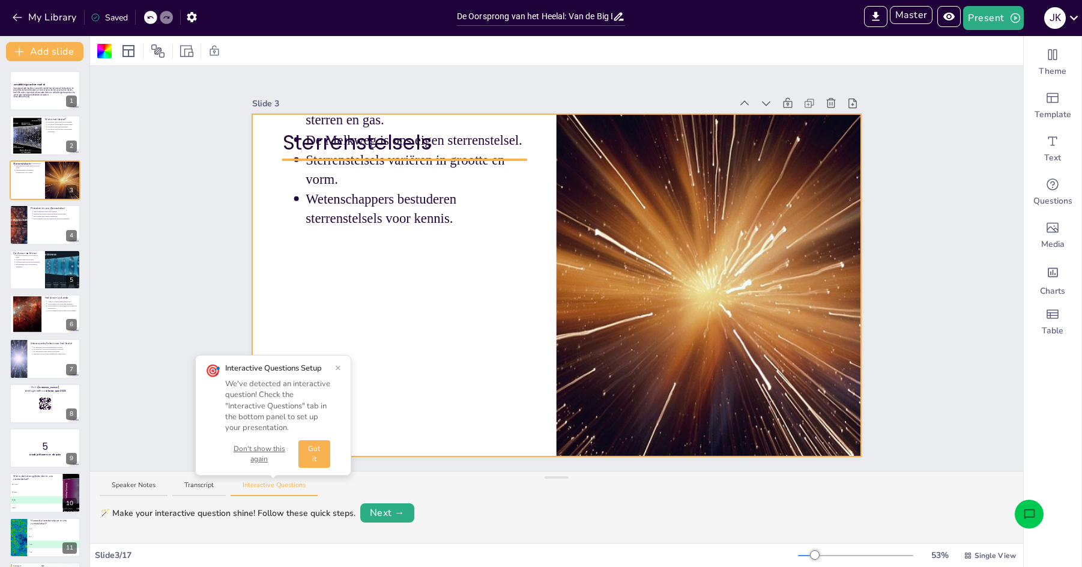
click at [364, 206] on p "Wetenschappers bestuderen sterrenstelsels voor kennis." at bounding box center [416, 209] width 220 height 38
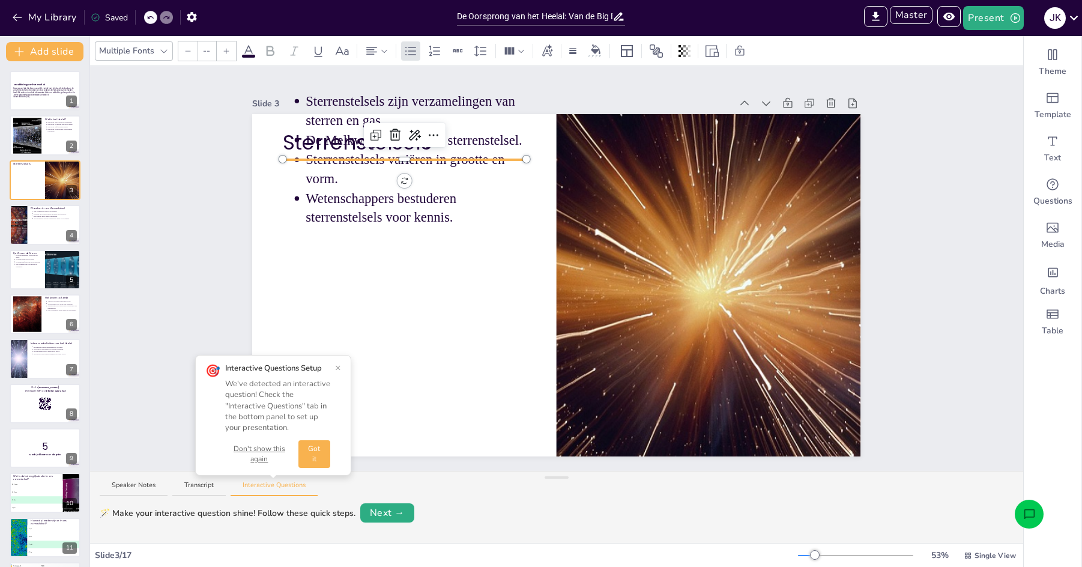
type input "43"
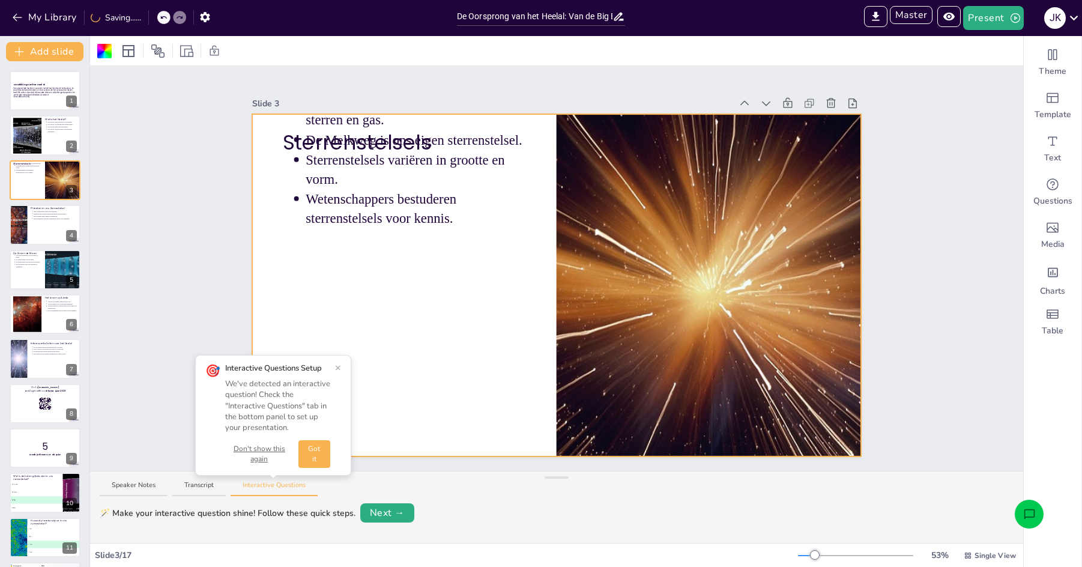
drag, startPoint x: 324, startPoint y: 456, endPoint x: 330, endPoint y: 454, distance: 6.7
click at [323, 456] on button "Got it" at bounding box center [314, 454] width 32 height 28
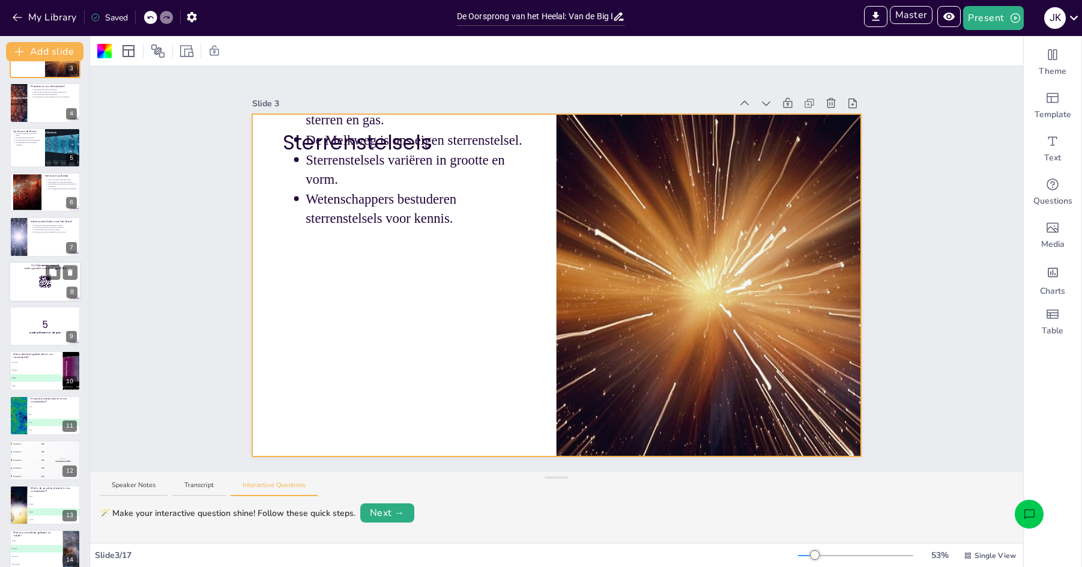
scroll to position [261, 0]
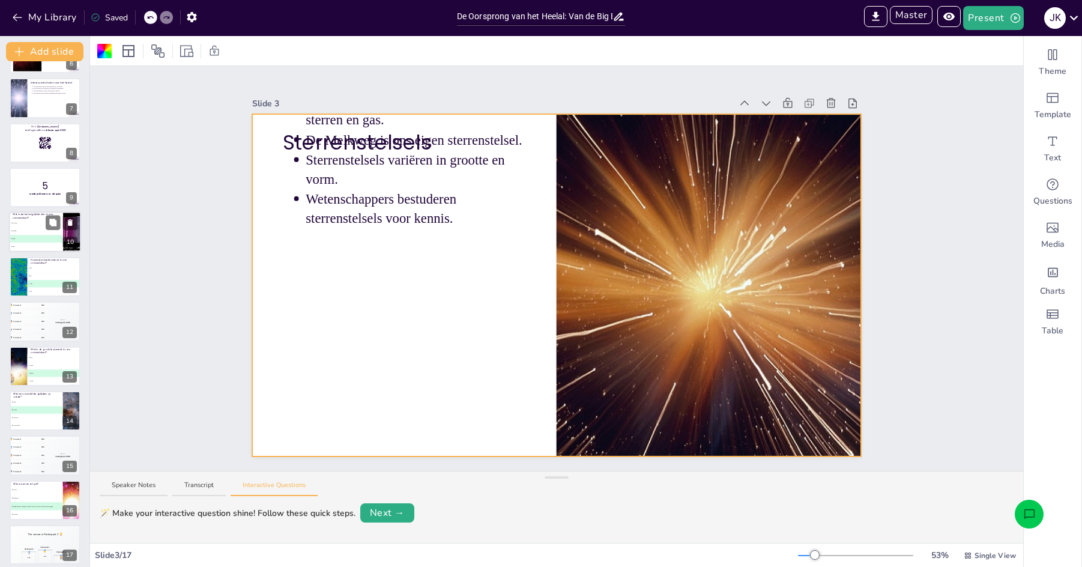
click at [45, 220] on li "A De Aarde" at bounding box center [36, 224] width 54 height 8
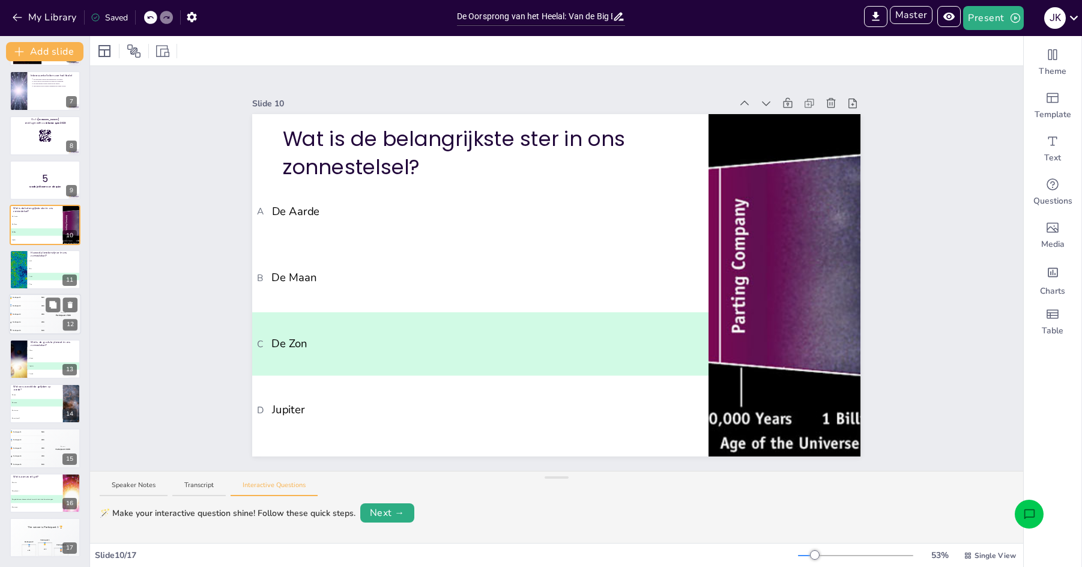
scroll to position [268, 0]
click at [31, 324] on div "4 Participant 4 200" at bounding box center [27, 322] width 36 height 8
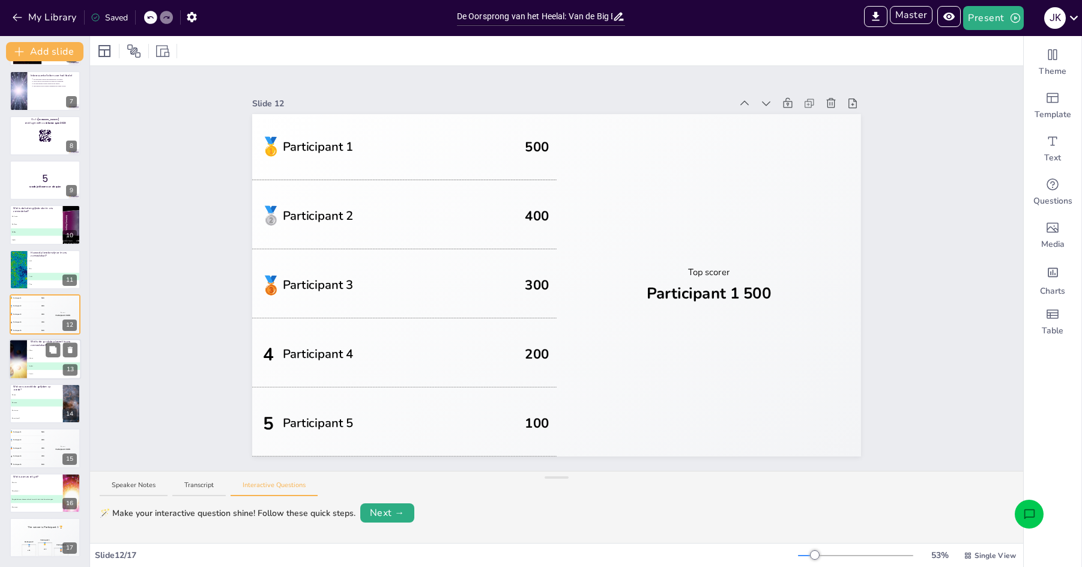
click at [39, 363] on li "C Jupiter" at bounding box center [54, 366] width 54 height 8
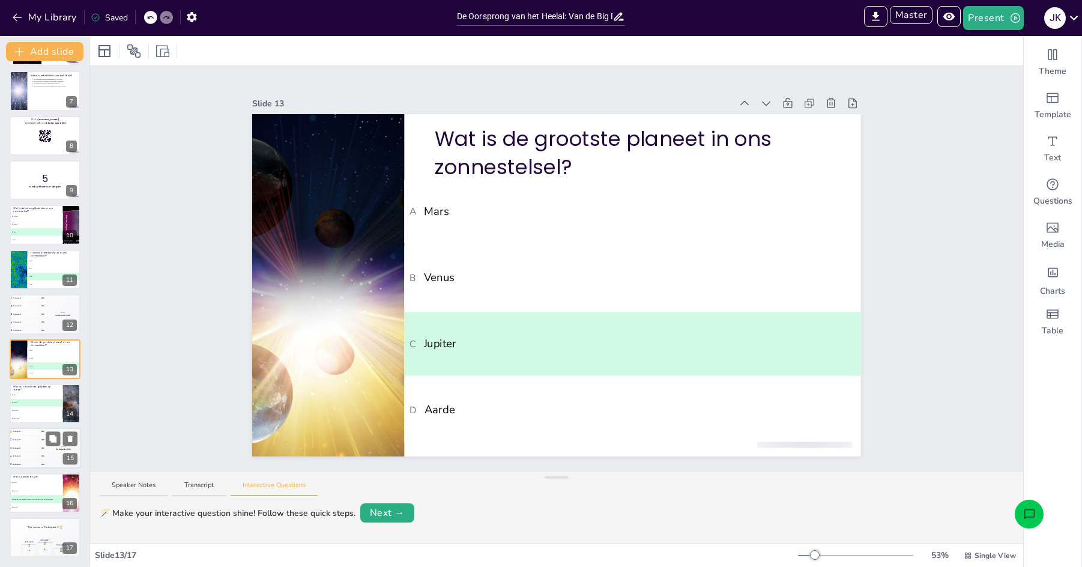
click at [28, 453] on div "4 Participant 4 200" at bounding box center [27, 457] width 36 height 8
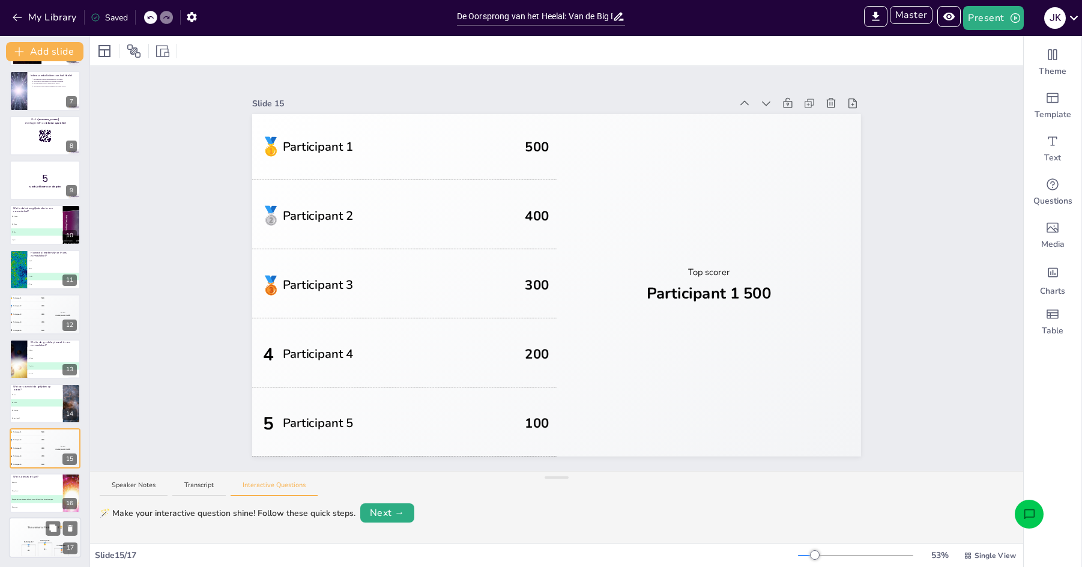
click at [37, 530] on div "The winner is Participant 1 🏆" at bounding box center [45, 527] width 72 height 20
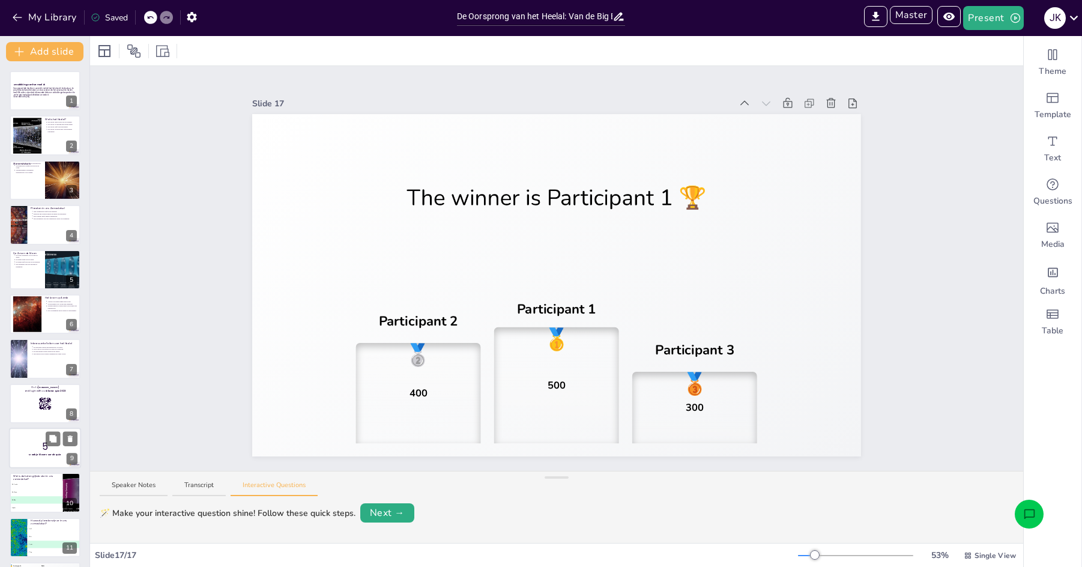
scroll to position [0, 0]
click at [34, 407] on div at bounding box center [45, 403] width 72 height 41
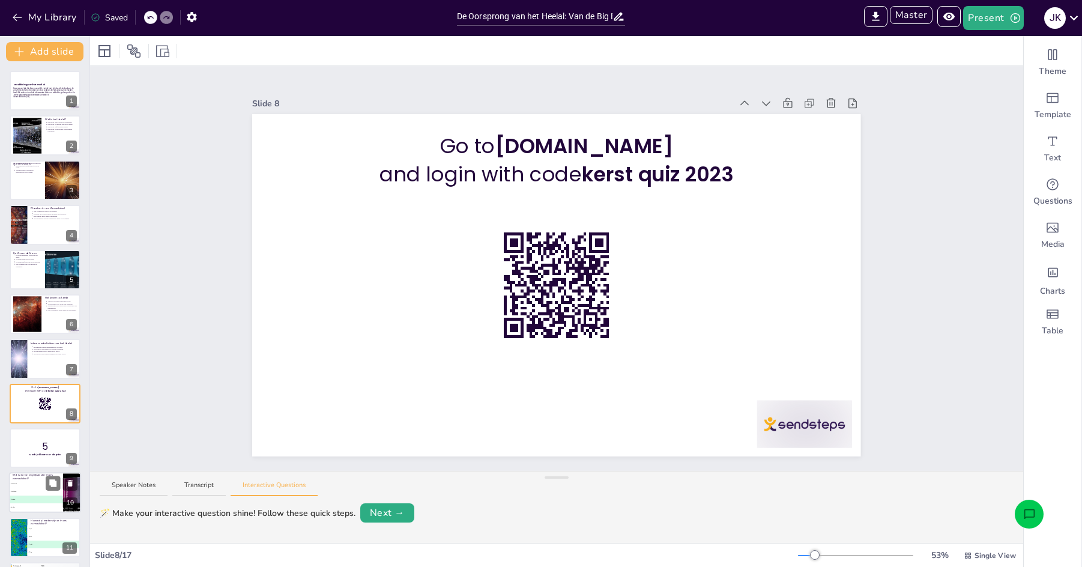
scroll to position [89, 0]
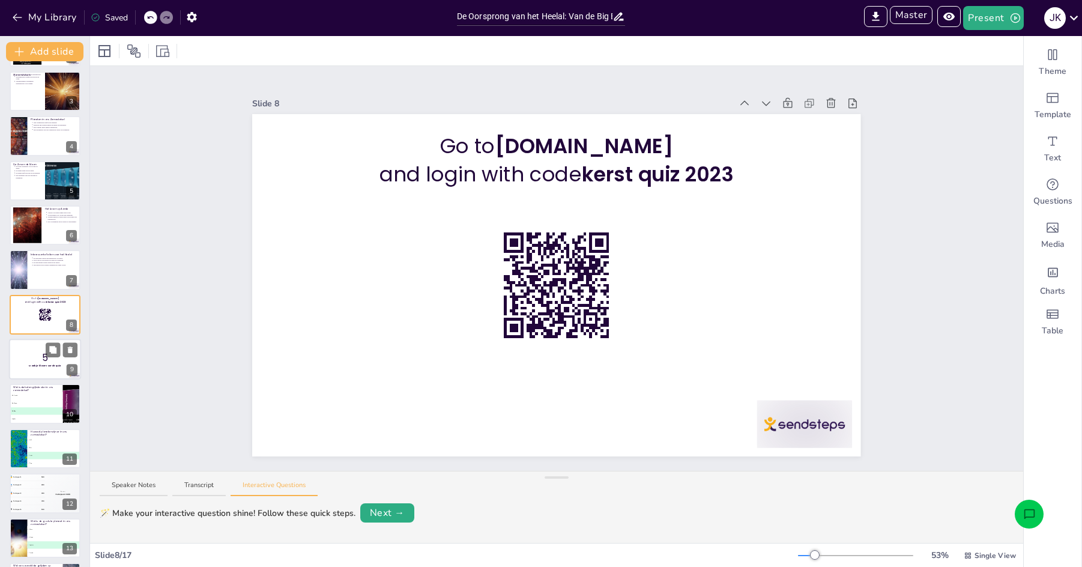
click at [38, 358] on p "5" at bounding box center [45, 357] width 65 height 13
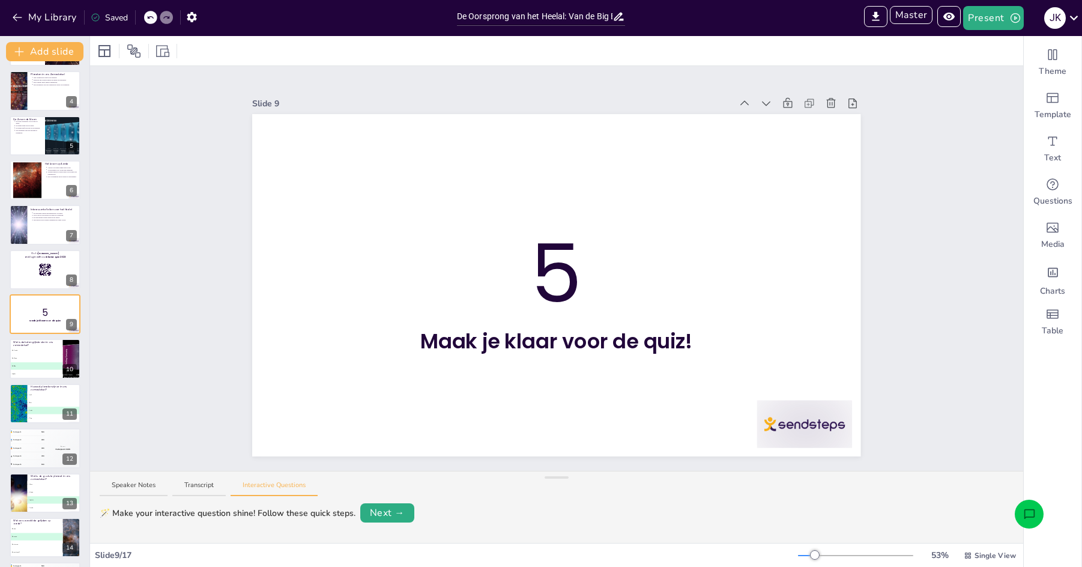
scroll to position [90, 0]
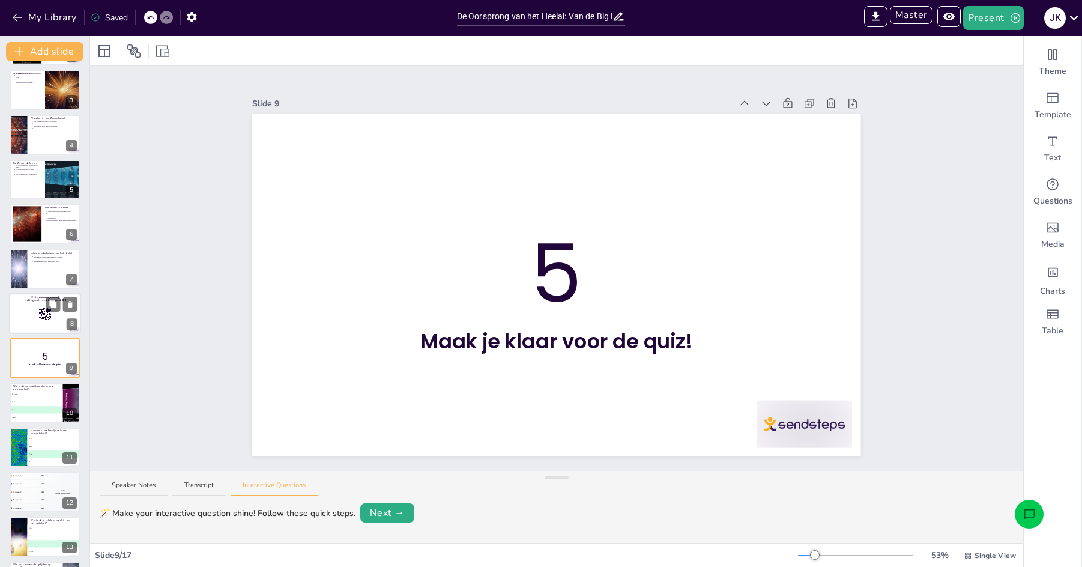
click at [25, 307] on div at bounding box center [45, 313] width 72 height 41
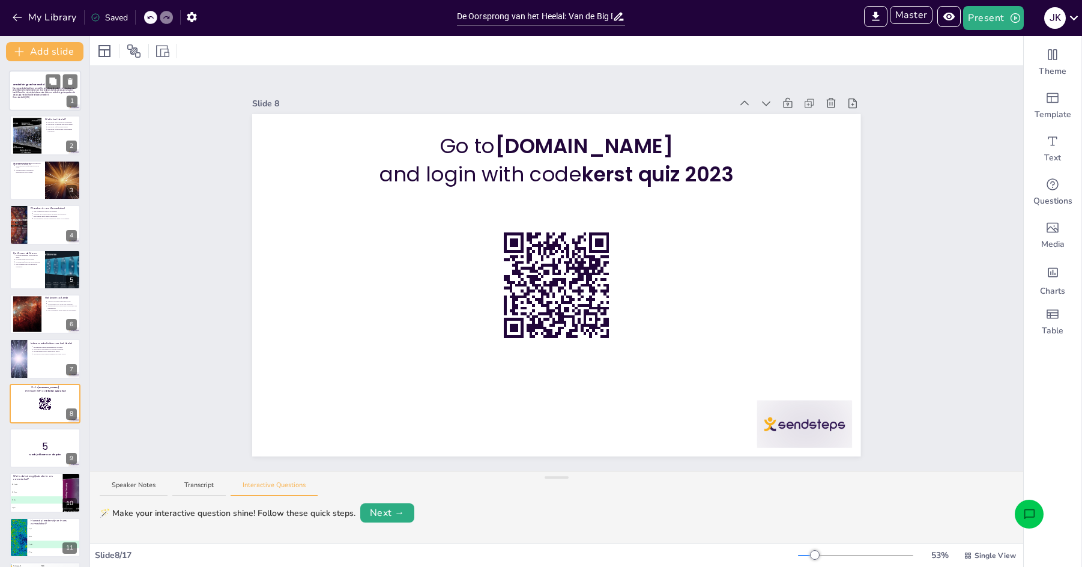
scroll to position [0, 0]
click at [19, 82] on div at bounding box center [45, 90] width 72 height 41
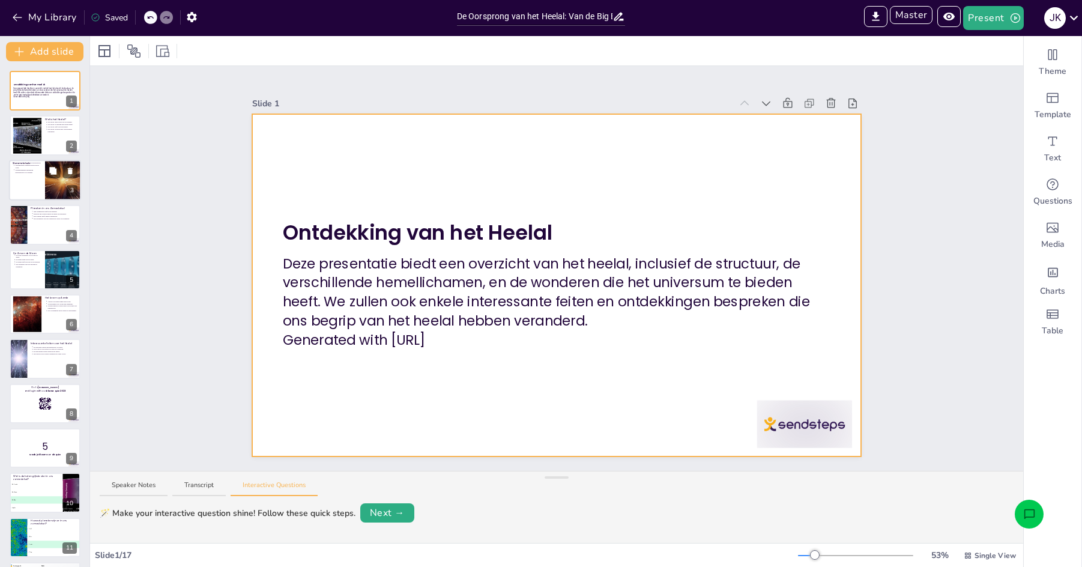
scroll to position [2, 0]
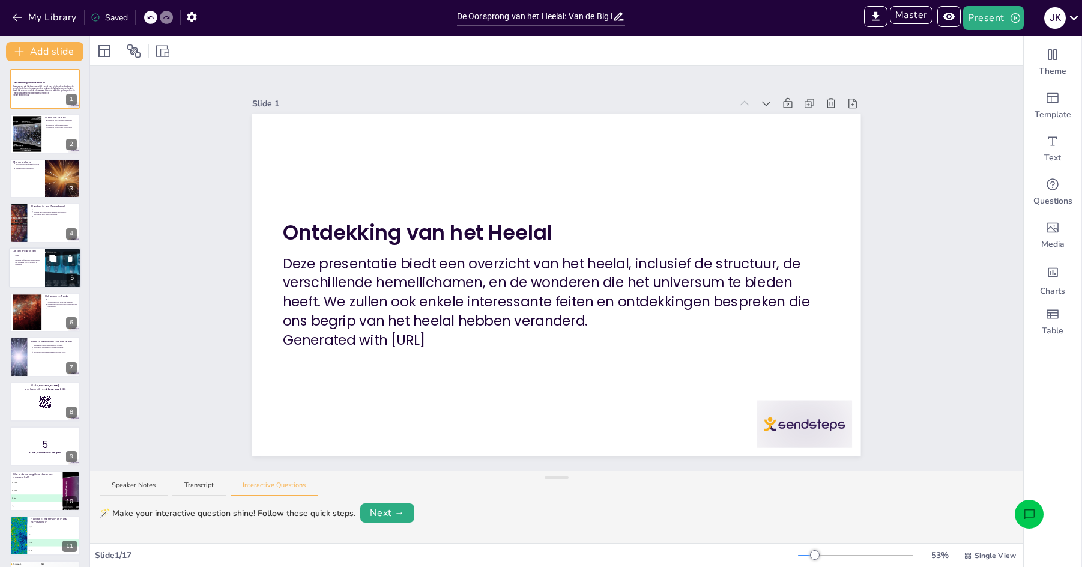
click at [34, 273] on div at bounding box center [45, 267] width 72 height 41
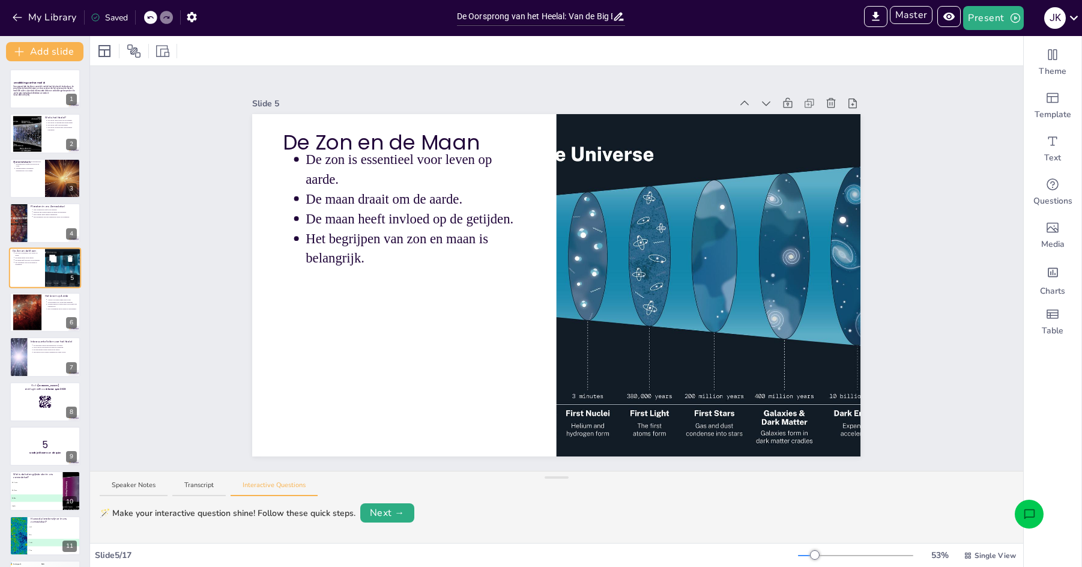
scroll to position [0, 0]
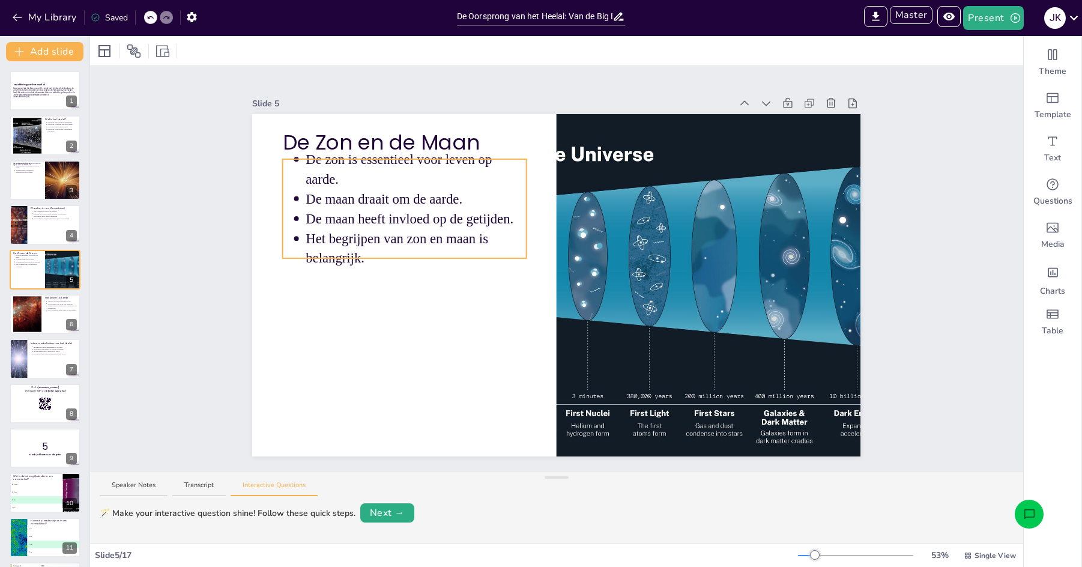
click at [388, 227] on p "De maan heeft invloed op de getijden." at bounding box center [416, 219] width 220 height 19
type input "43"
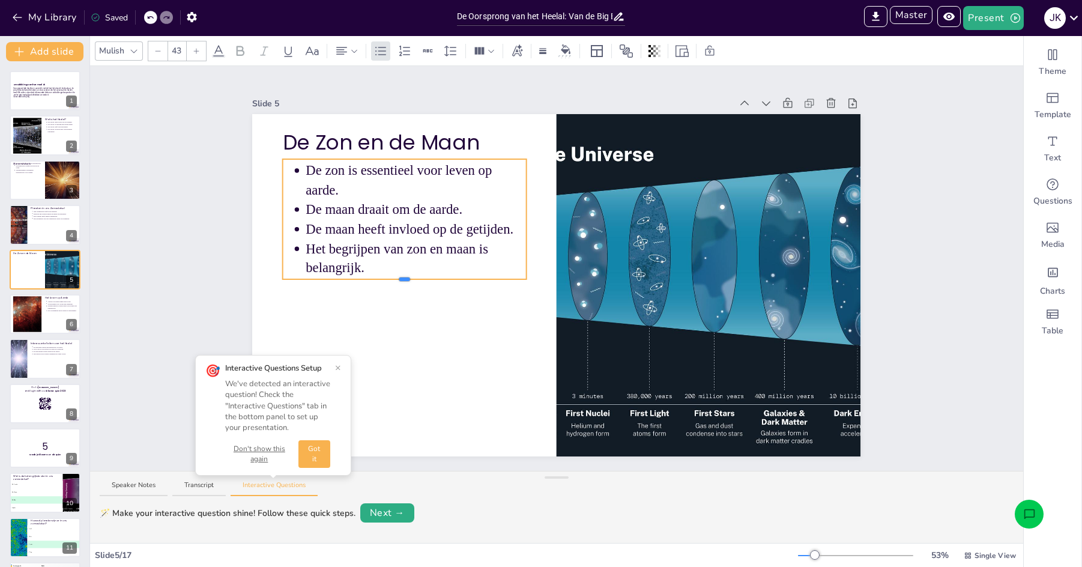
drag, startPoint x: 405, startPoint y: 279, endPoint x: 403, endPoint y: 320, distance: 40.9
click at [403, 320] on div "De Zon en de Maan De zon is essentieel voor leven op aarde. De maan draait om d…" at bounding box center [556, 285] width 608 height 342
drag, startPoint x: 403, startPoint y: 279, endPoint x: 406, endPoint y: 286, distance: 7.3
click at [390, 337] on div "De Zon en de Maan De zon is essentieel voor leven op aarde. De maan draait om d…" at bounding box center [556, 285] width 608 height 342
drag, startPoint x: 404, startPoint y: 280, endPoint x: 403, endPoint y: 372, distance: 91.9
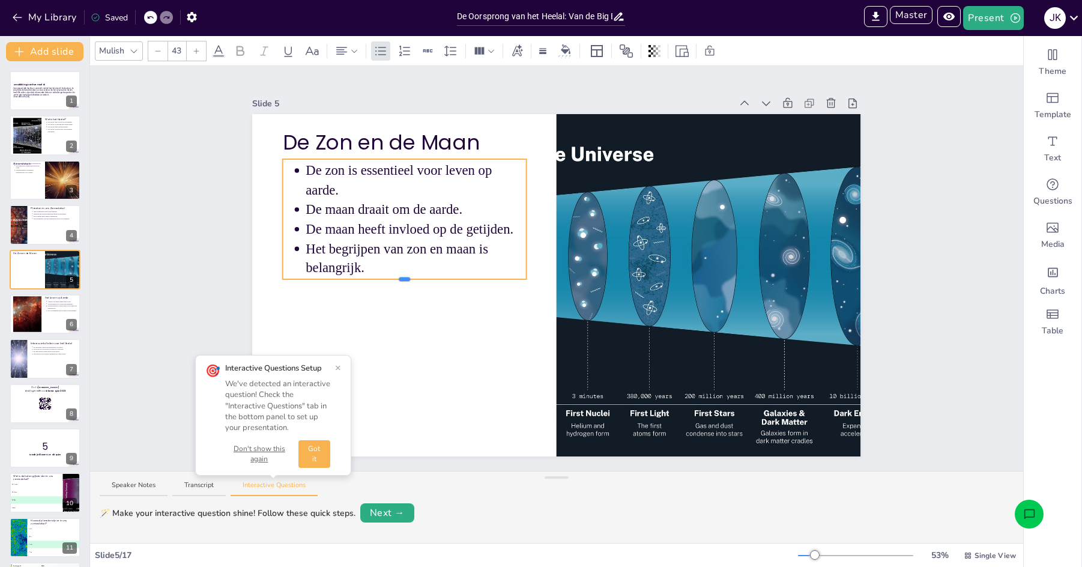
click at [403, 372] on div "De Zon en de Maan De zon is essentieel voor leven op aarde. De maan draait om d…" at bounding box center [556, 285] width 608 height 342
click at [316, 443] on button "Got it" at bounding box center [314, 454] width 32 height 28
click at [338, 367] on button "×" at bounding box center [338, 368] width 6 height 10
click at [261, 448] on button "Don't show this again" at bounding box center [259, 454] width 68 height 20
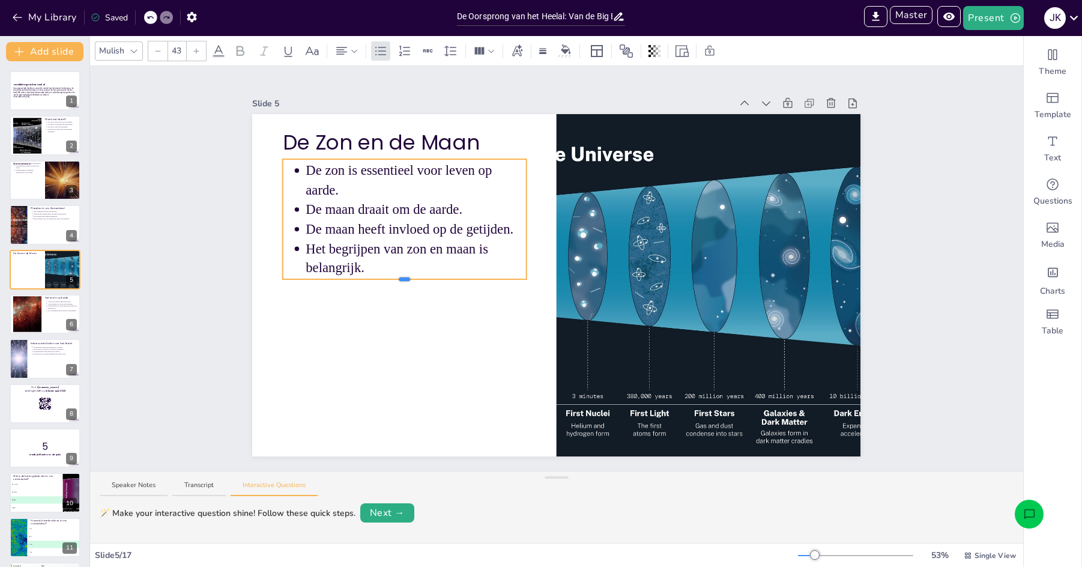
drag, startPoint x: 403, startPoint y: 279, endPoint x: 401, endPoint y: 327, distance: 48.1
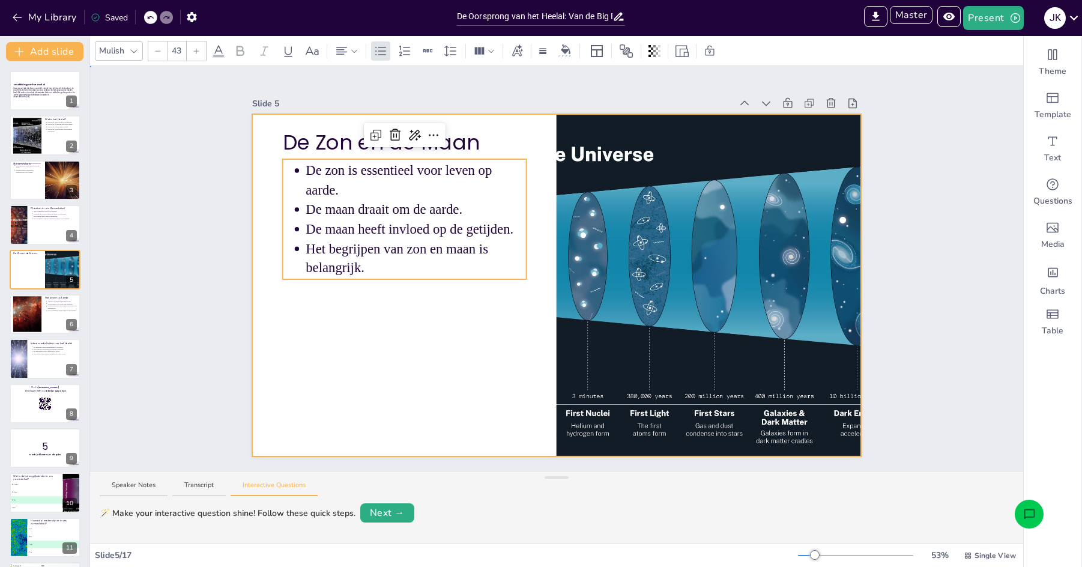
click at [499, 127] on div at bounding box center [556, 285] width 608 height 342
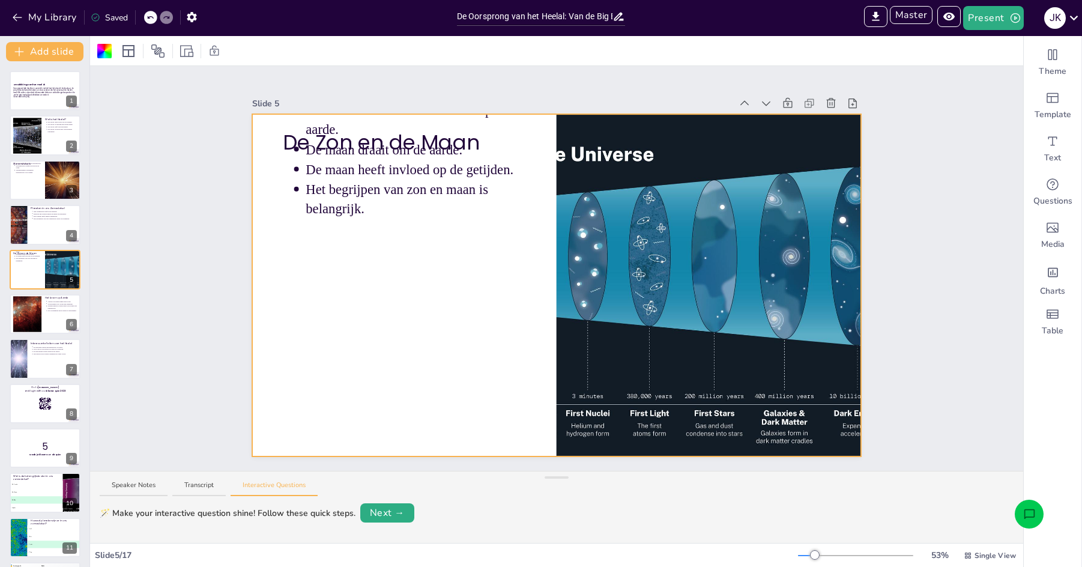
click at [406, 273] on div at bounding box center [556, 285] width 608 height 342
click at [18, 17] on icon "button" at bounding box center [17, 17] width 12 height 12
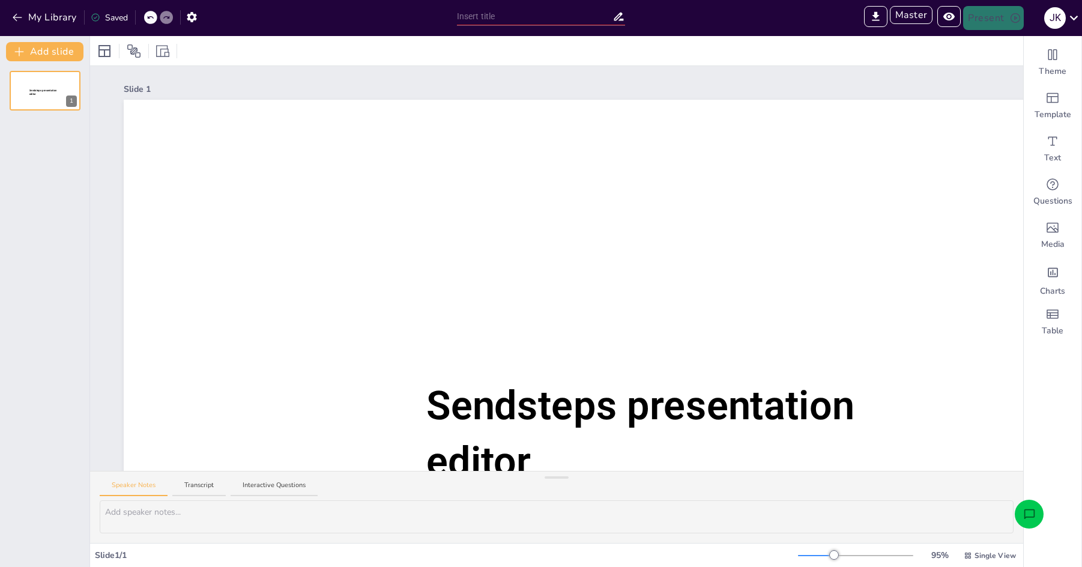
type input "Sendsteps presentation"
